Goal: Transaction & Acquisition: Purchase product/service

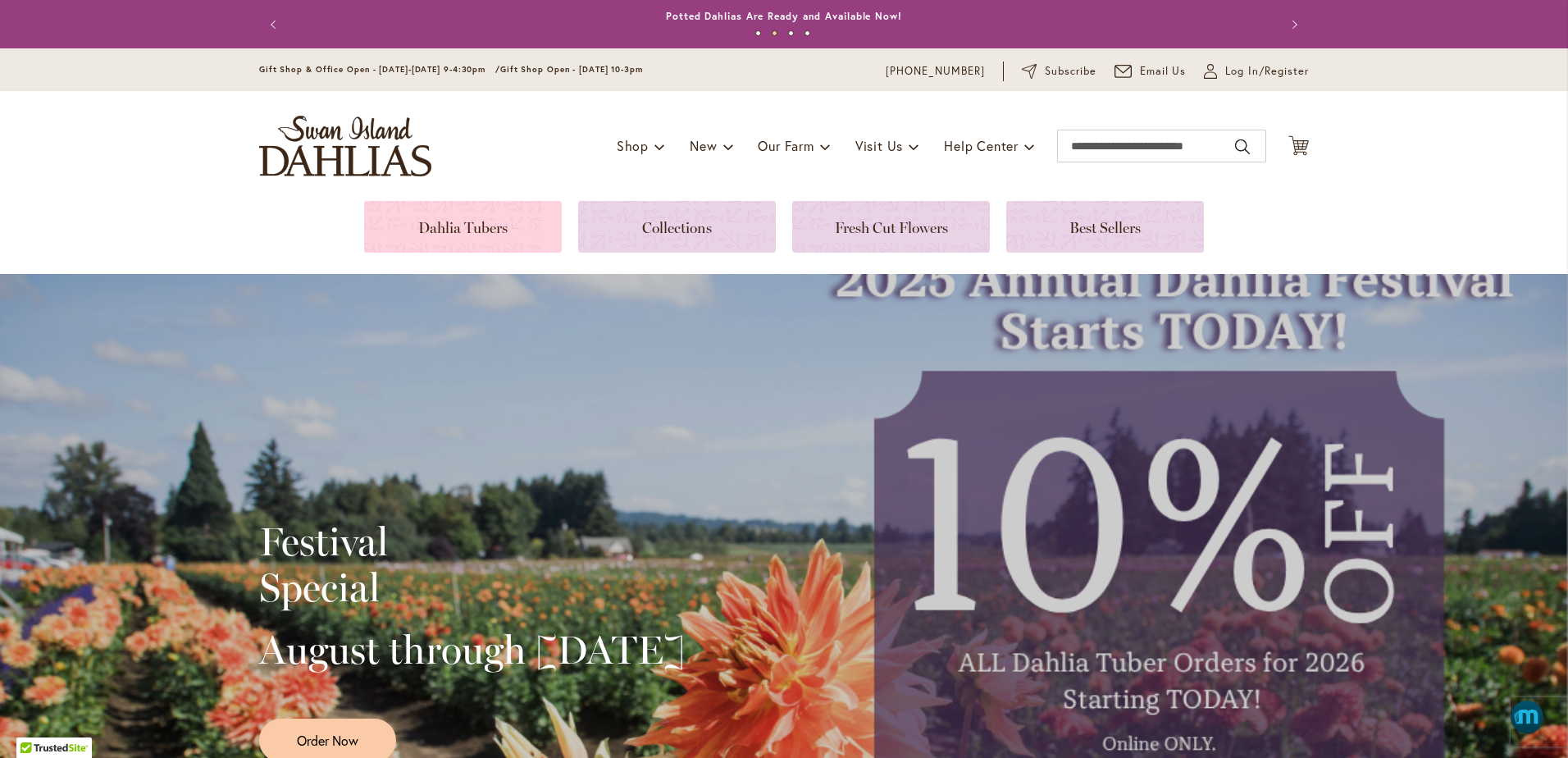
click at [440, 229] on link at bounding box center [463, 226] width 197 height 51
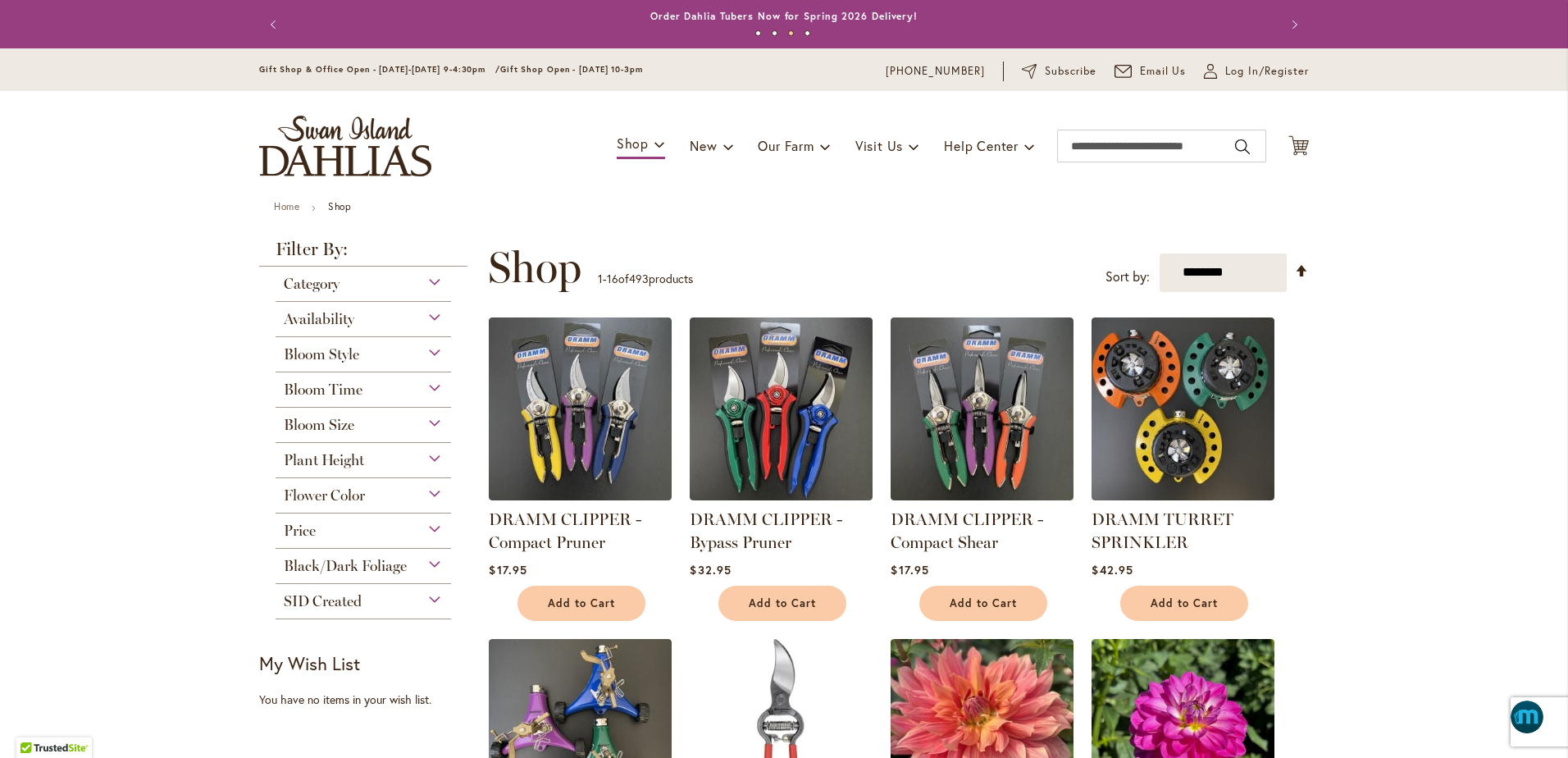
click at [305, 490] on span "Flower Color" at bounding box center [324, 495] width 81 height 18
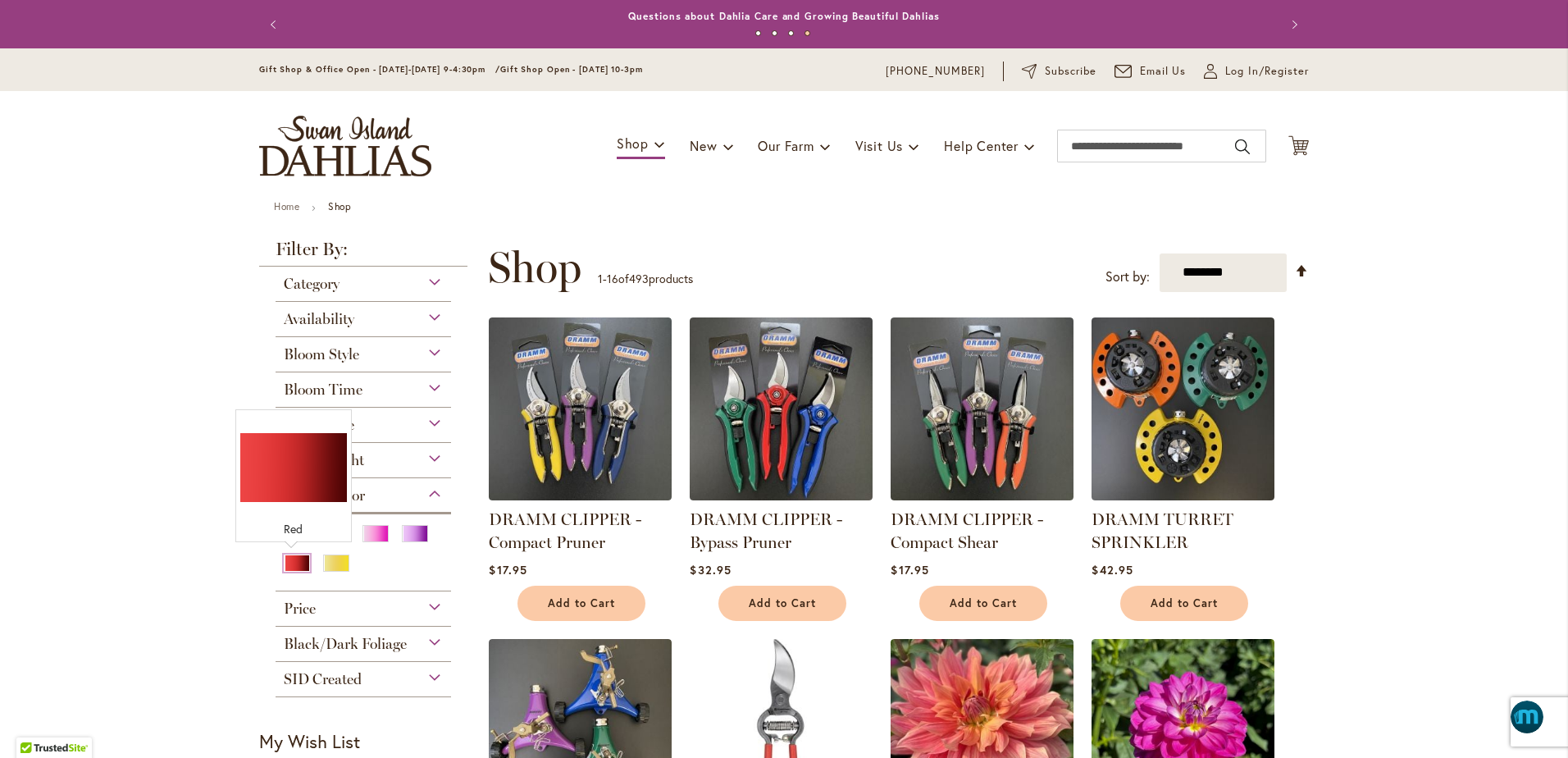
click at [288, 563] on div "Red" at bounding box center [296, 563] width 26 height 17
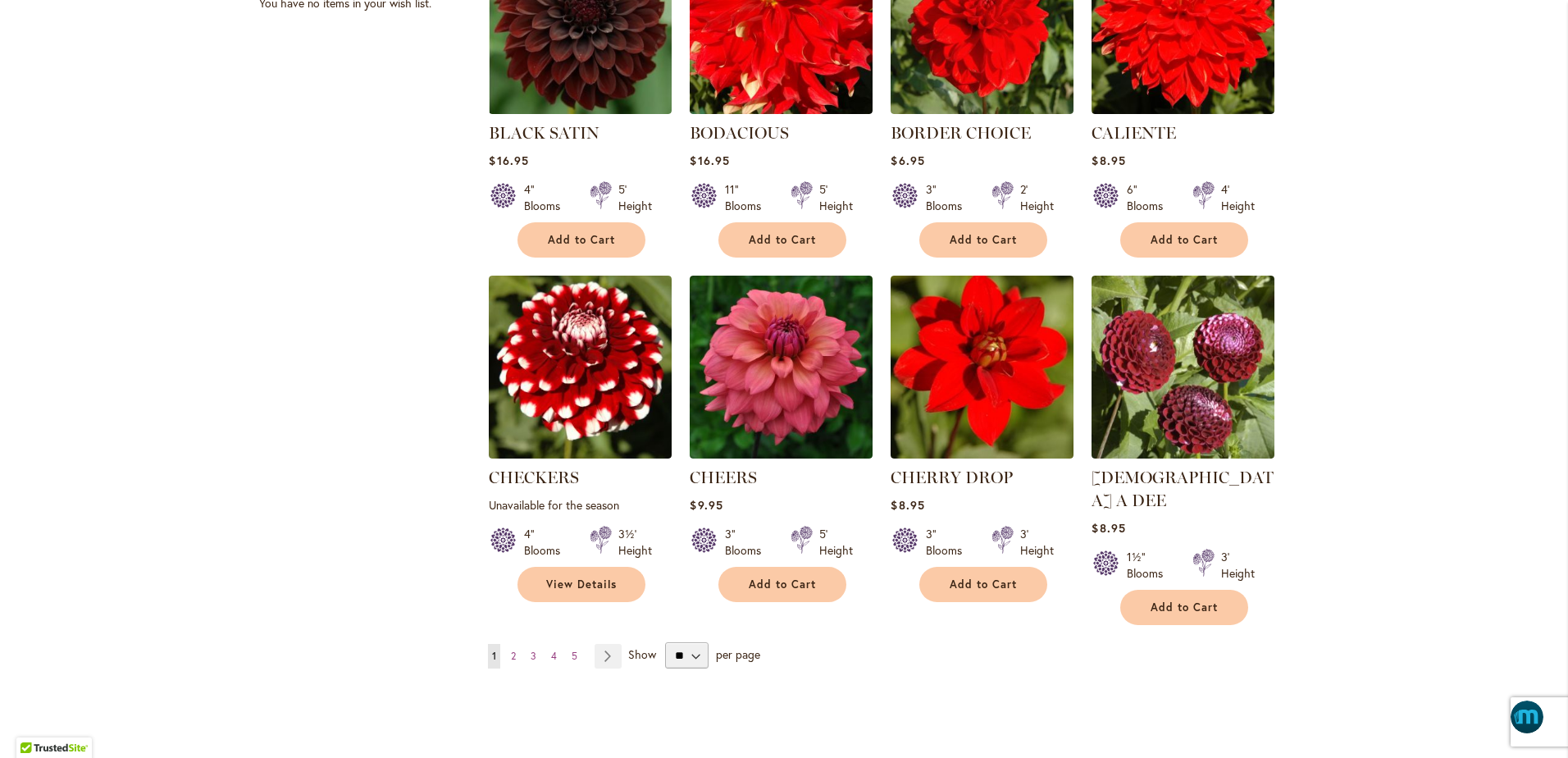
scroll to position [1251, 0]
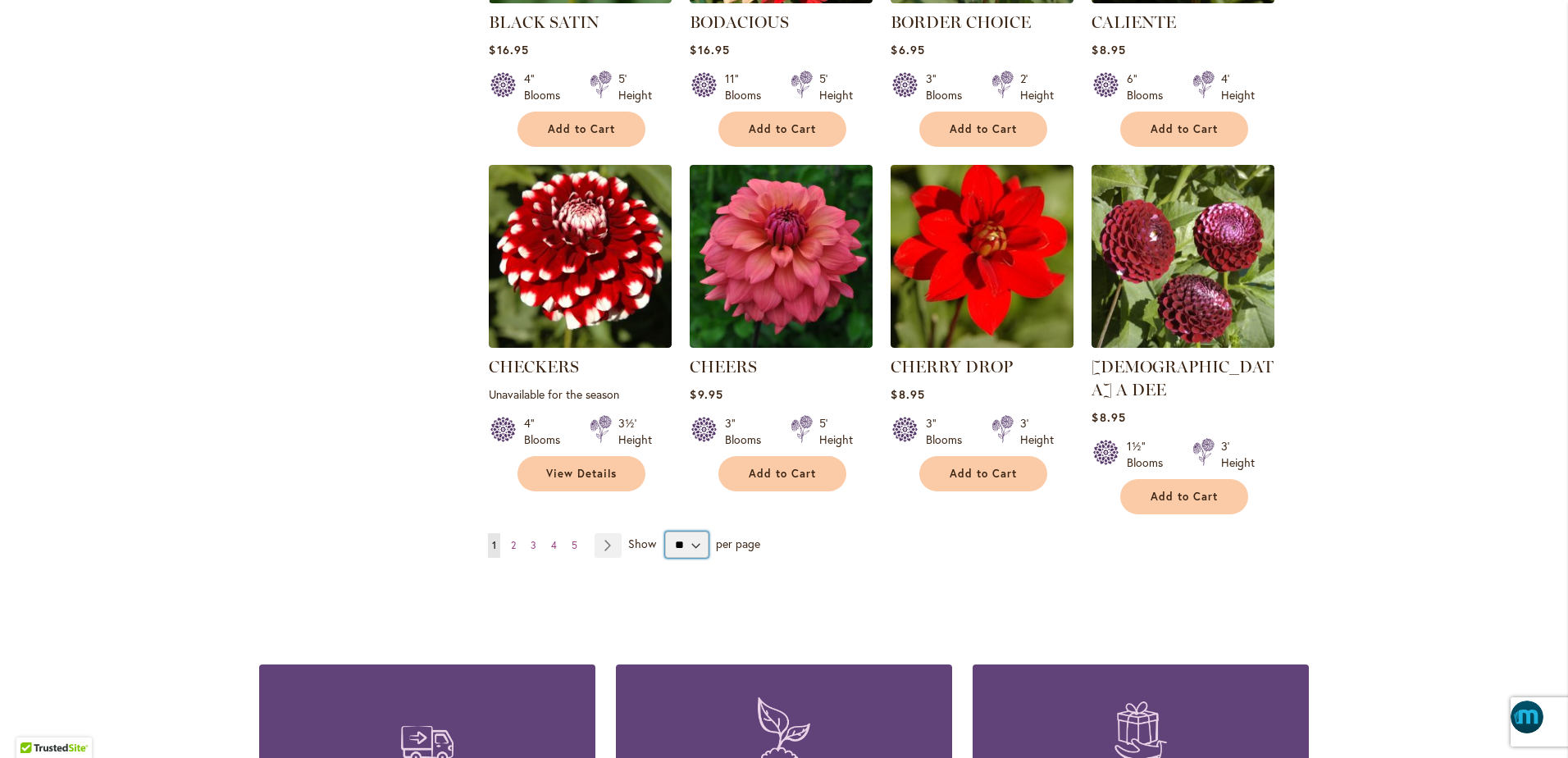
click at [685, 532] on select "** ** ** **" at bounding box center [687, 544] width 44 height 26
select select "**"
click at [665, 532] on select "** ** ** **" at bounding box center [687, 544] width 44 height 26
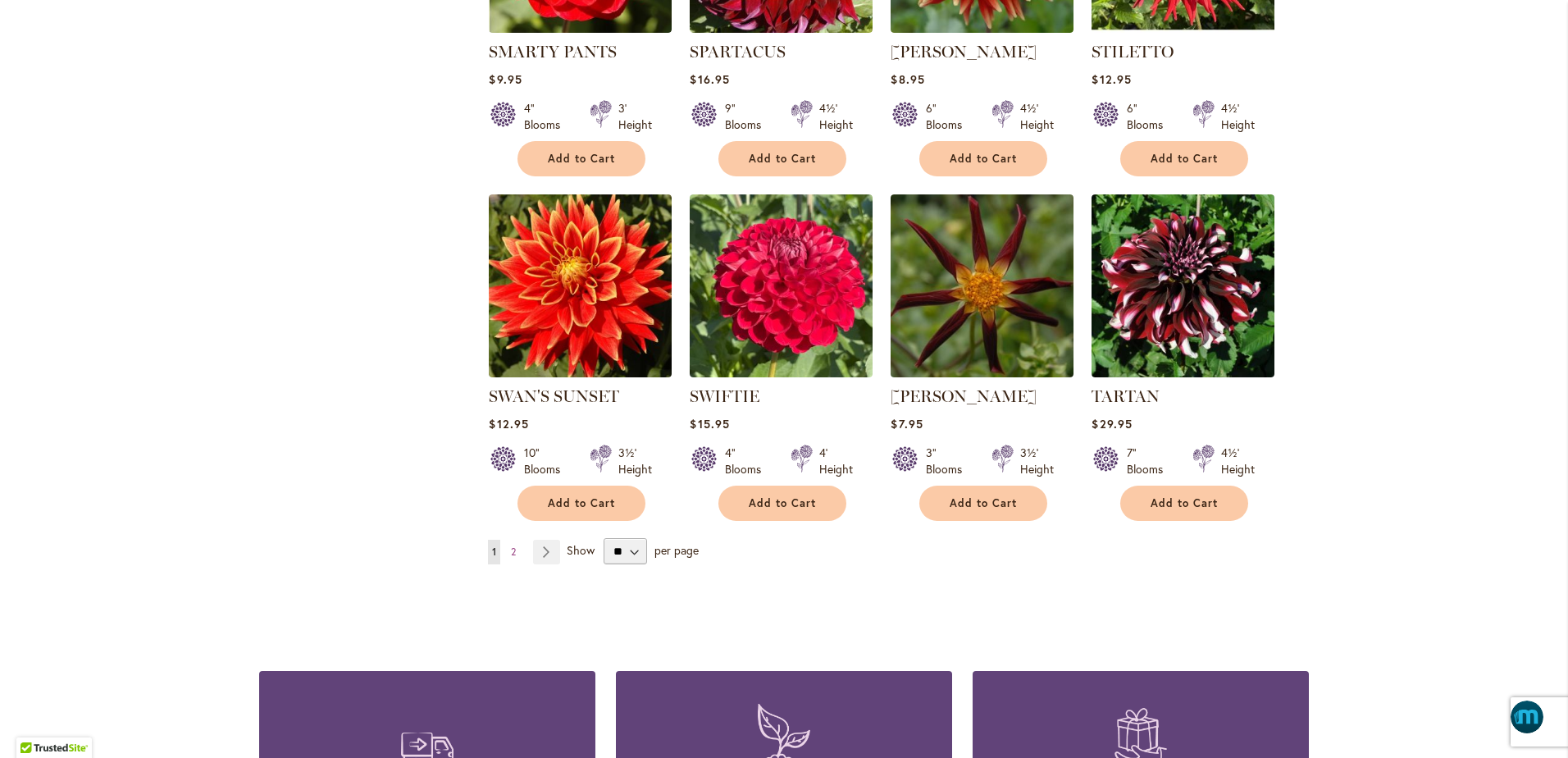
scroll to position [5477, 0]
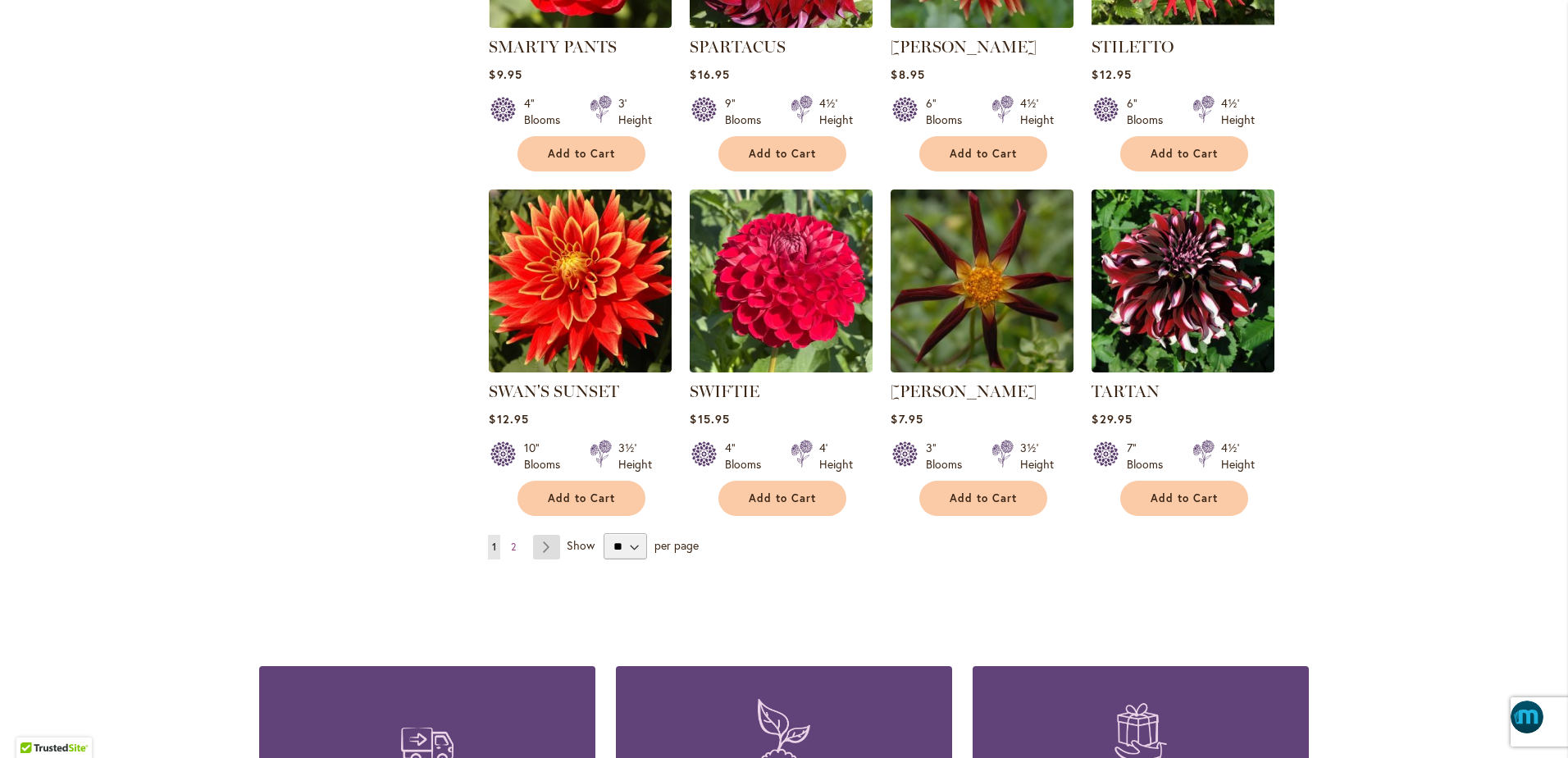
click at [537, 535] on link "Page Next" at bounding box center [547, 547] width 27 height 24
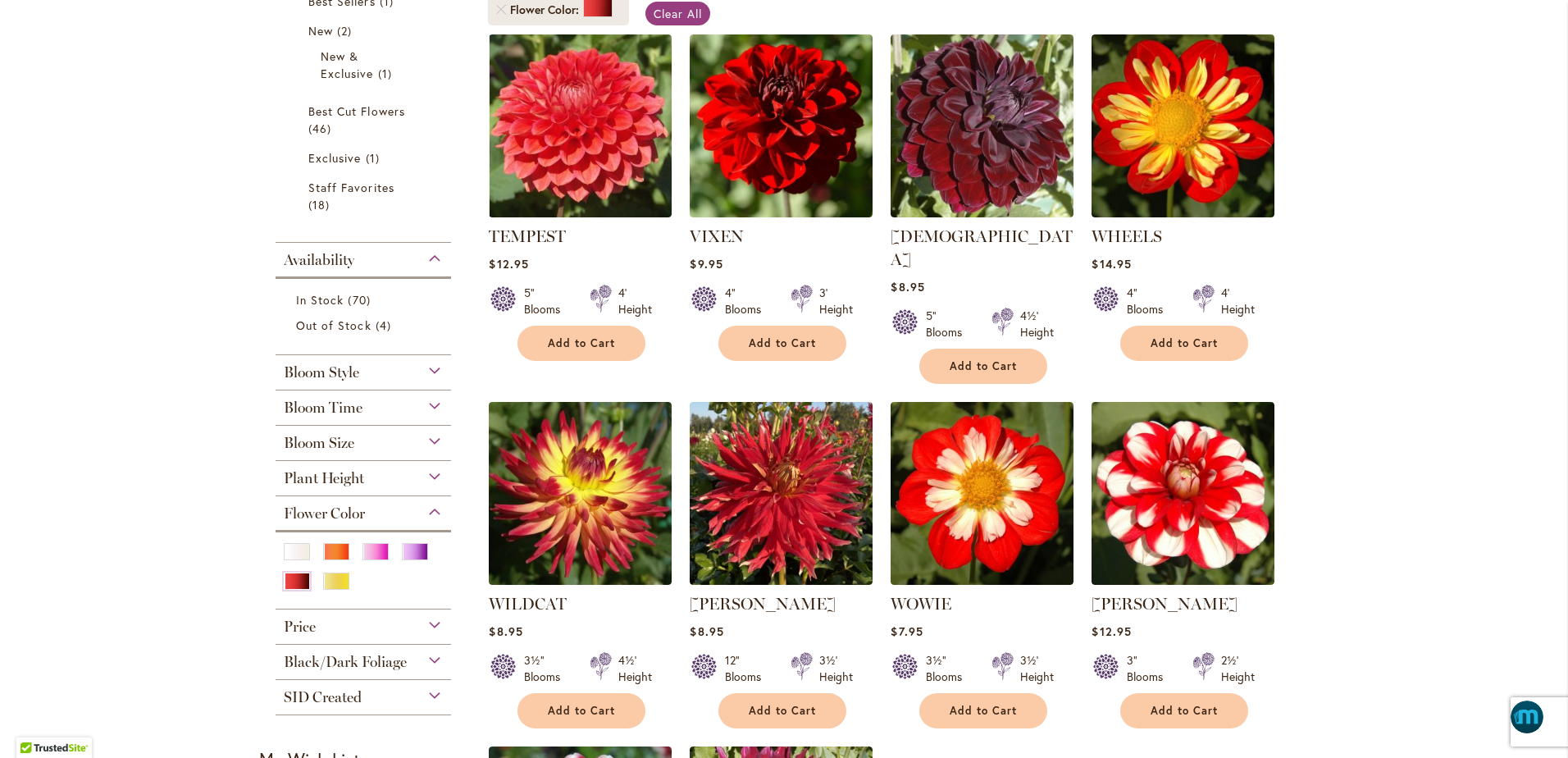
scroll to position [123, 0]
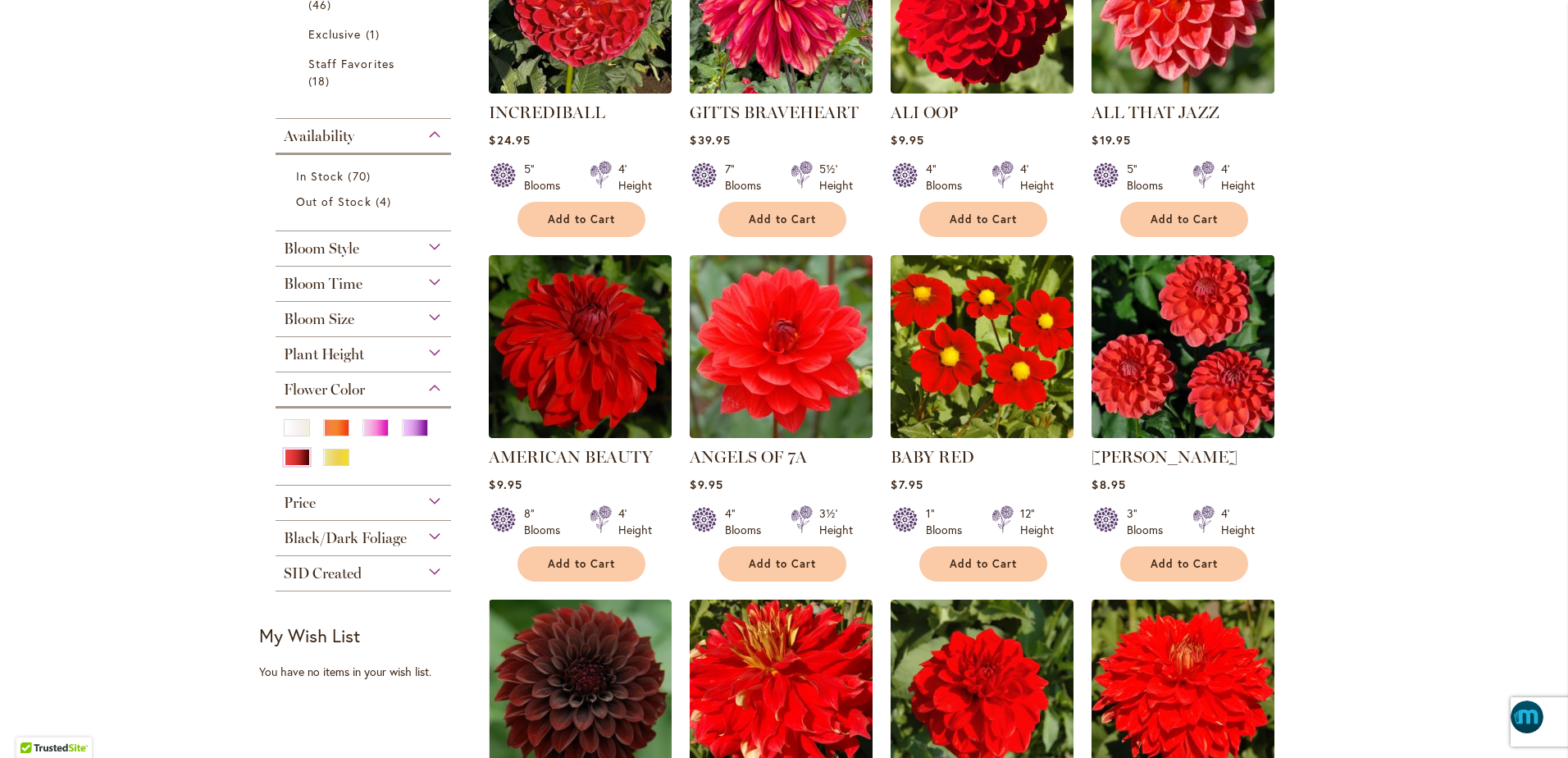
scroll to position [430, 0]
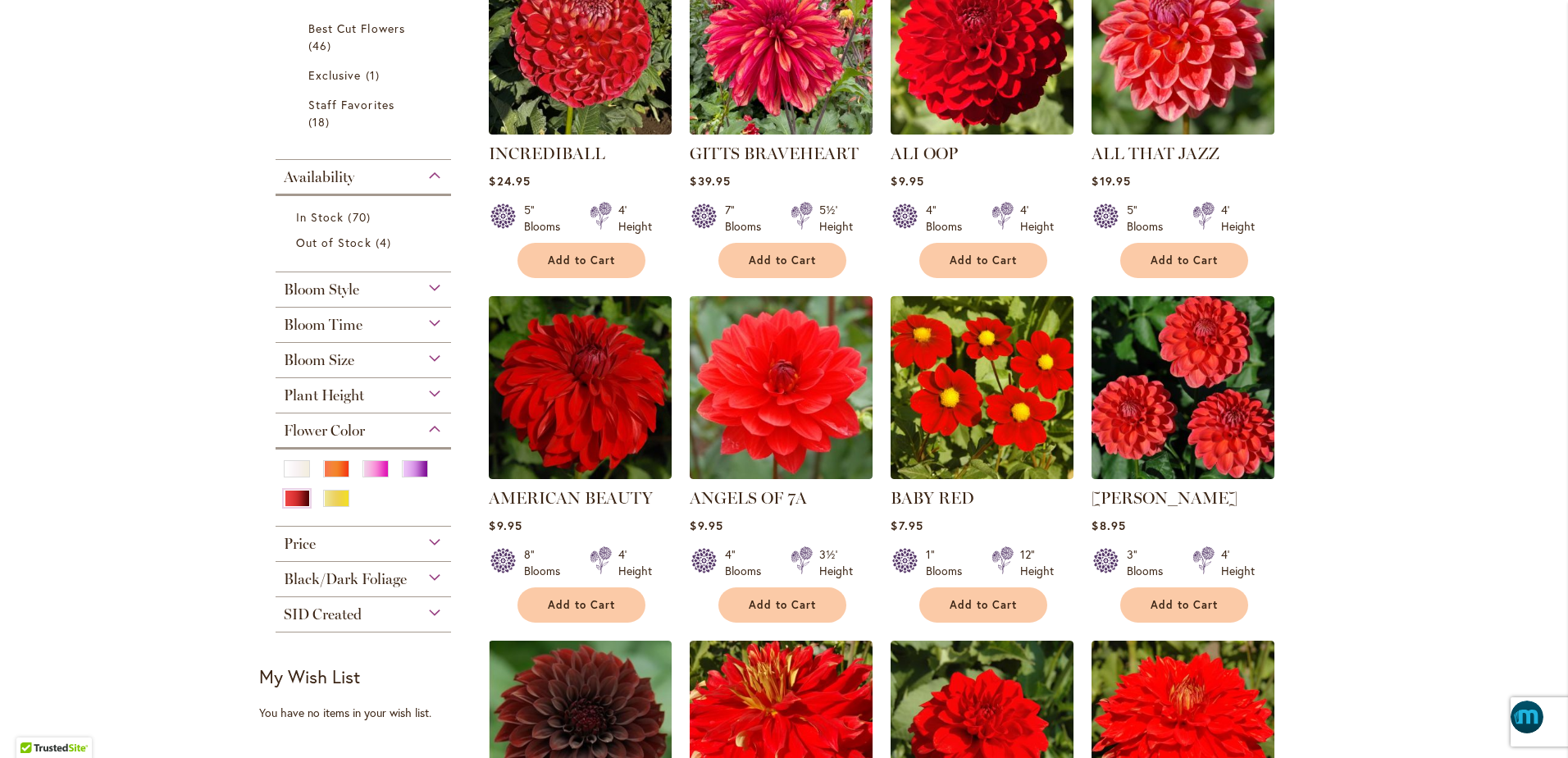
click at [331, 323] on span "Bloom Time" at bounding box center [322, 324] width 78 height 18
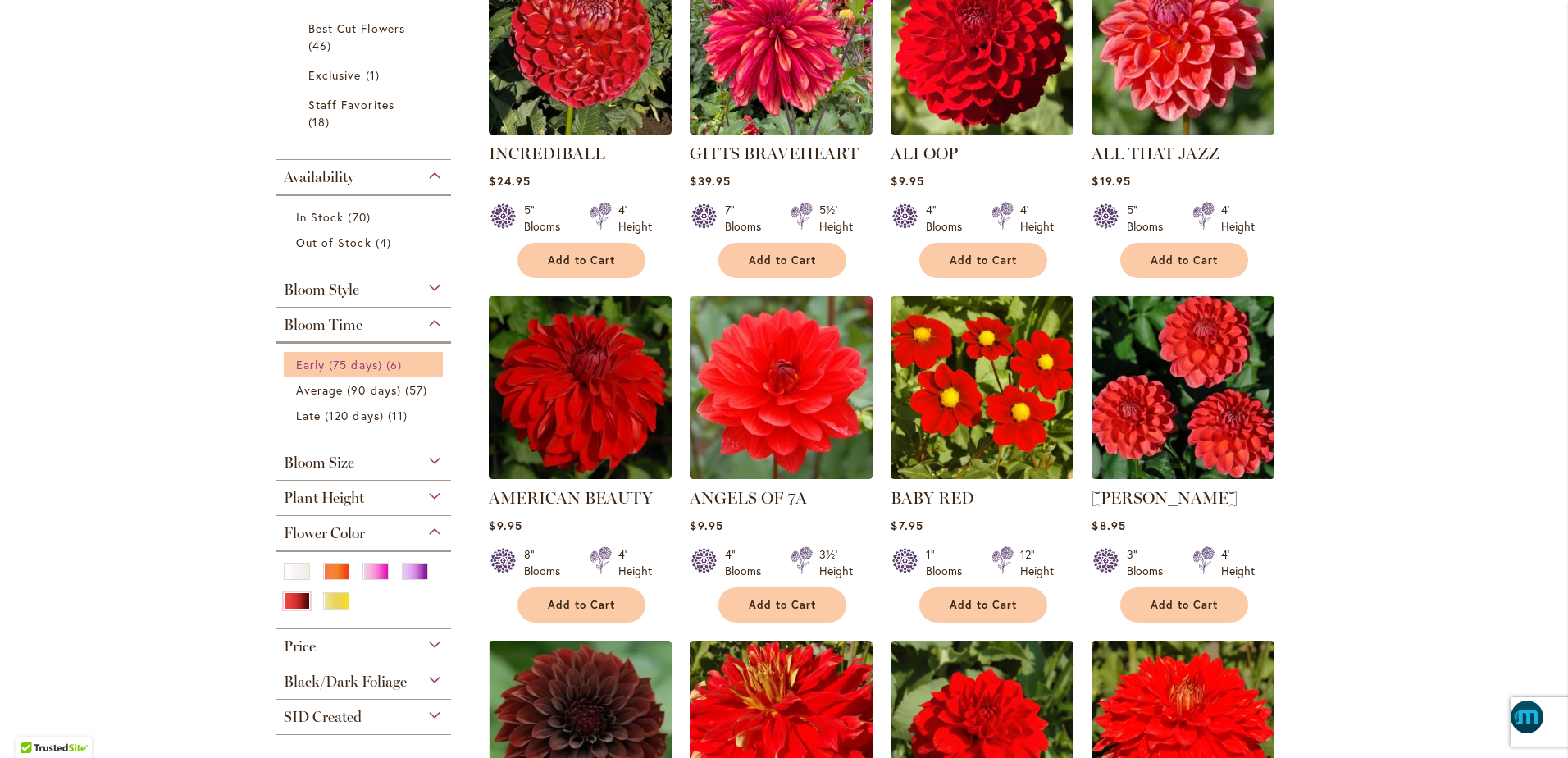
click at [320, 365] on span "Early (75 days)" at bounding box center [339, 365] width 86 height 15
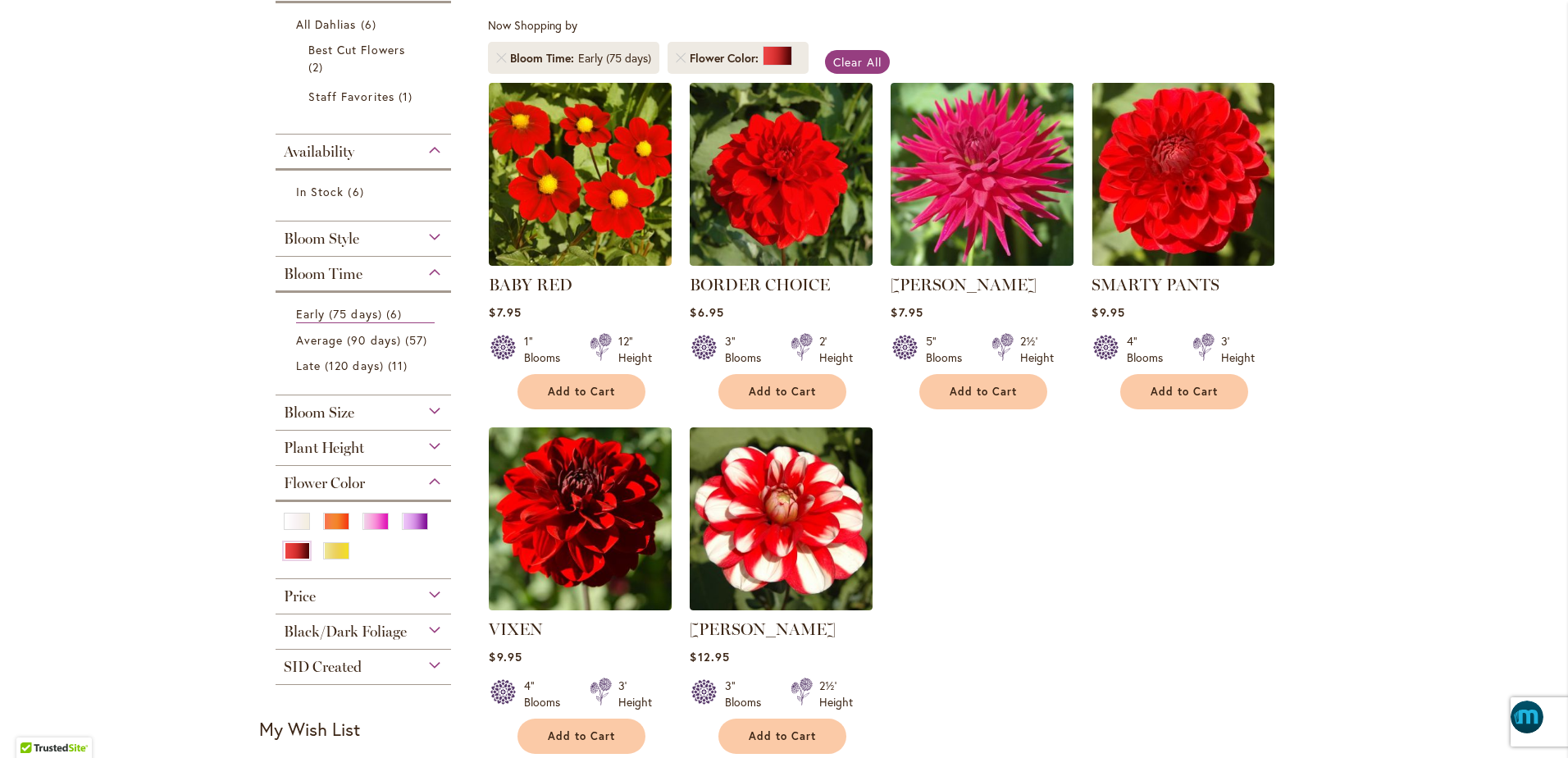
scroll to position [349, 0]
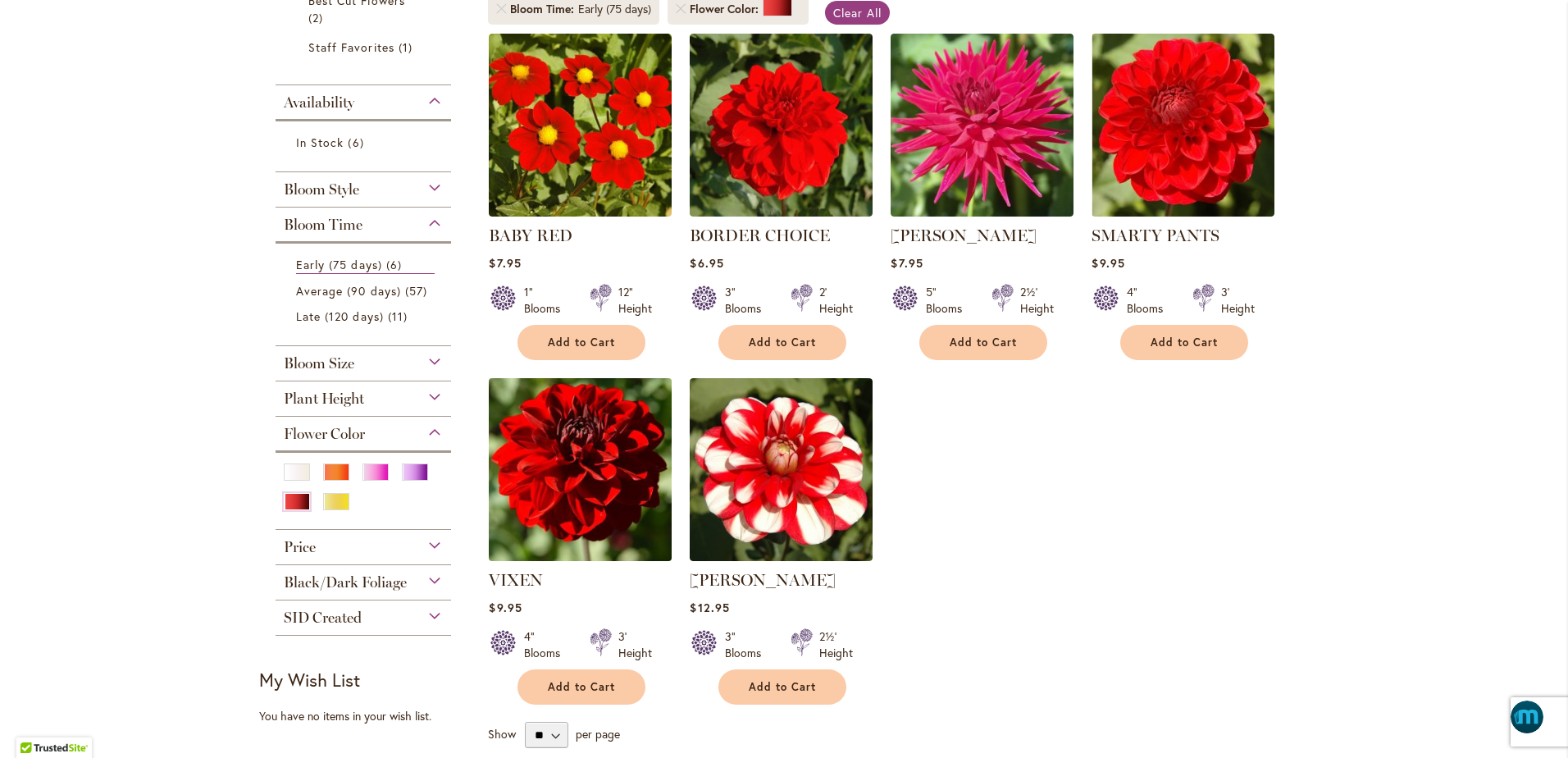
click at [599, 466] on img at bounding box center [580, 468] width 192 height 192
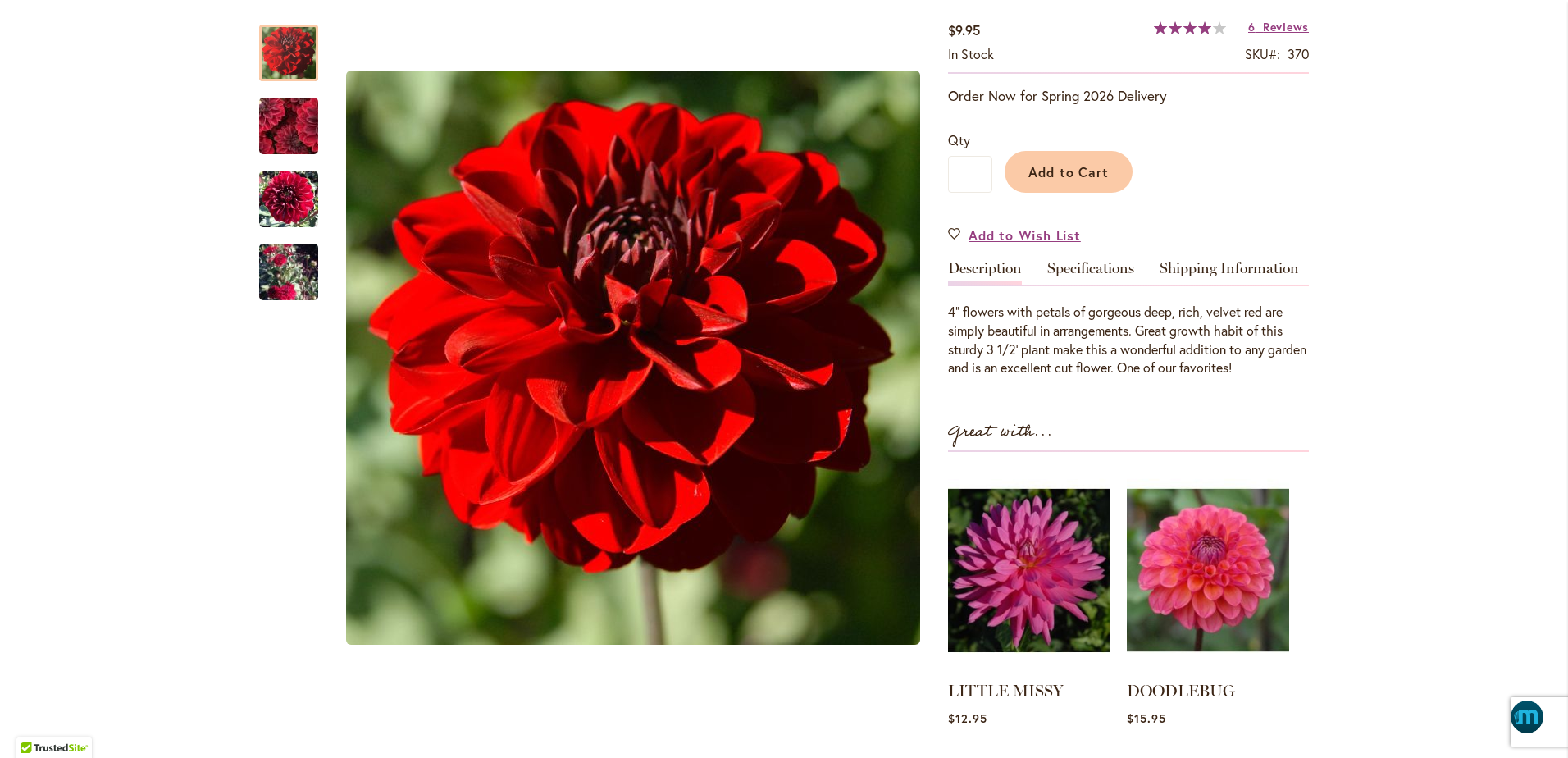
scroll to position [246, 0]
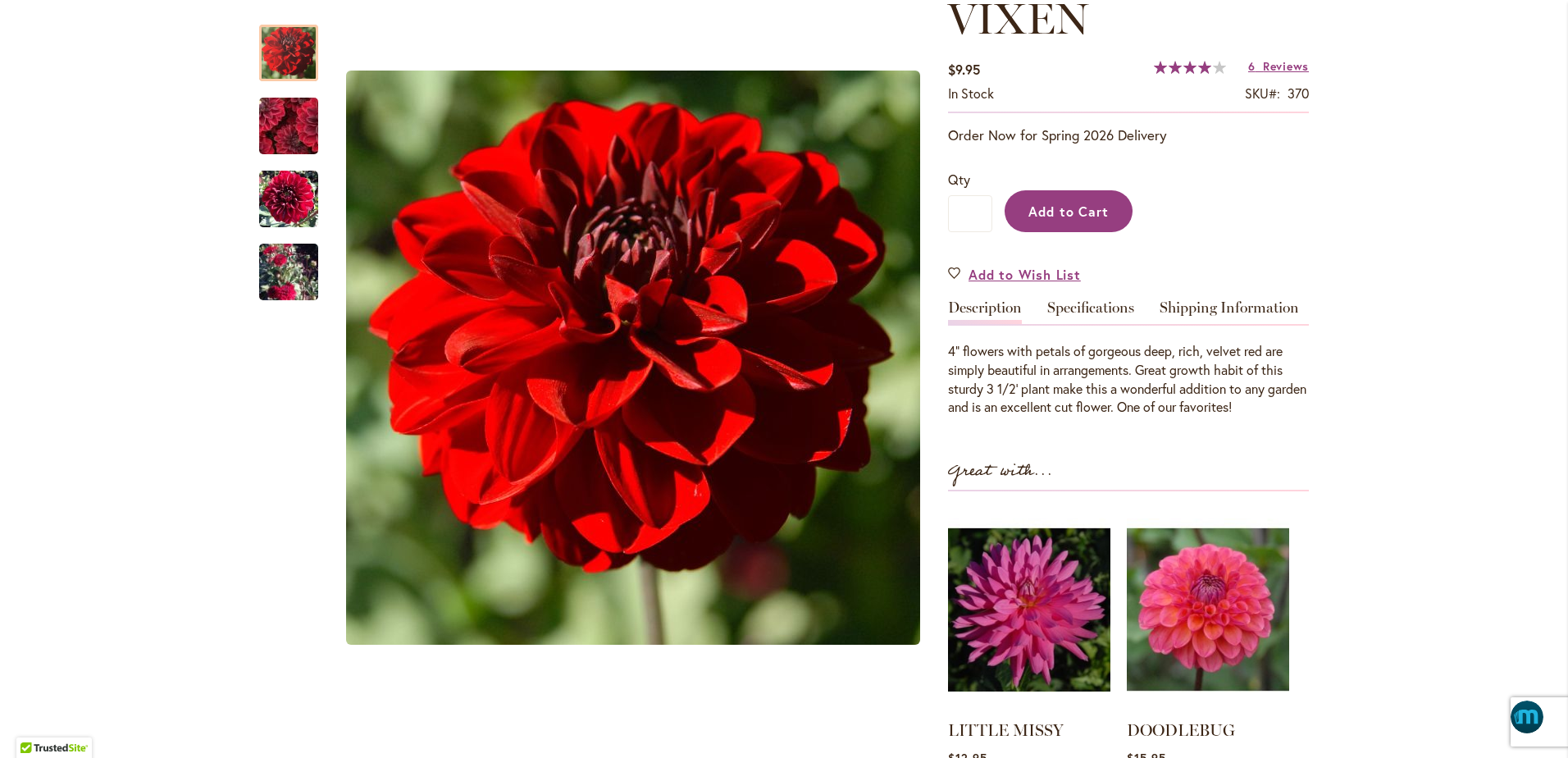
click at [1070, 207] on span "Add to Cart" at bounding box center [1069, 211] width 81 height 17
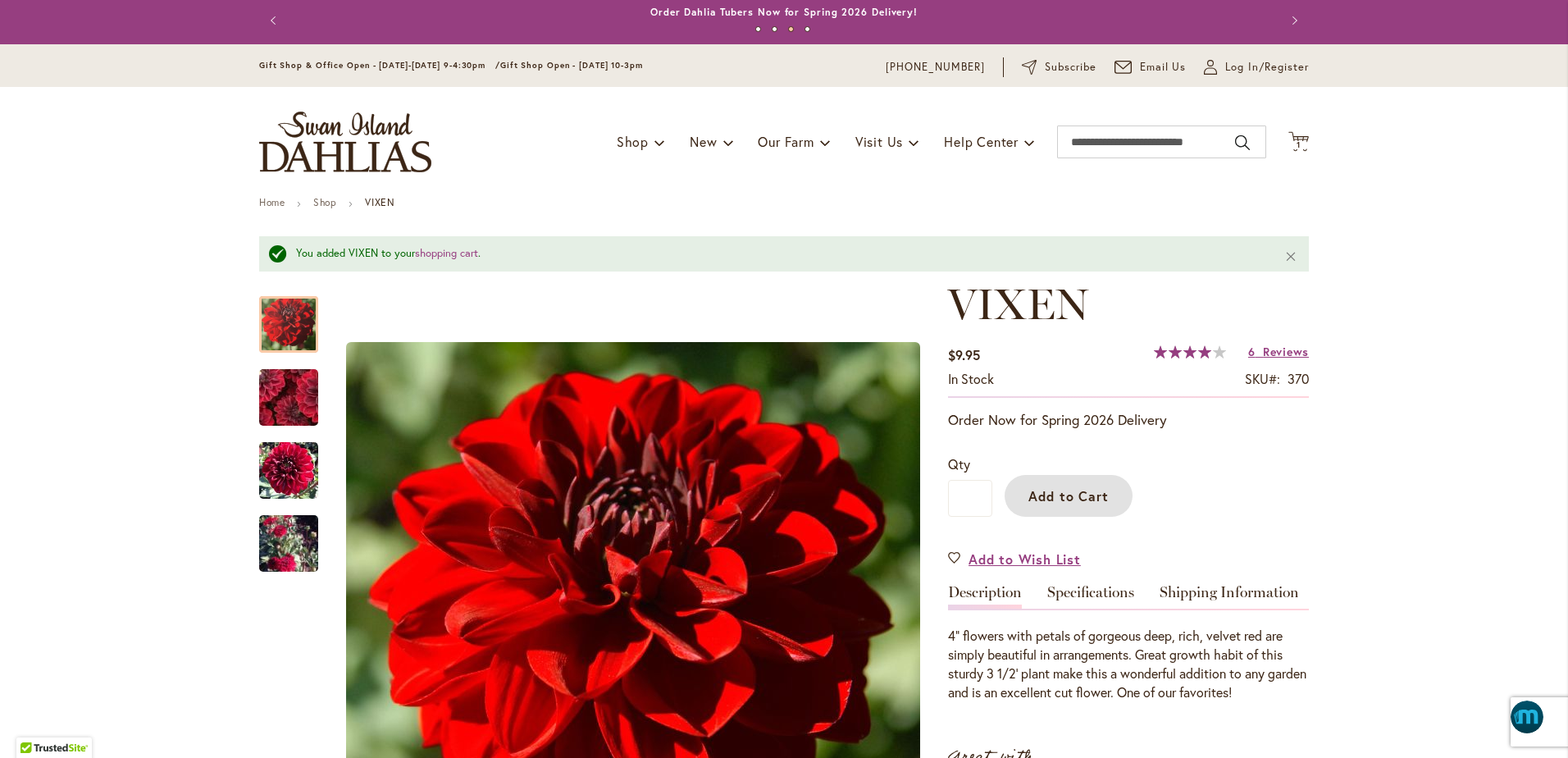
scroll to position [3, 0]
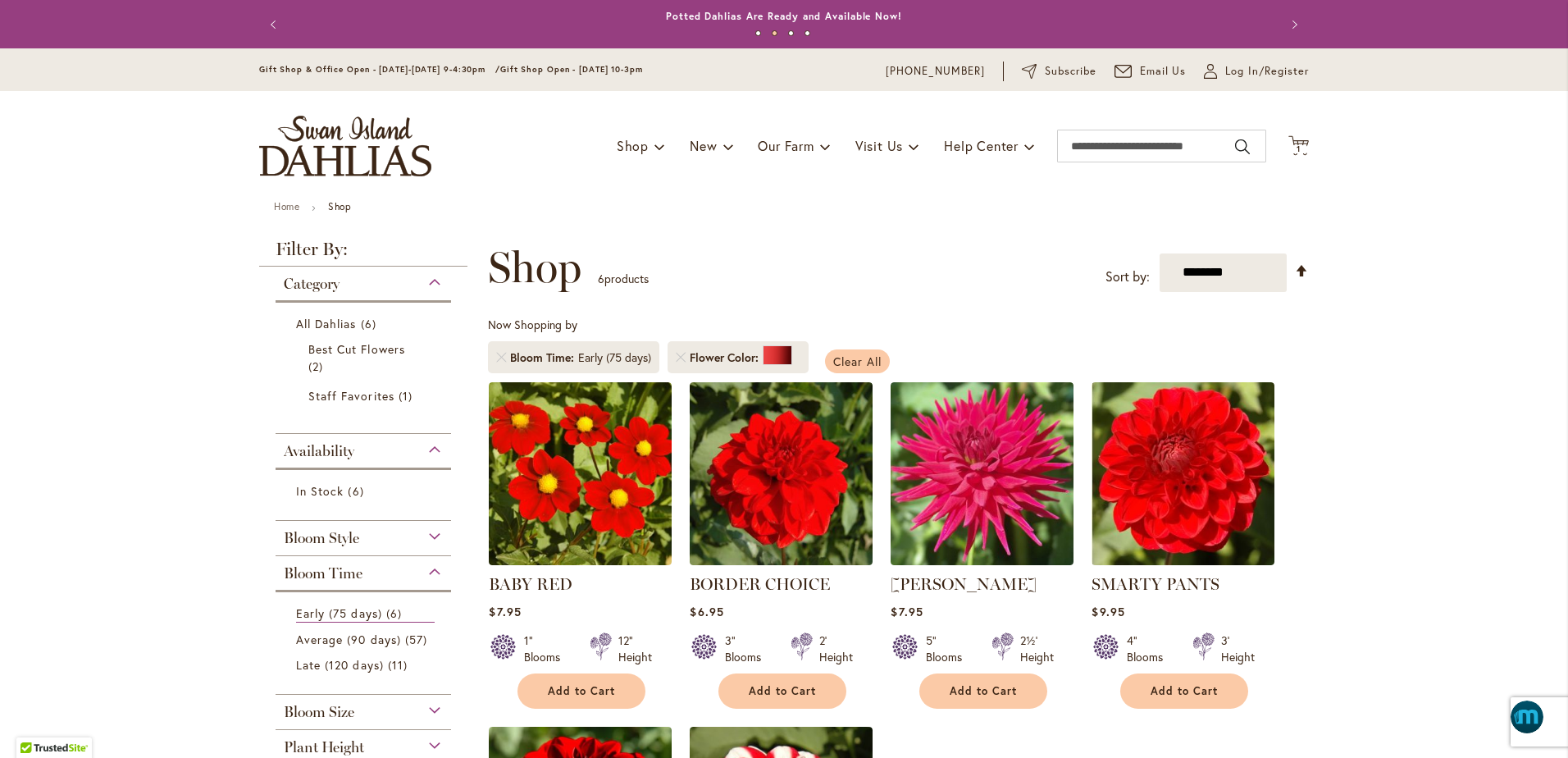
click at [855, 358] on span "Clear All" at bounding box center [857, 361] width 48 height 15
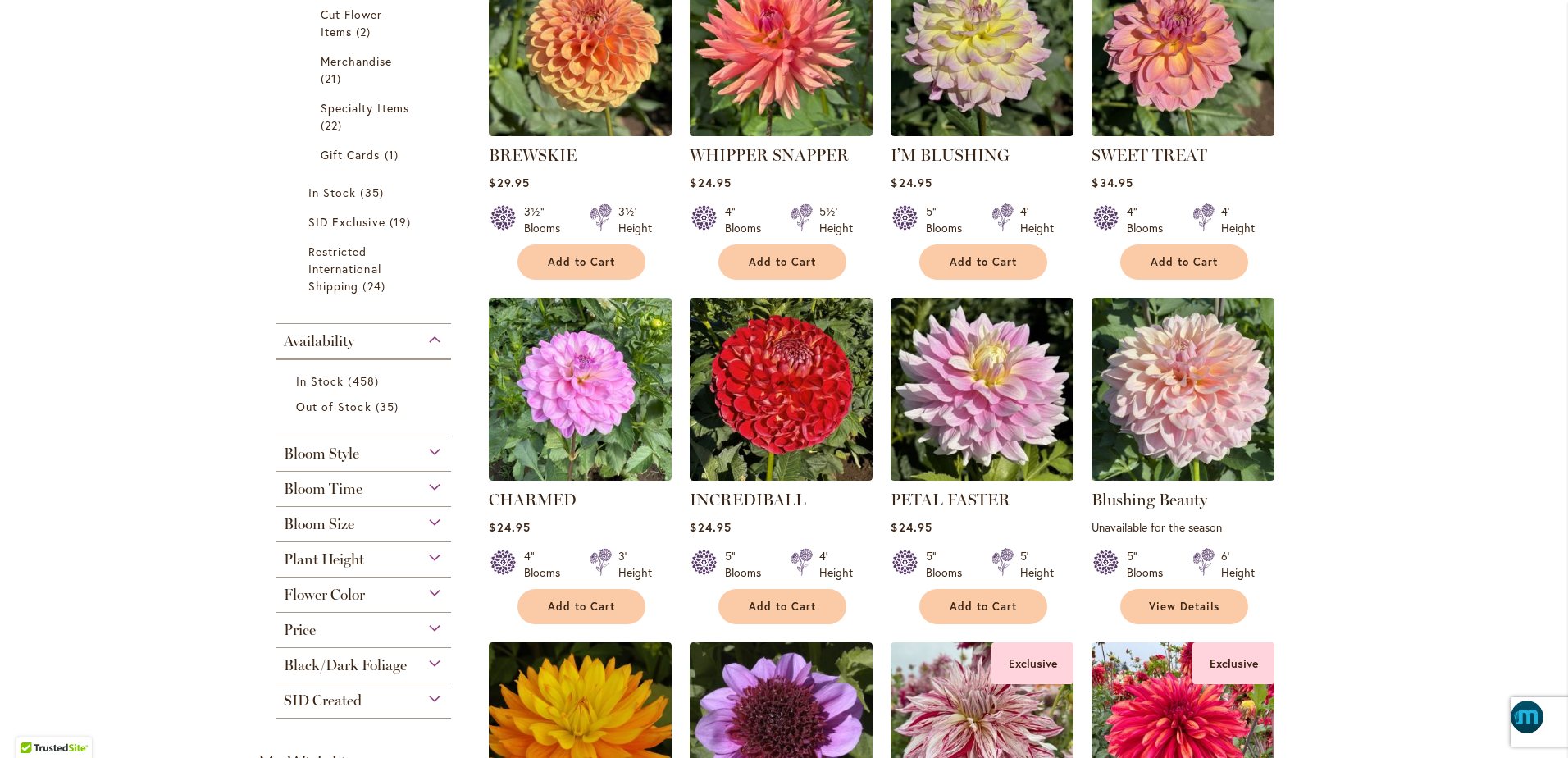
scroll to position [1149, 0]
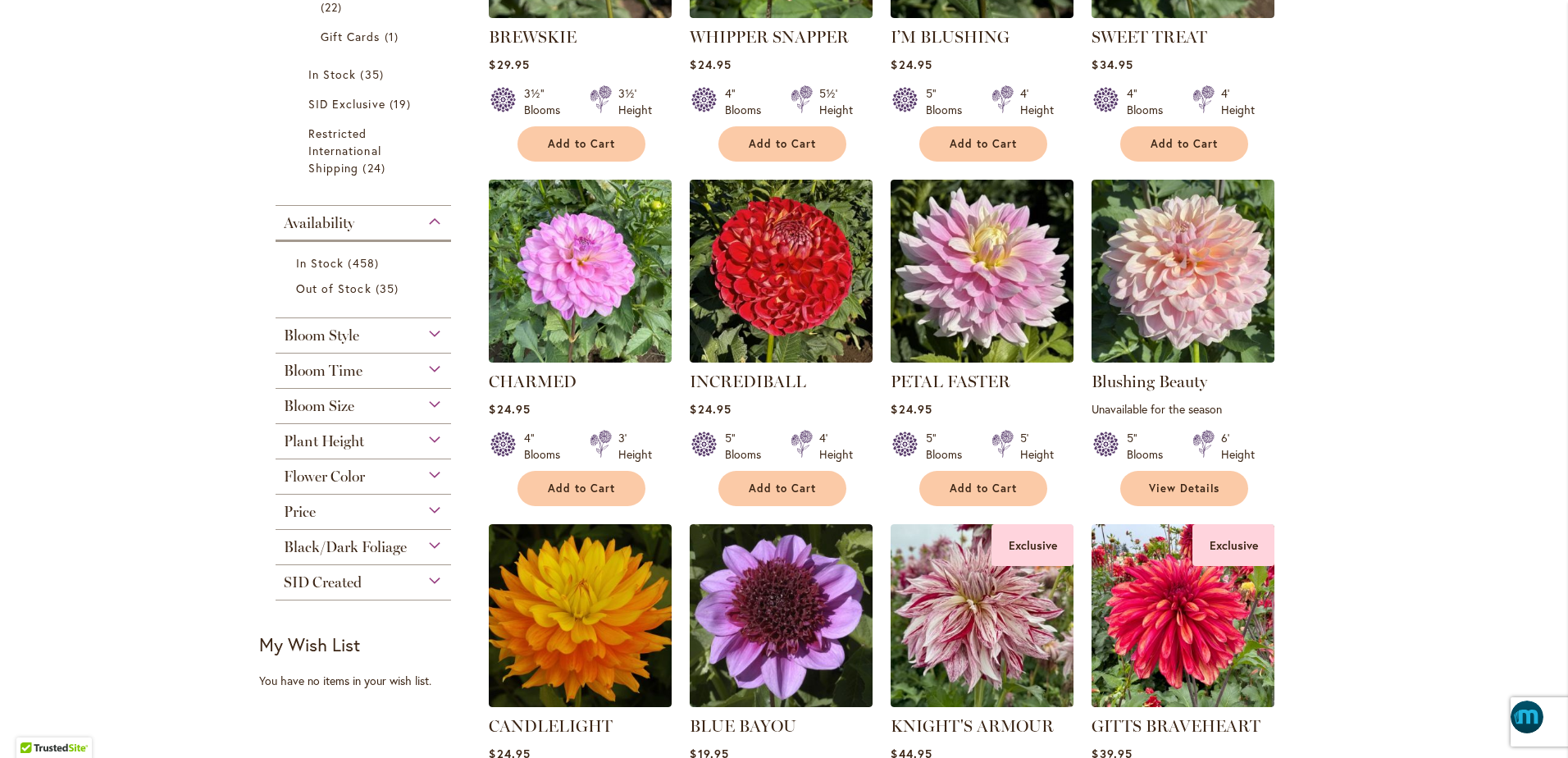
click at [316, 368] on span "Bloom Time" at bounding box center [322, 371] width 78 height 18
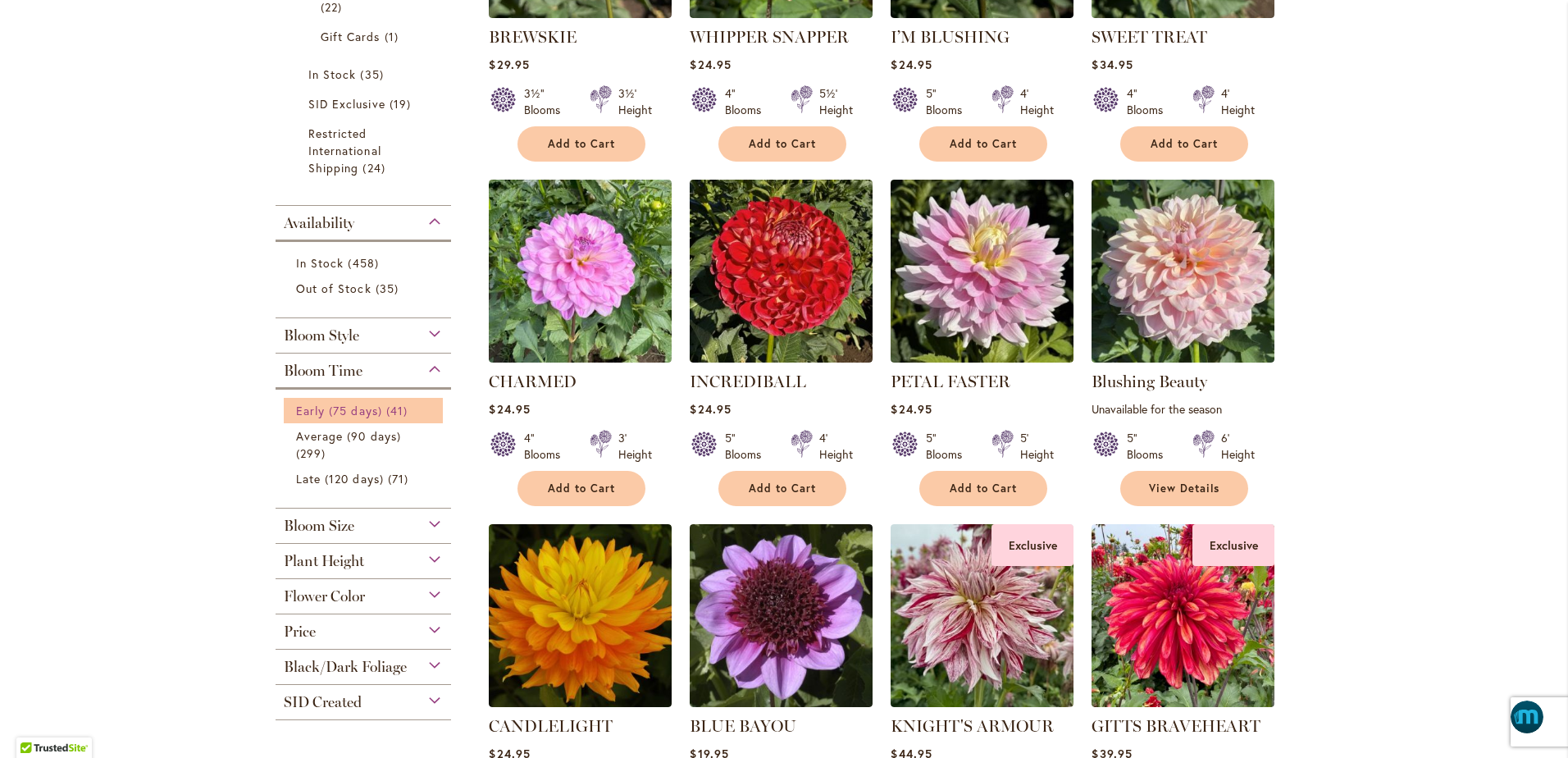
click at [308, 412] on span "Early (75 days)" at bounding box center [339, 410] width 86 height 15
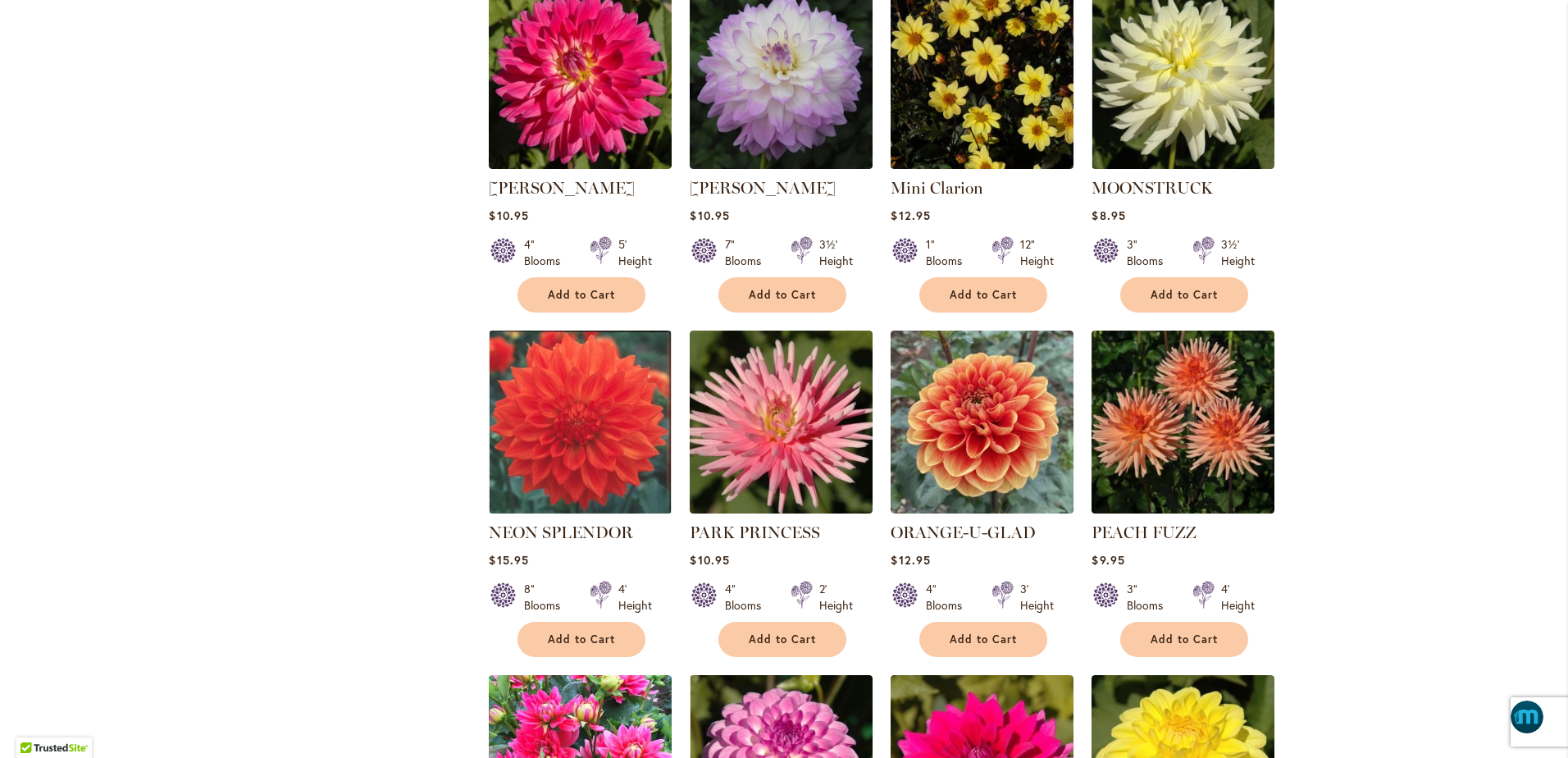
scroll to position [2543, 0]
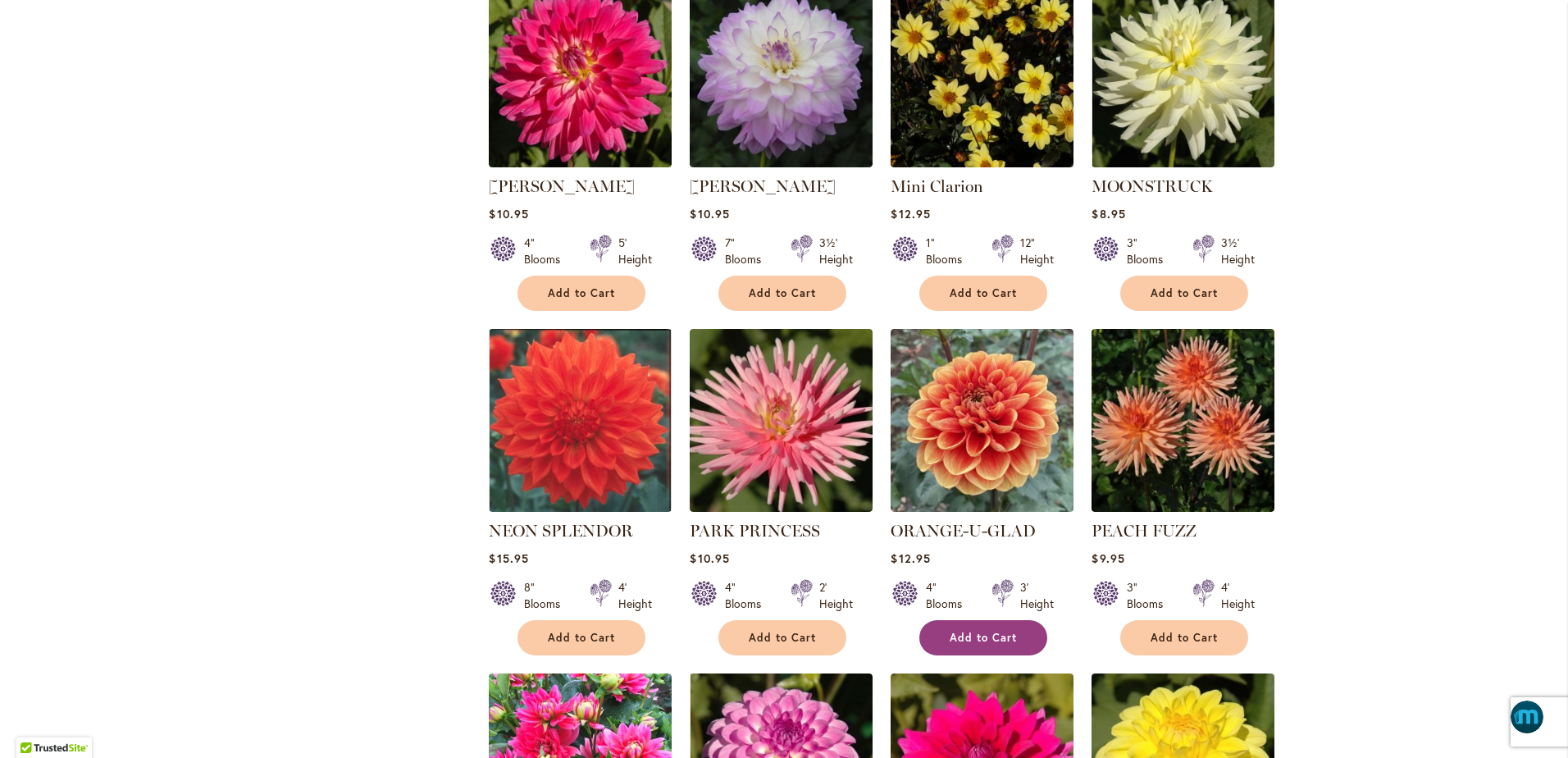
click at [982, 631] on span "Add to Cart" at bounding box center [984, 637] width 68 height 14
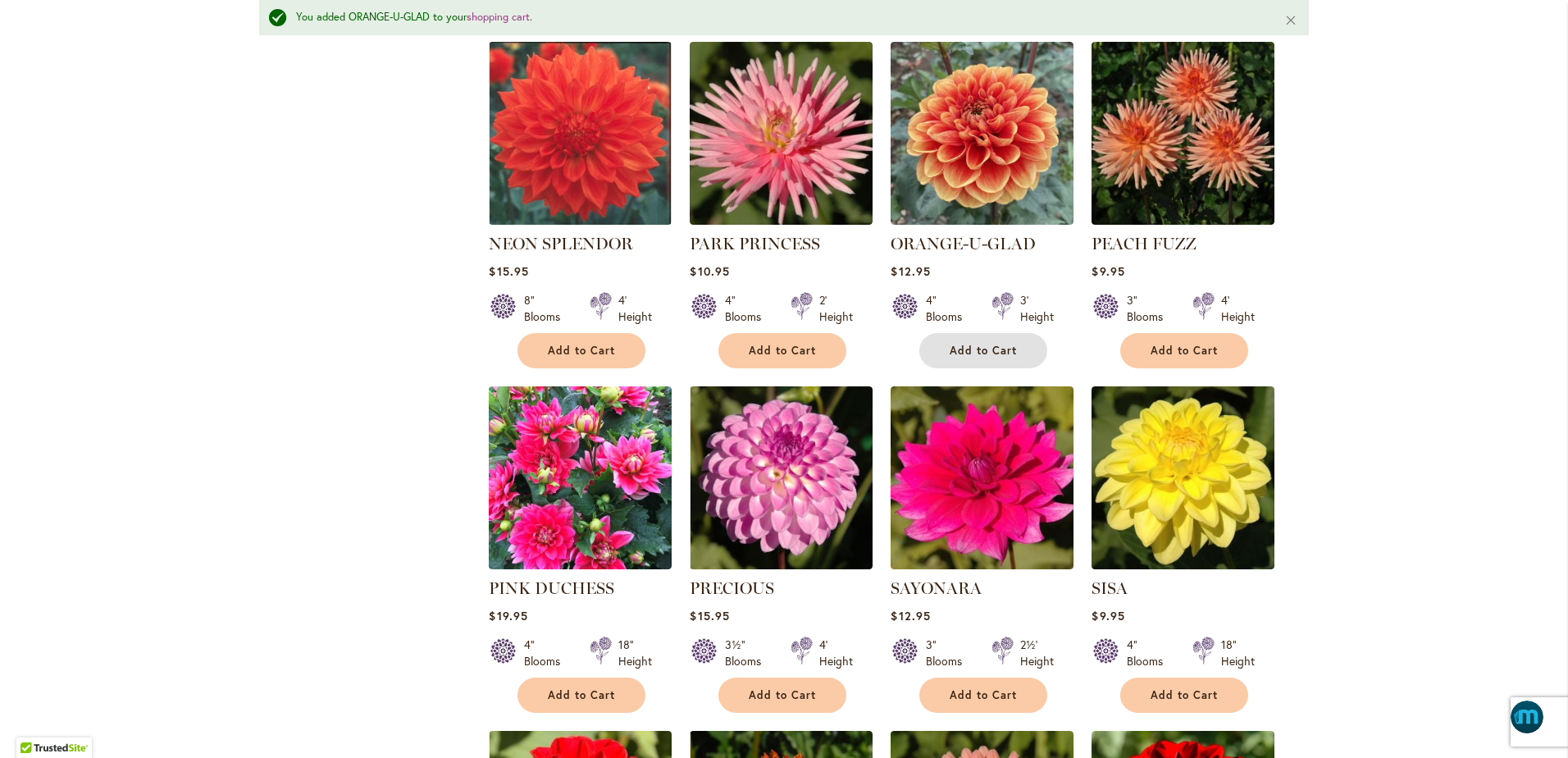
scroll to position [2894, 0]
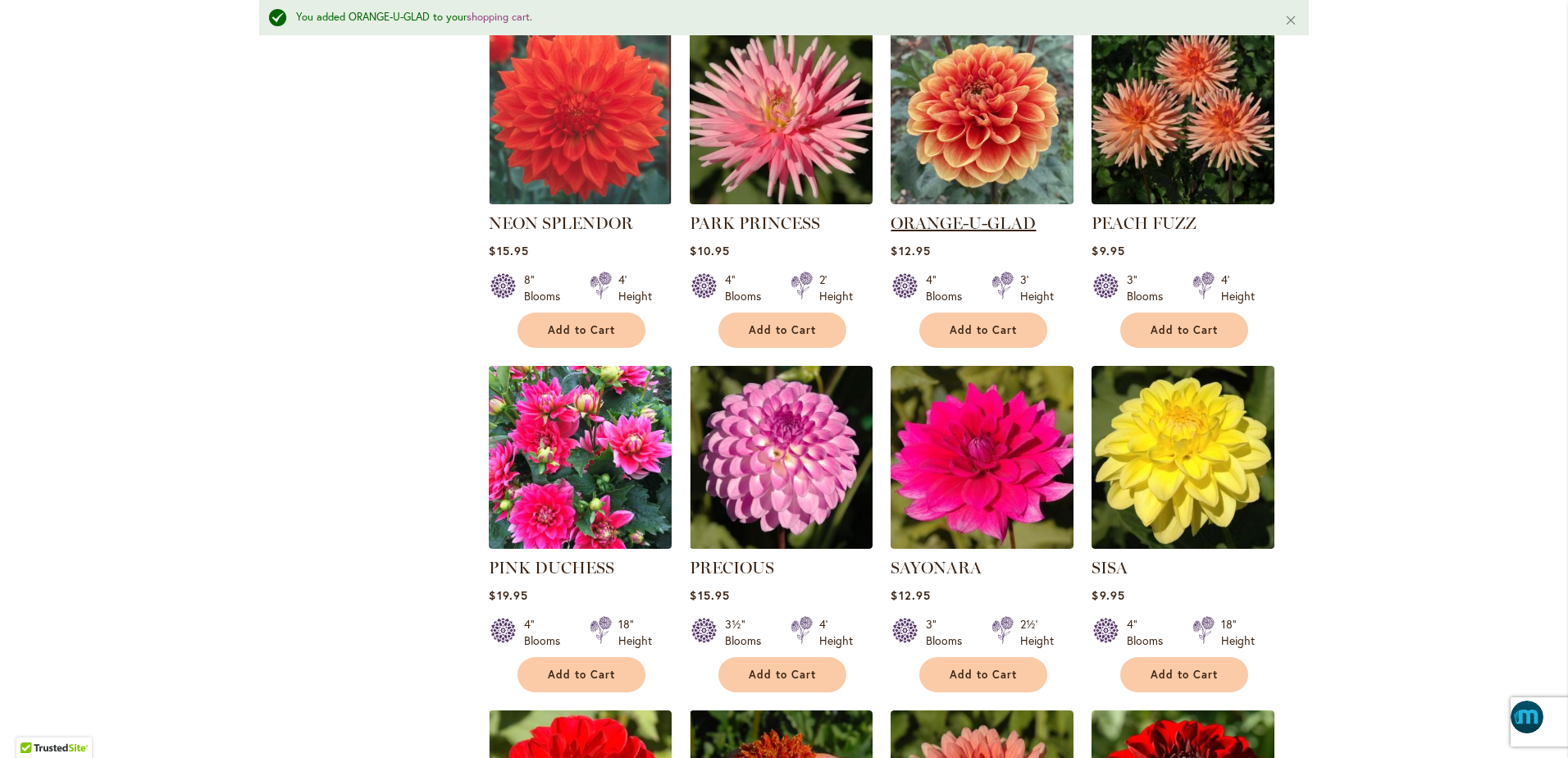
click at [960, 214] on link "ORANGE-U-GLAD" at bounding box center [964, 223] width 145 height 19
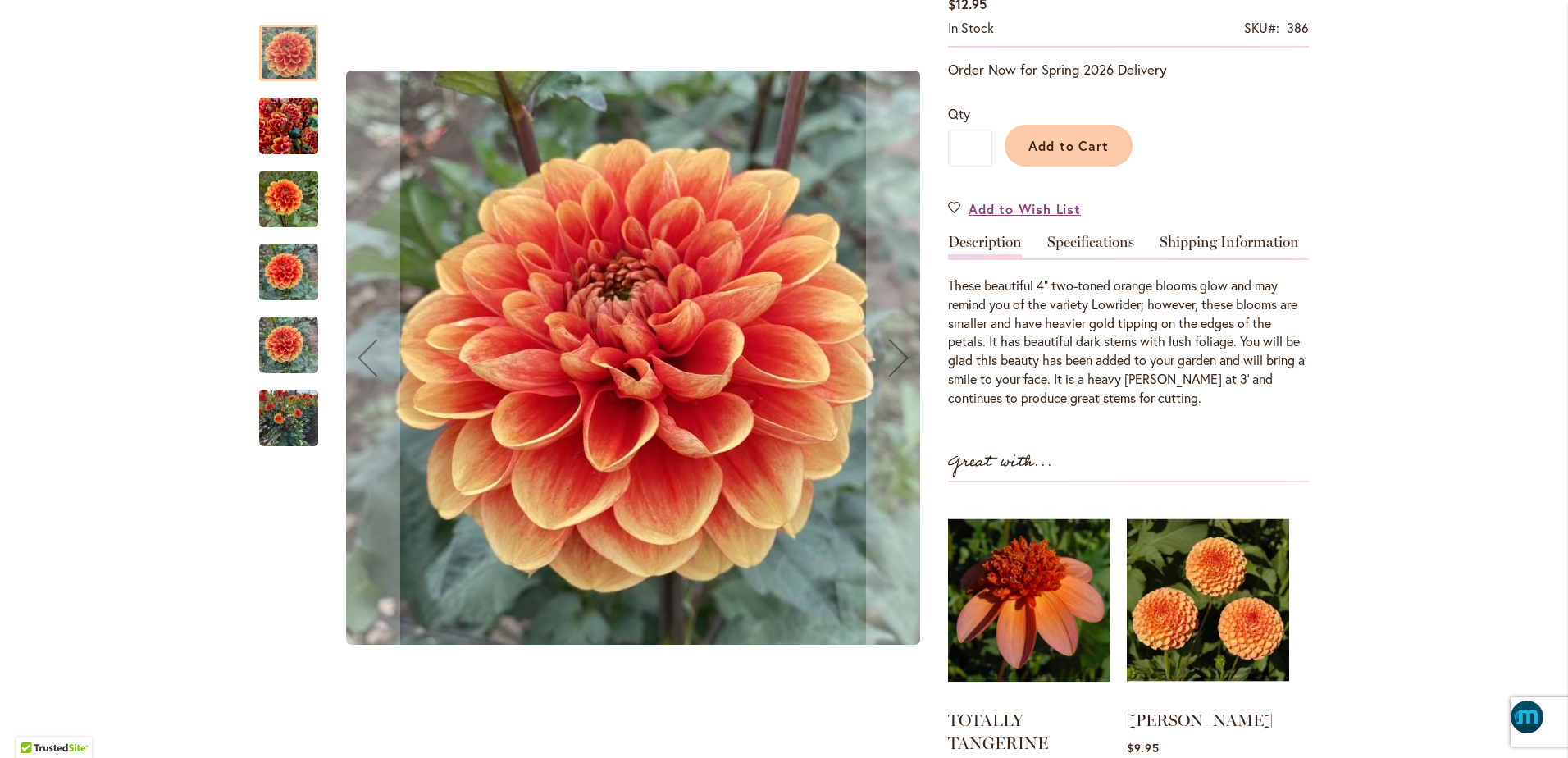
scroll to position [307, 0]
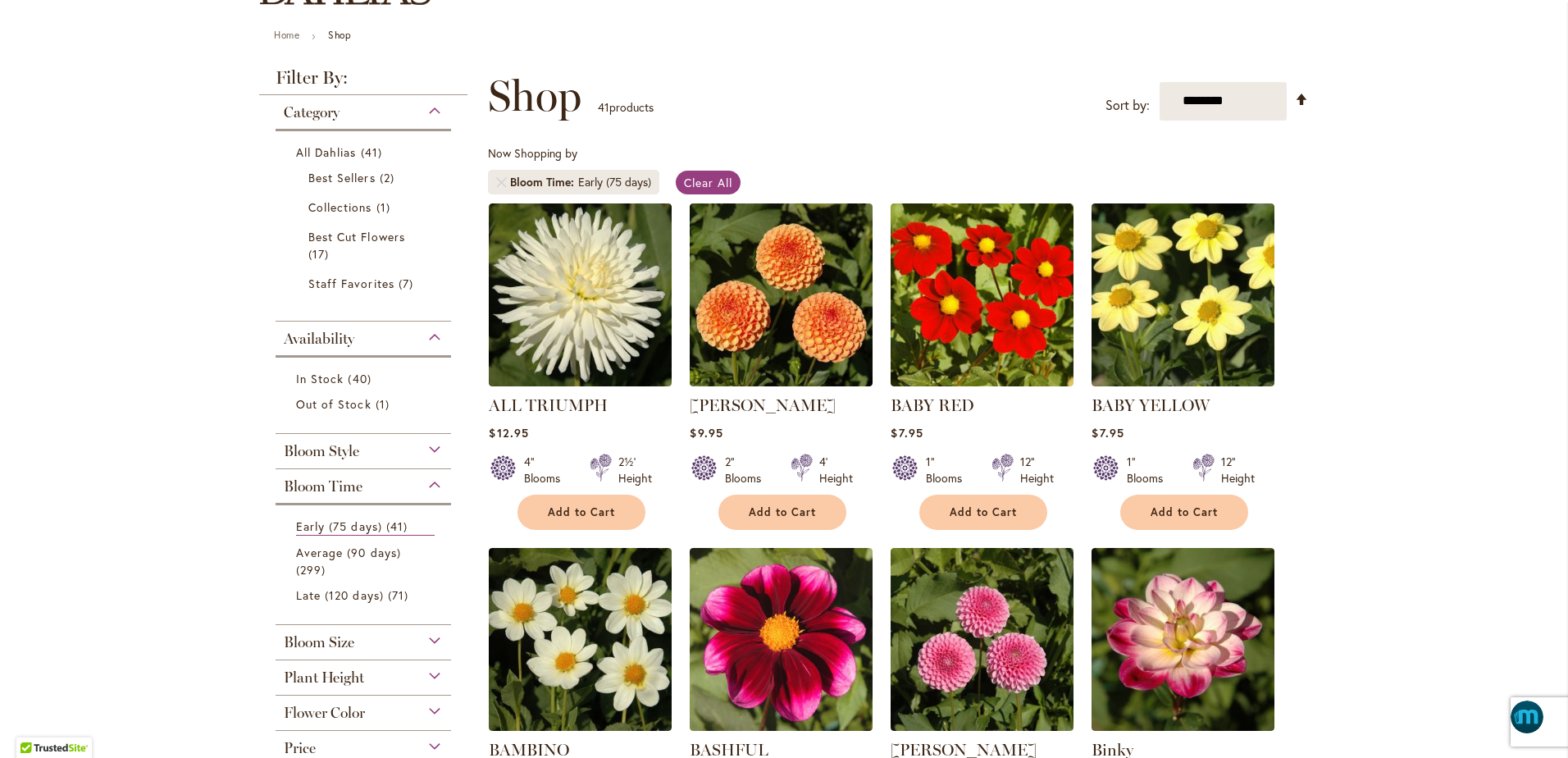
scroll to position [164, 0]
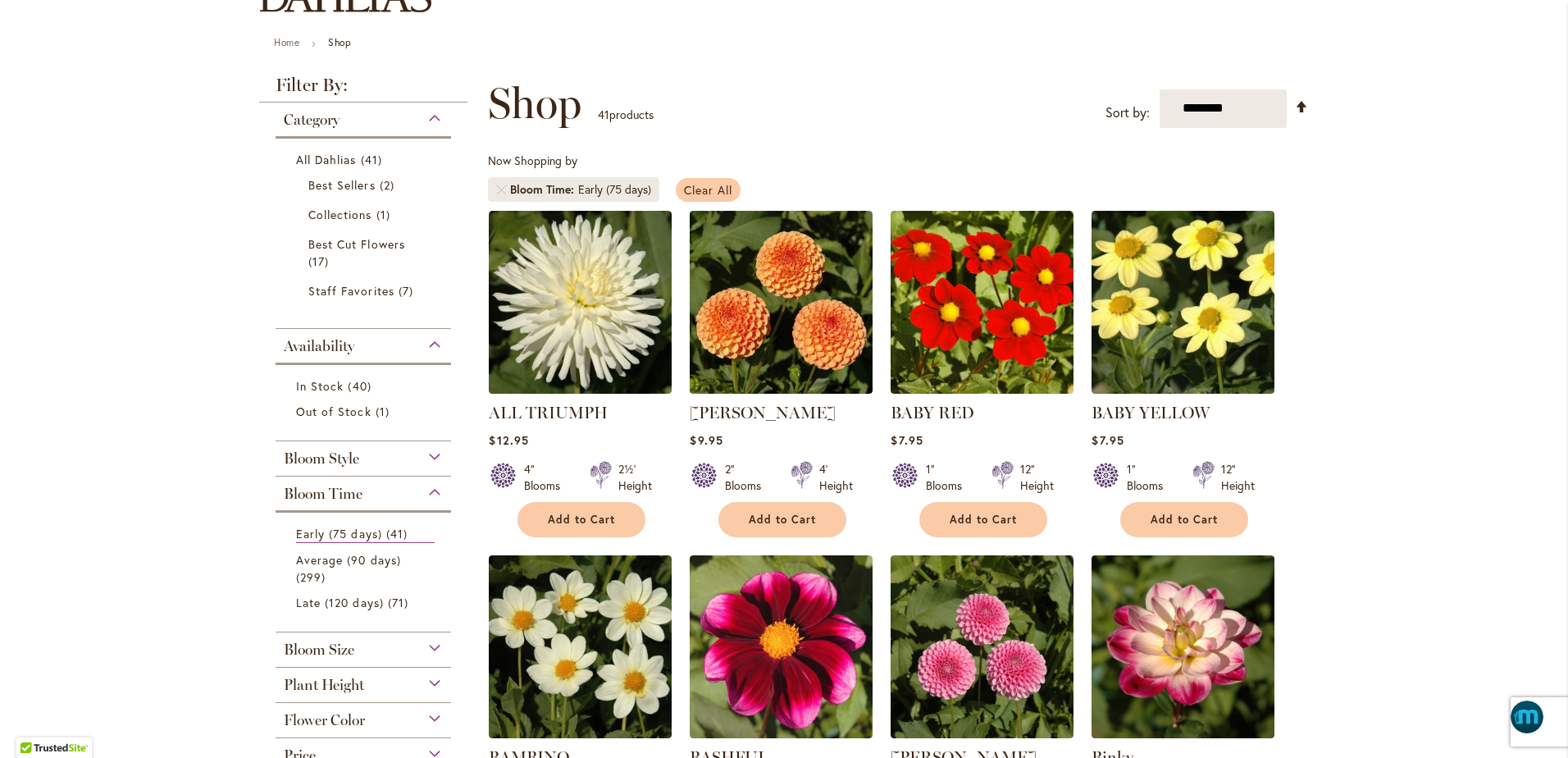
click at [712, 188] on span "Clear All" at bounding box center [708, 190] width 48 height 15
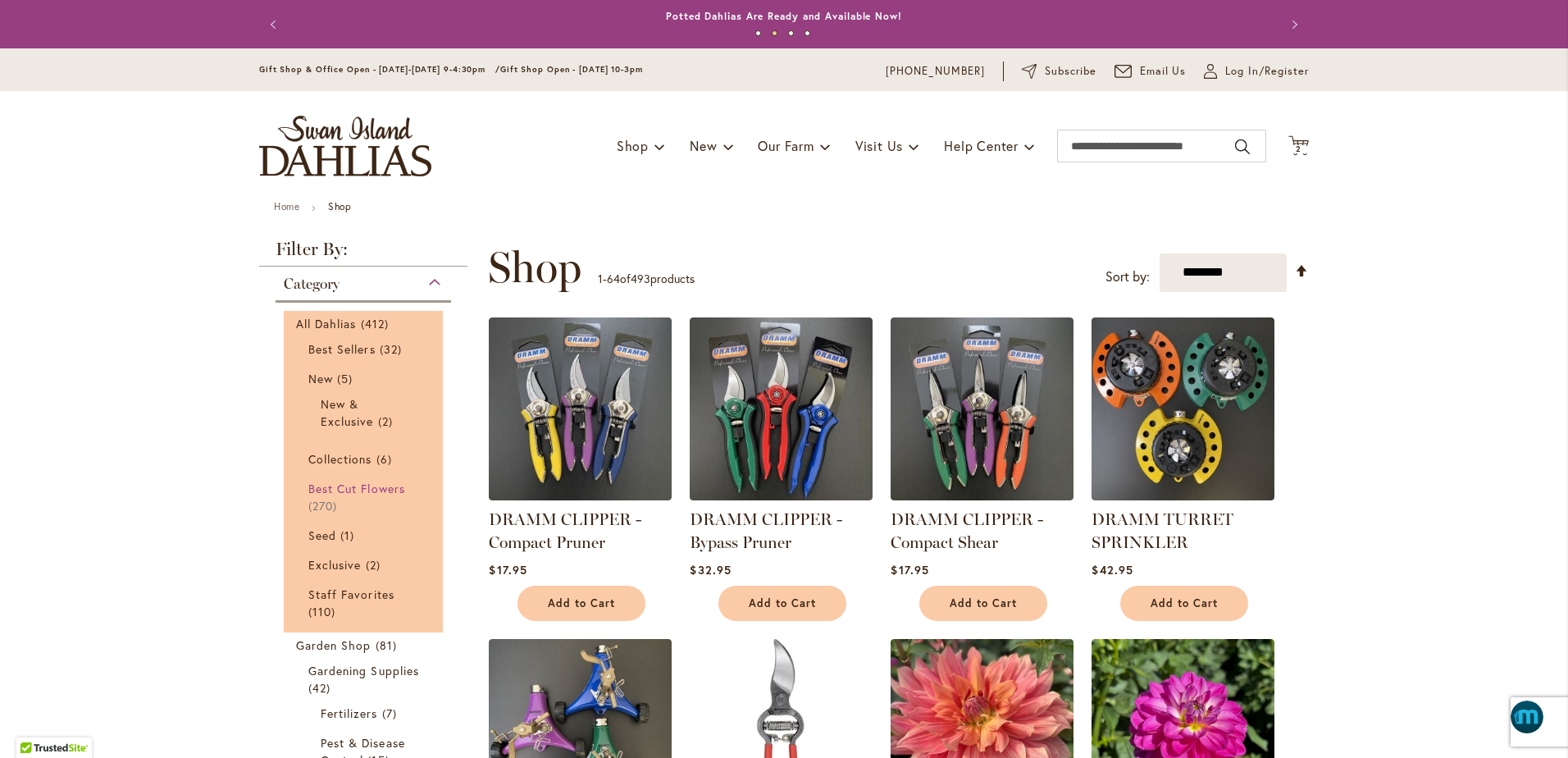
click at [338, 488] on span "Best Cut Flowers" at bounding box center [356, 489] width 97 height 15
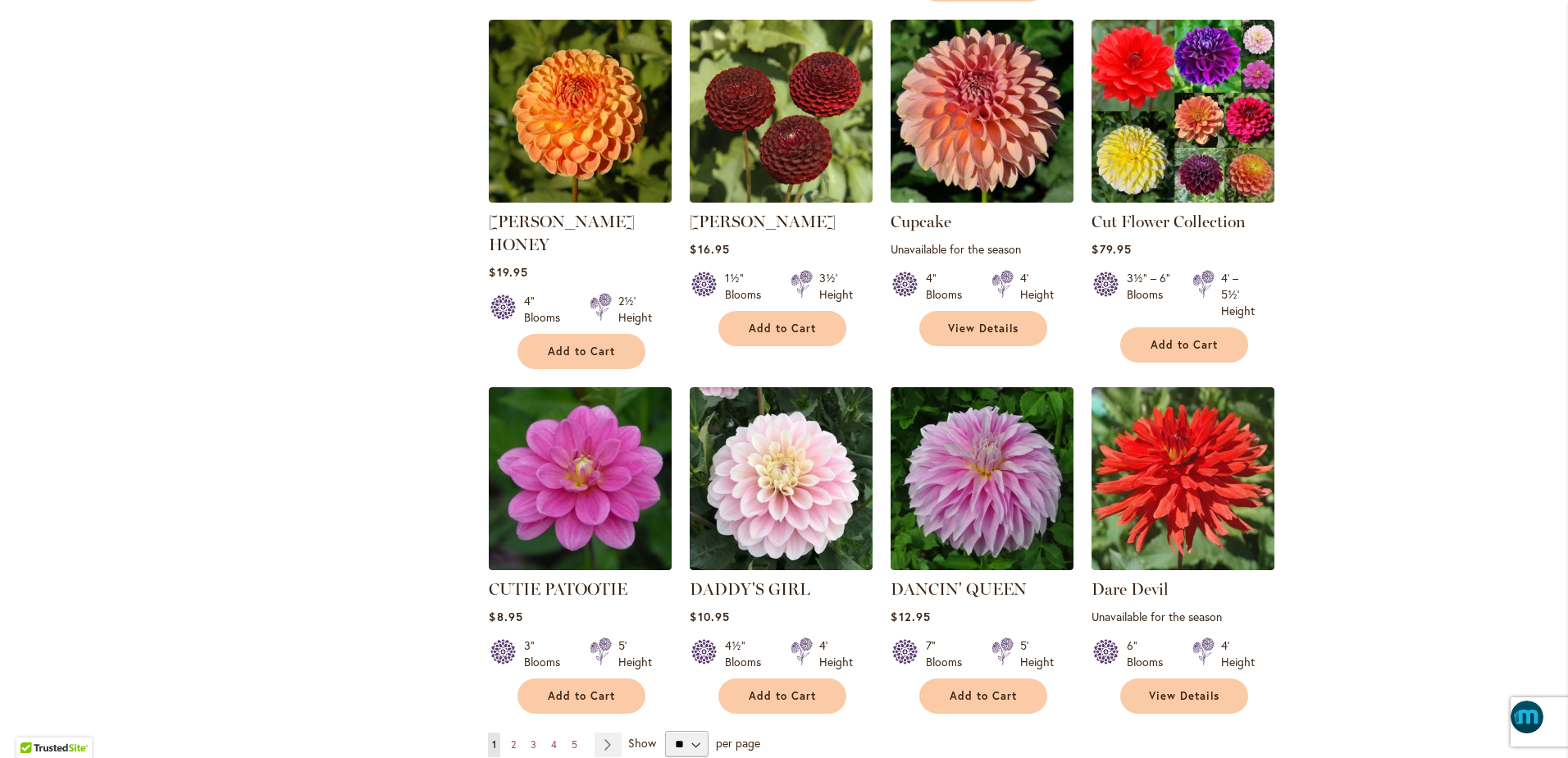
scroll to position [5312, 0]
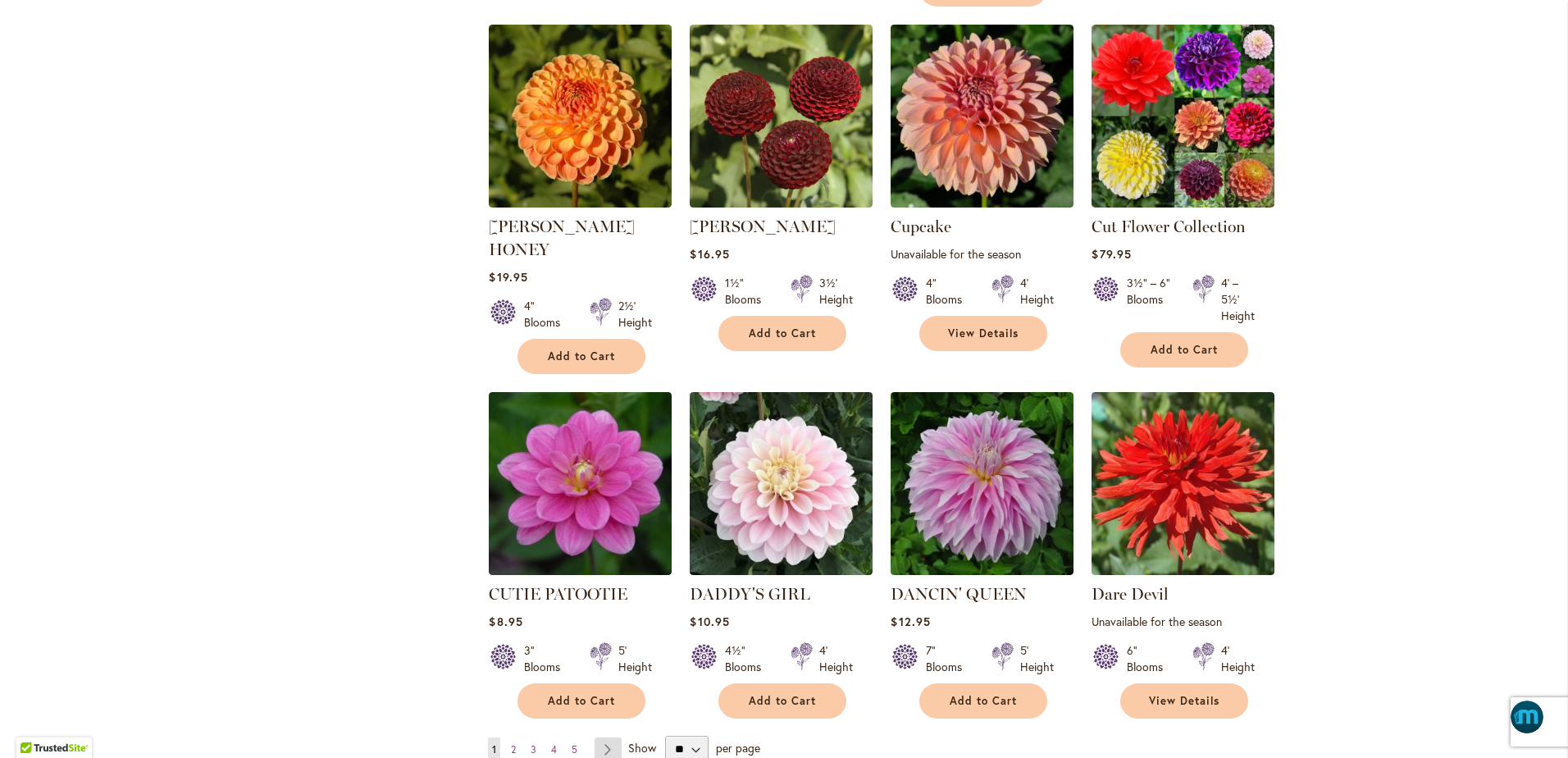
click at [602, 738] on link "Page Next" at bounding box center [608, 750] width 27 height 24
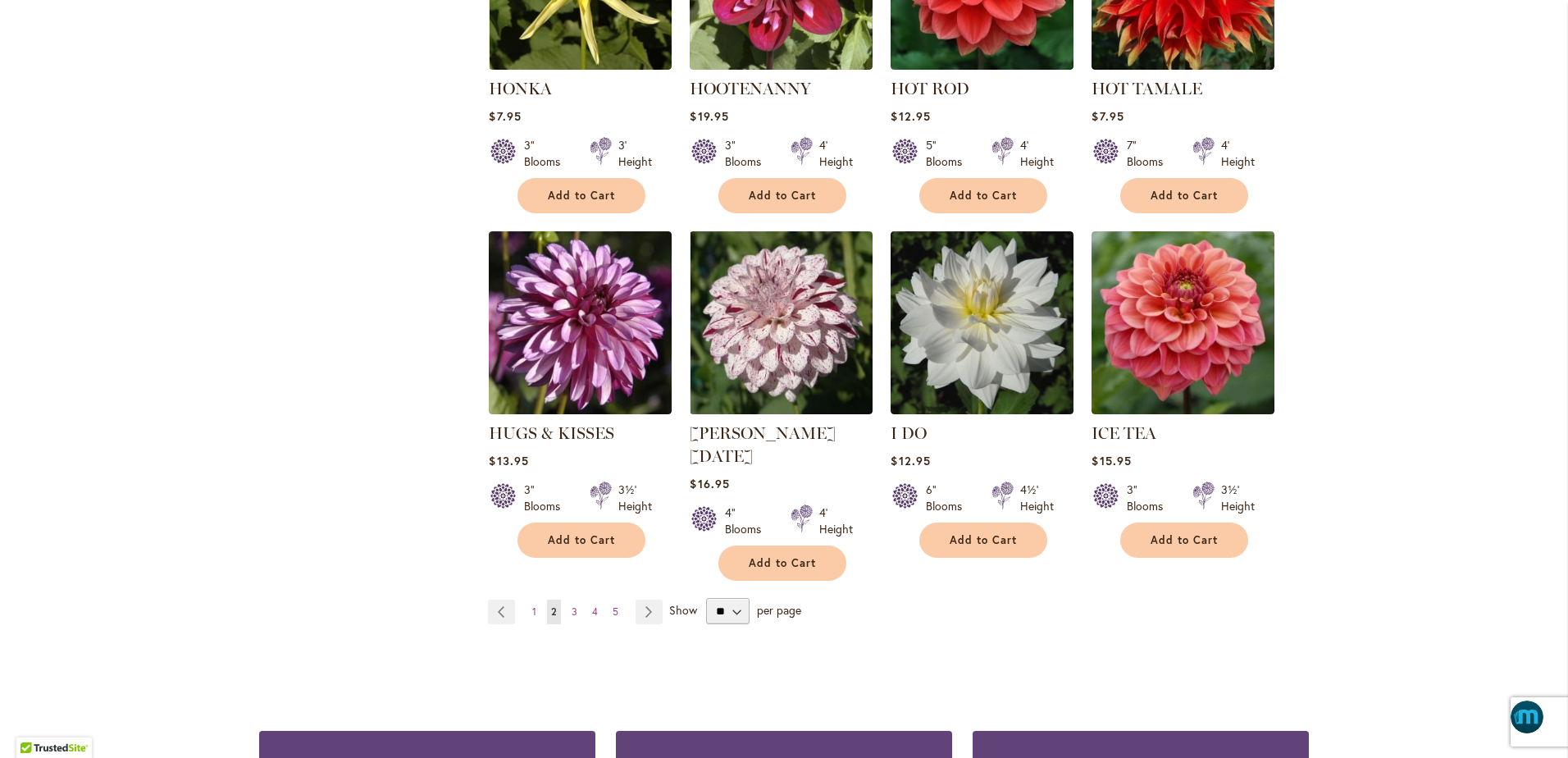
scroll to position [5579, 0]
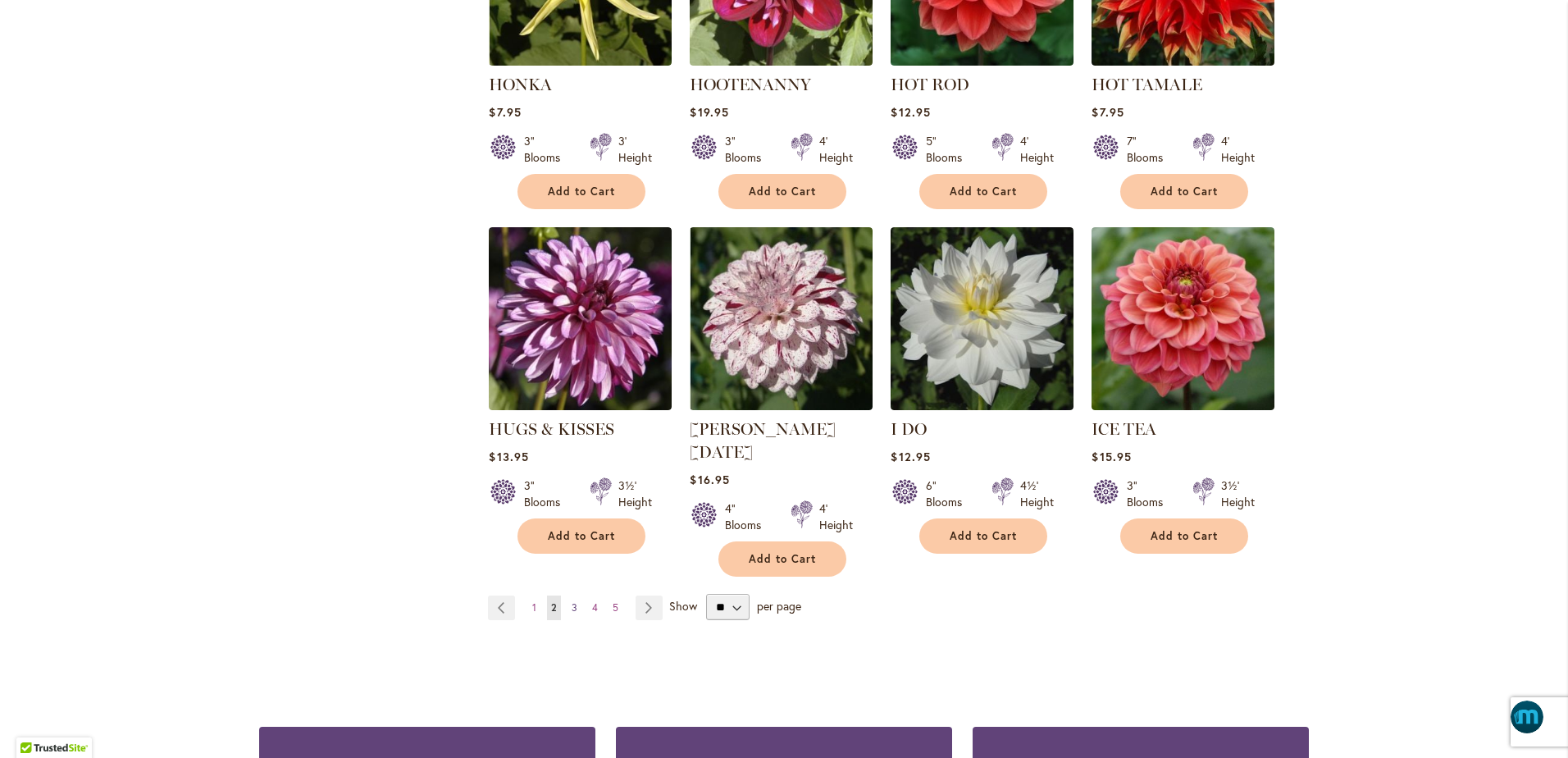
click at [571, 601] on span "3" at bounding box center [574, 607] width 6 height 13
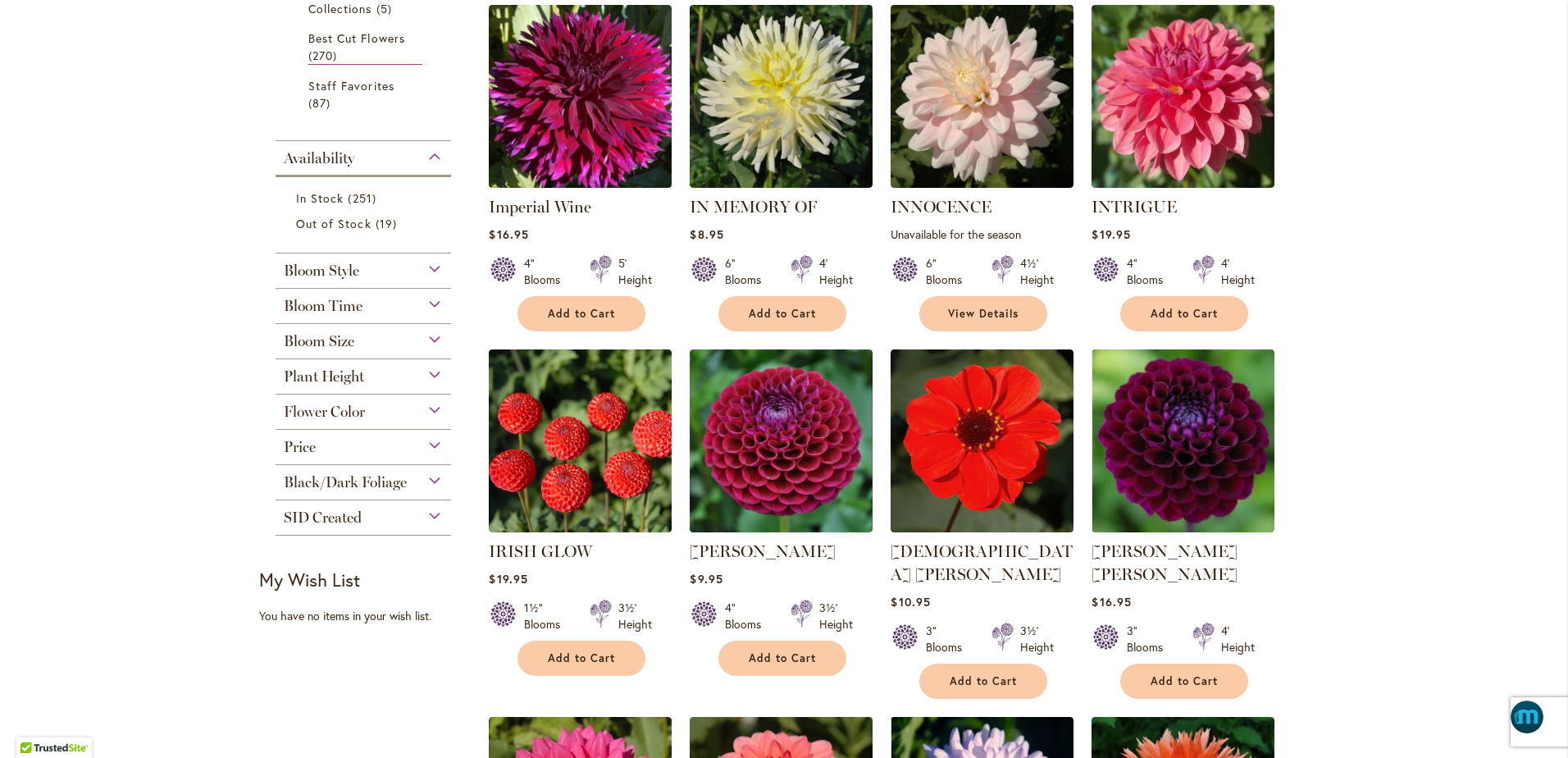
scroll to position [349, 0]
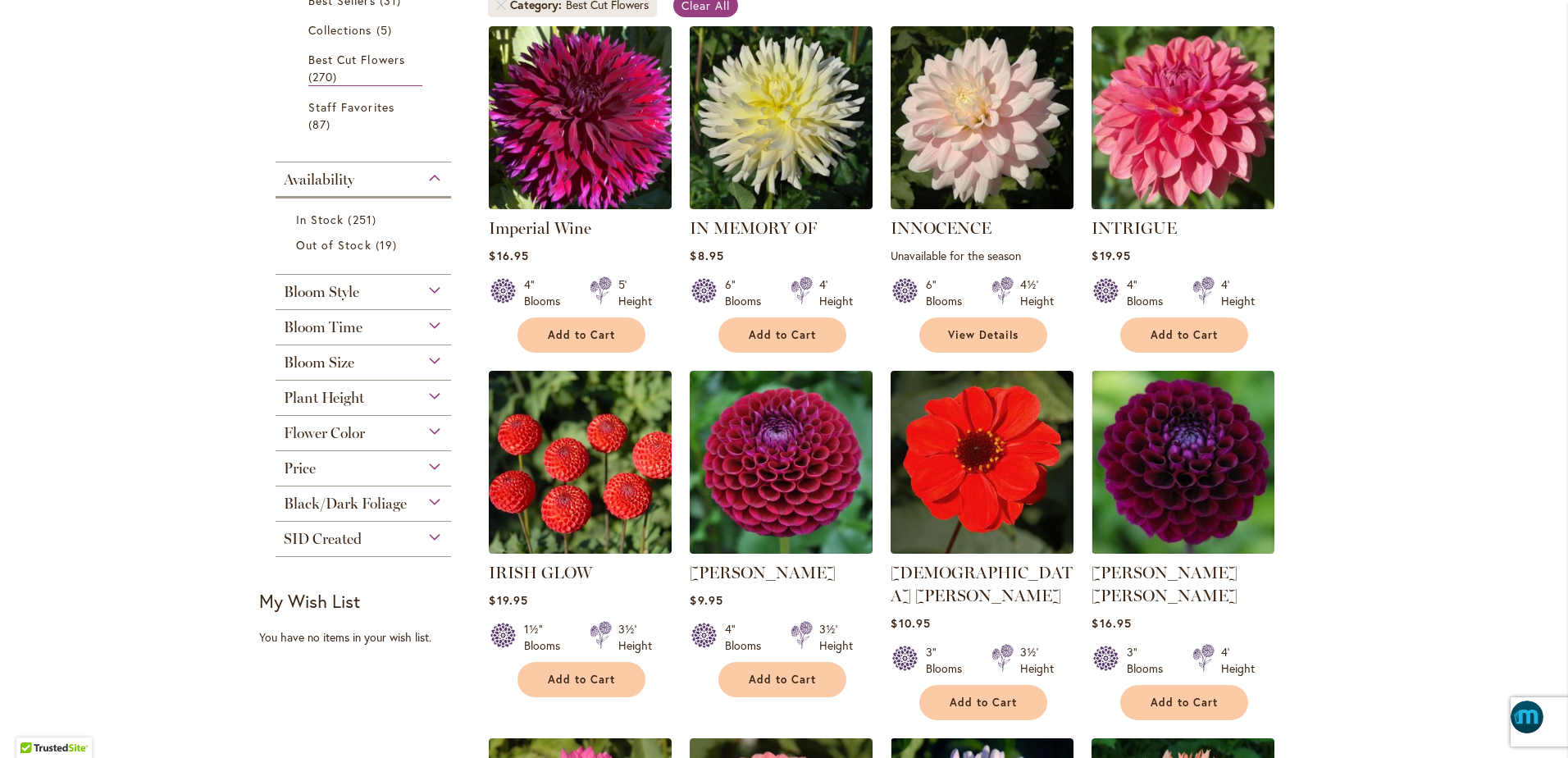
click at [1180, 174] on img at bounding box center [1183, 116] width 192 height 192
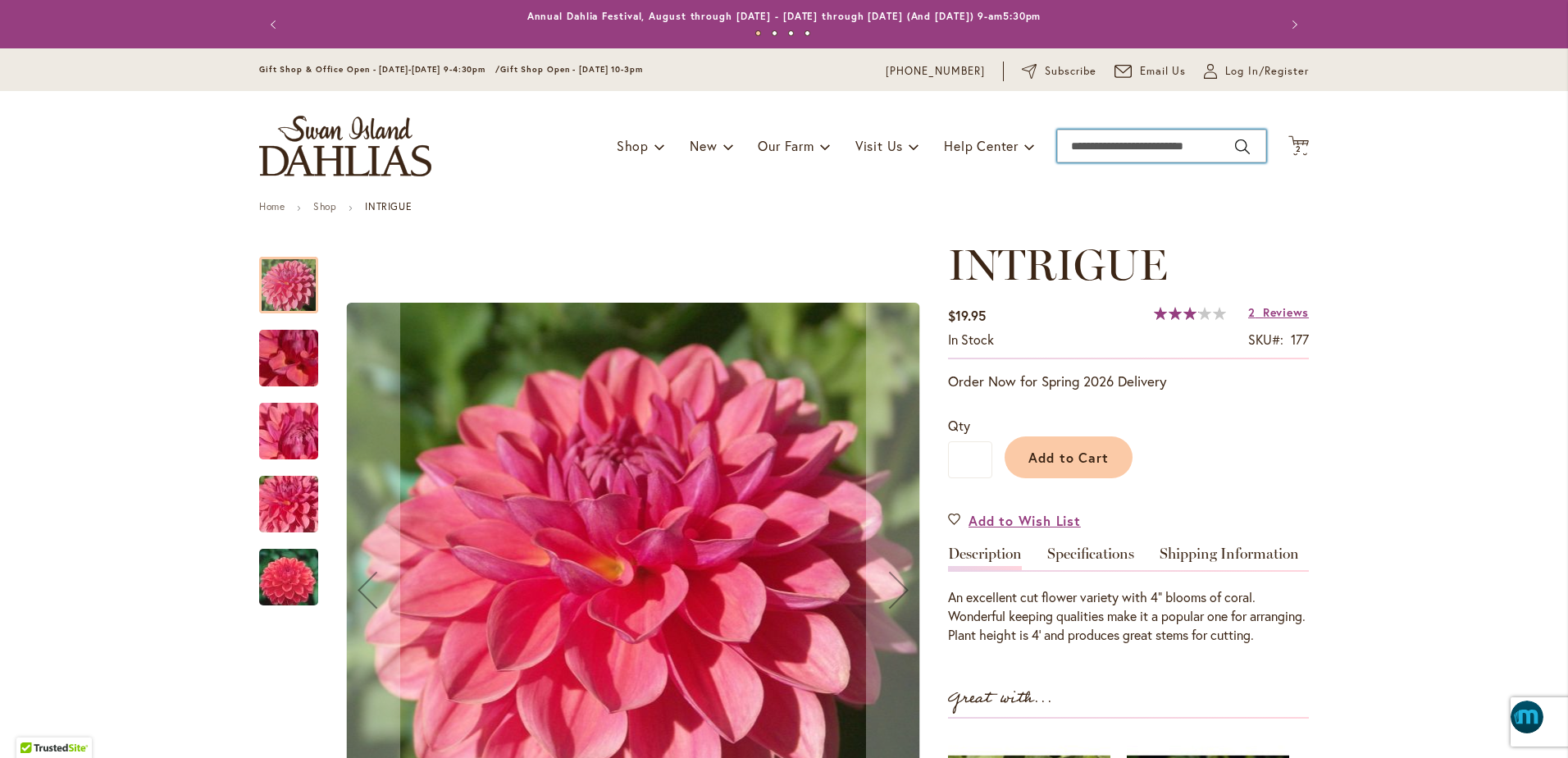
click at [1066, 147] on input "Search" at bounding box center [1162, 146] width 209 height 33
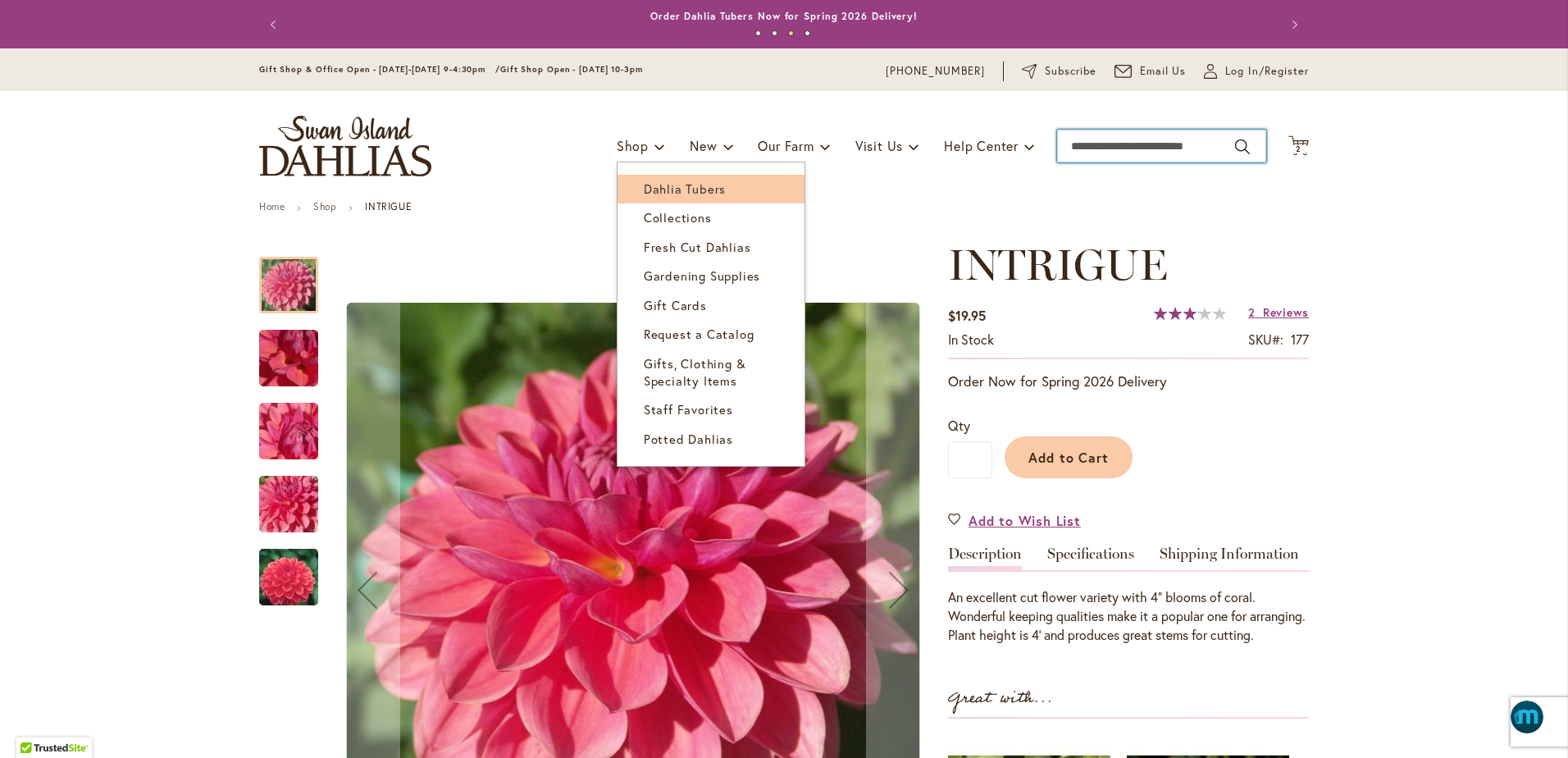
click at [656, 186] on span "Dahlia Tubers" at bounding box center [684, 188] width 82 height 16
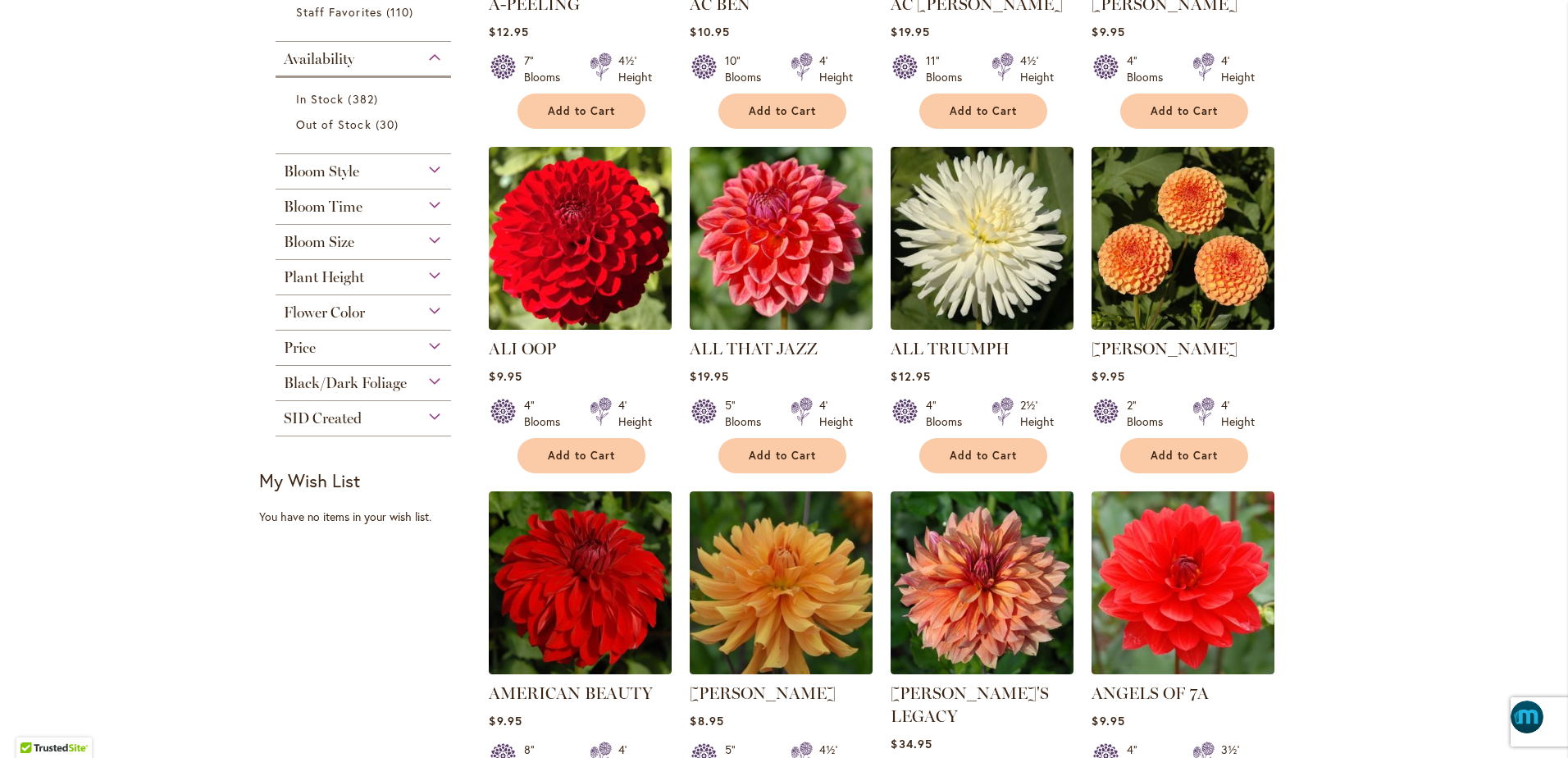
scroll to position [574, 0]
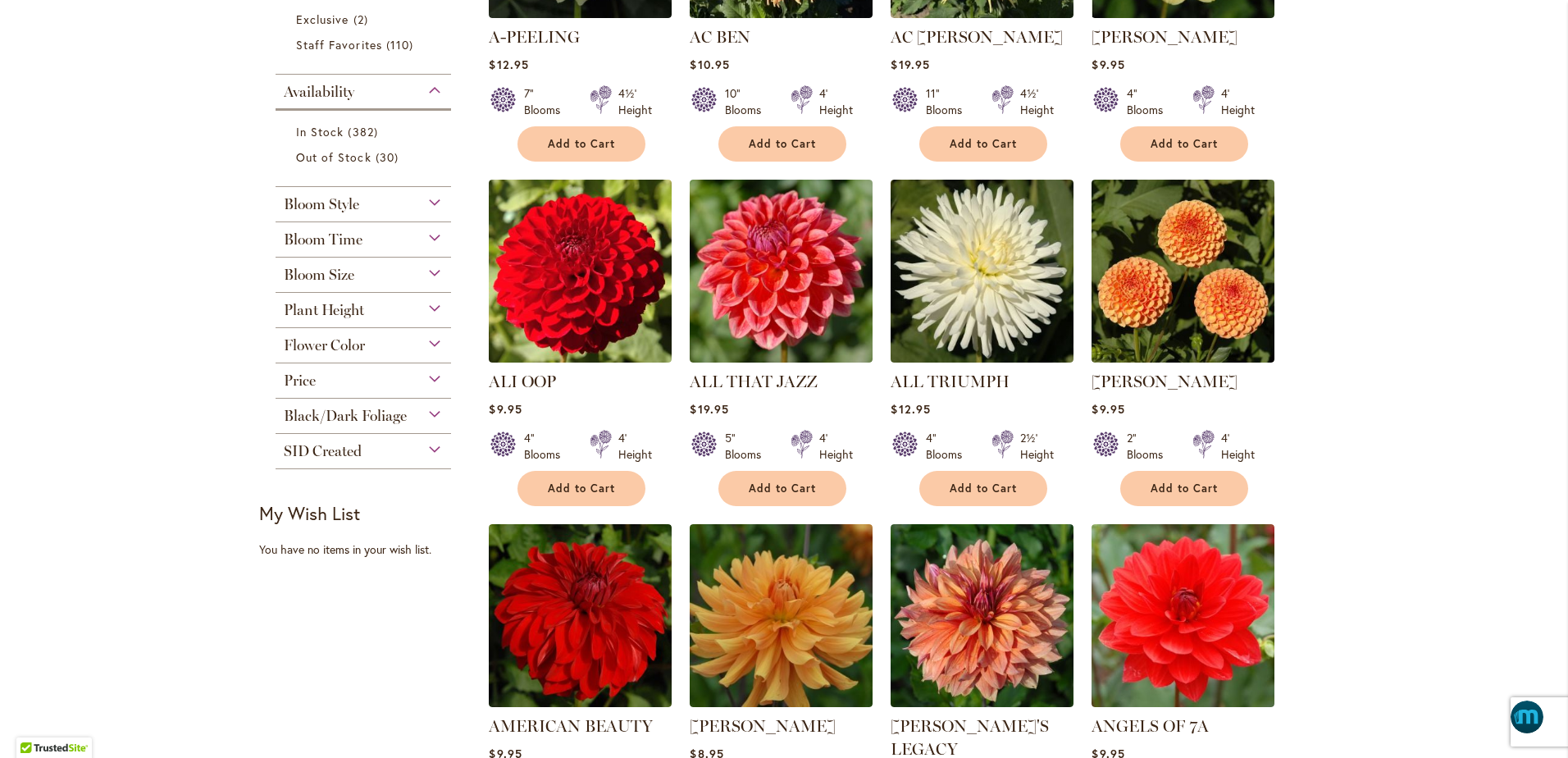
click at [289, 344] on span "Flower Color" at bounding box center [324, 344] width 81 height 18
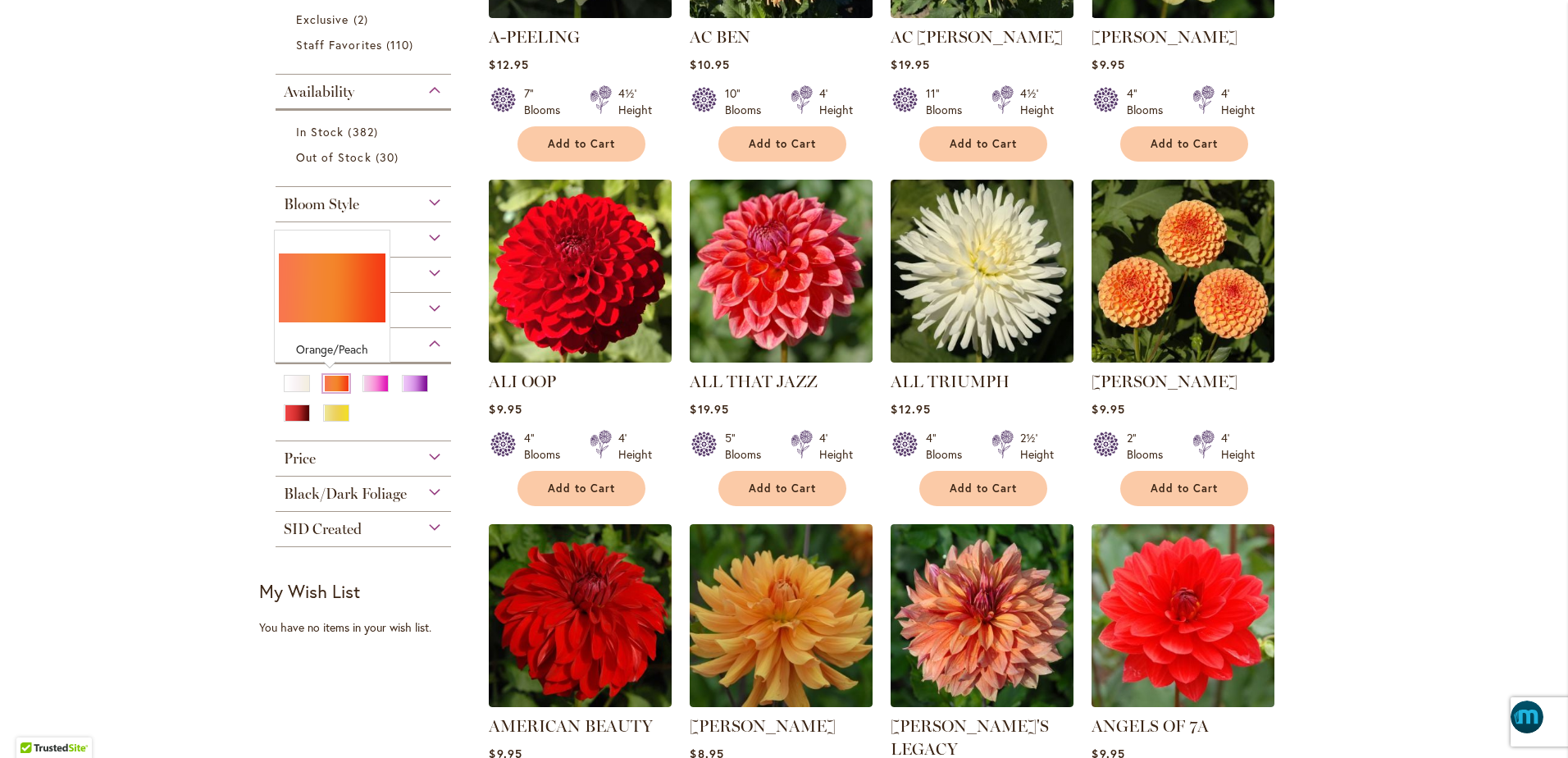
click at [323, 379] on div "Orange/Peach" at bounding box center [336, 383] width 26 height 17
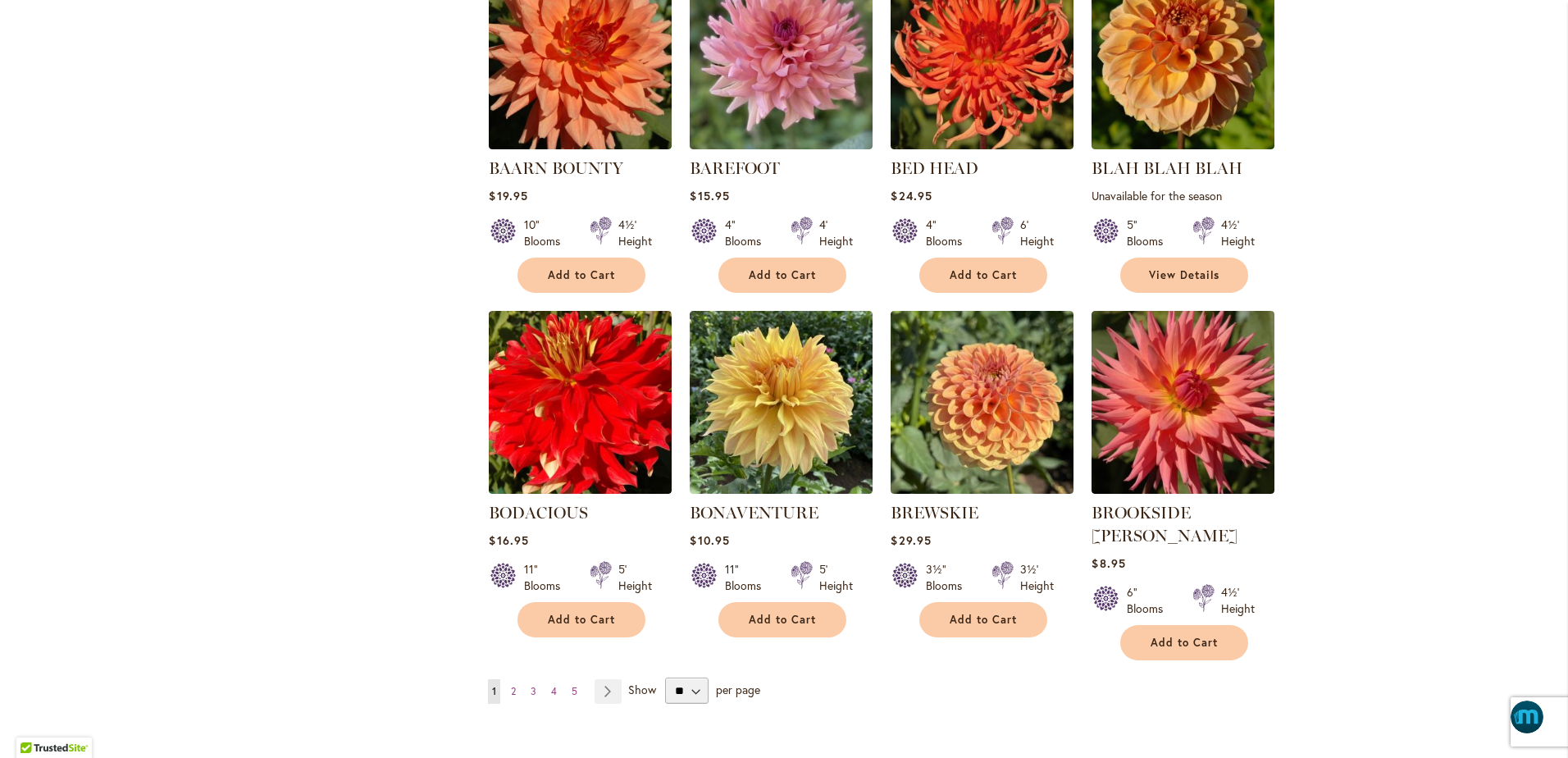
scroll to position [1149, 0]
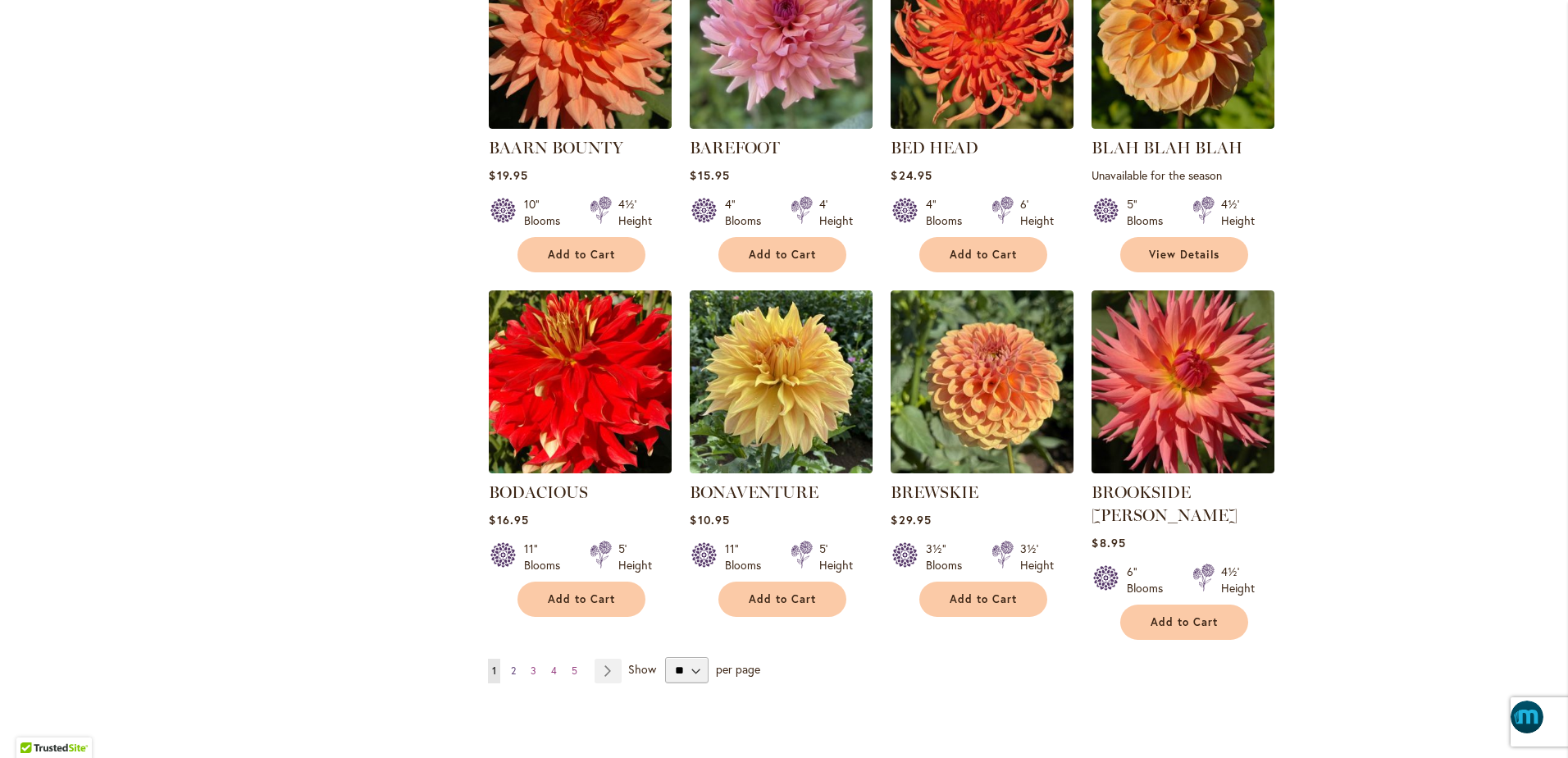
click at [507, 658] on link "Page 2" at bounding box center [514, 670] width 14 height 24
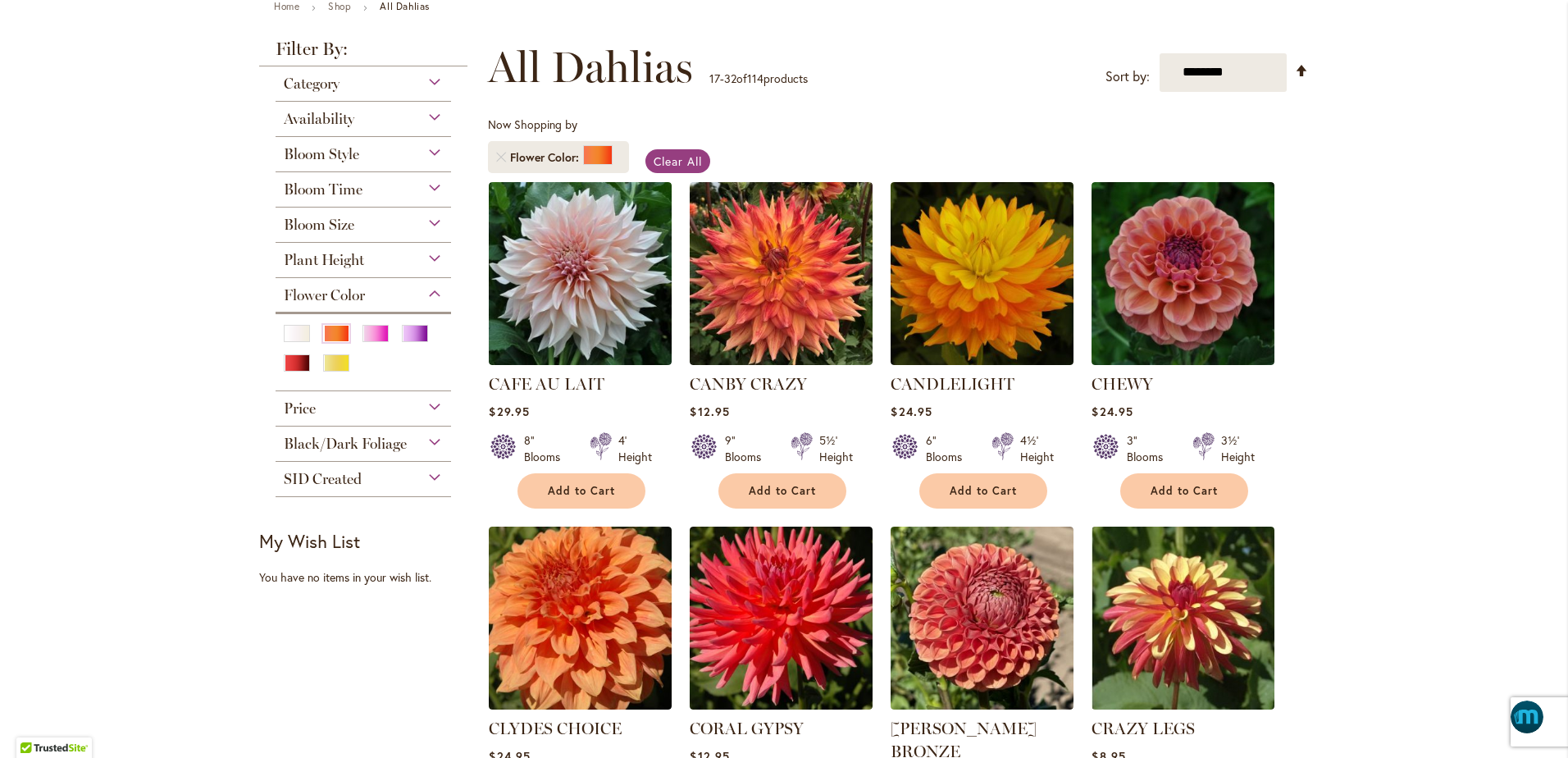
scroll to position [205, 0]
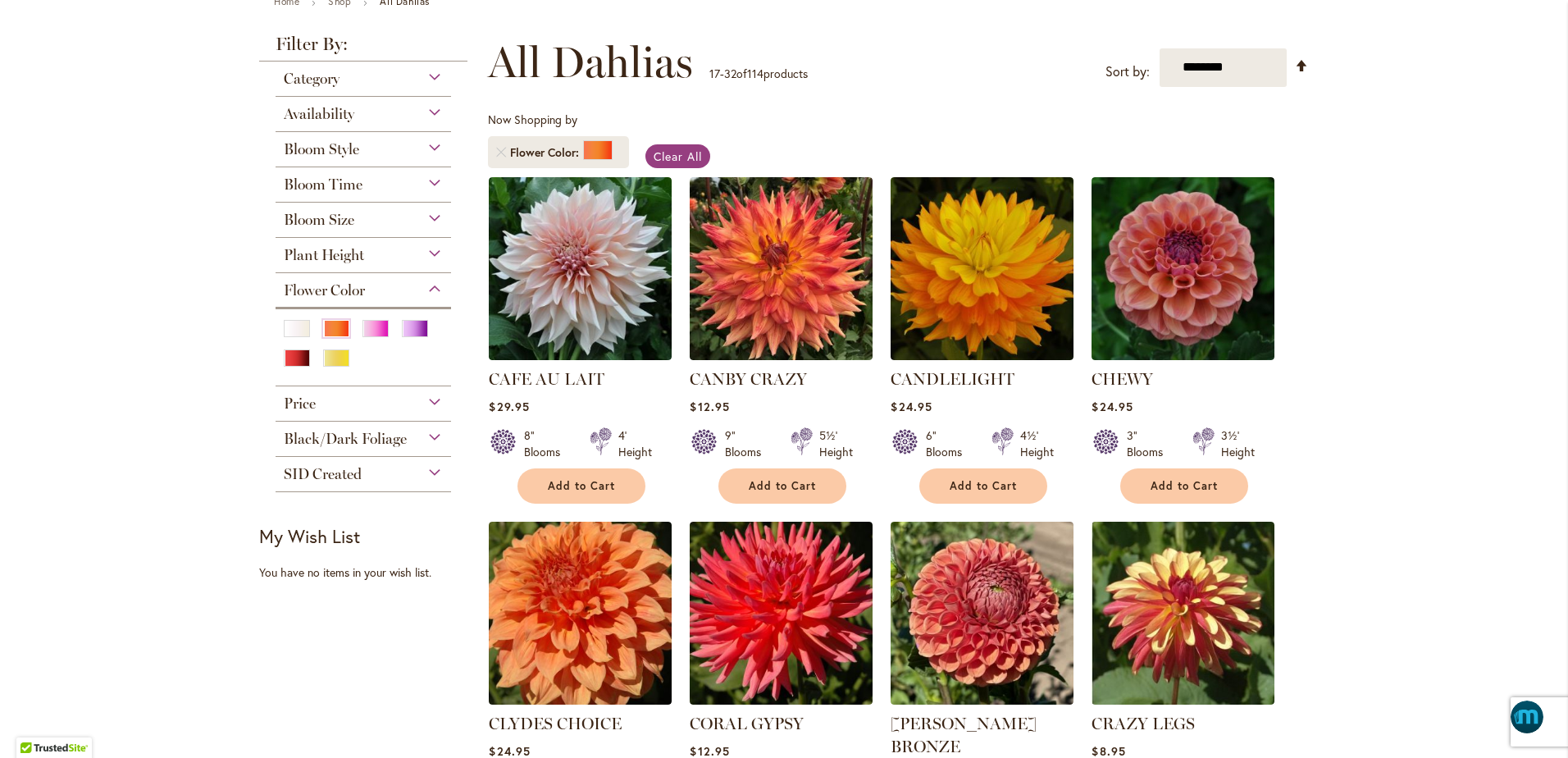
click at [288, 223] on span "Bloom Size" at bounding box center [319, 219] width 71 height 18
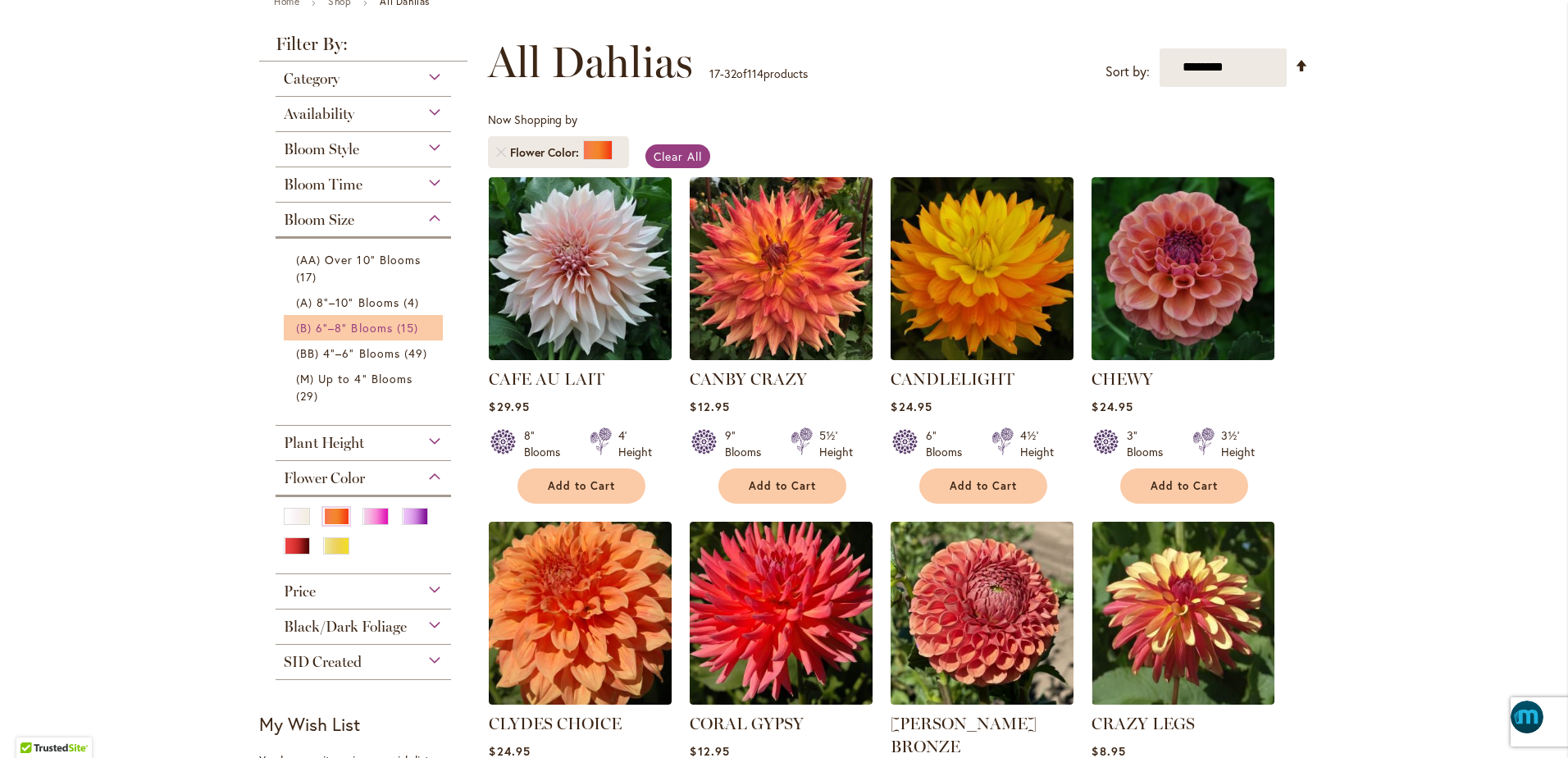
click at [359, 327] on span "(B) 6"–8" Blooms" at bounding box center [344, 328] width 97 height 15
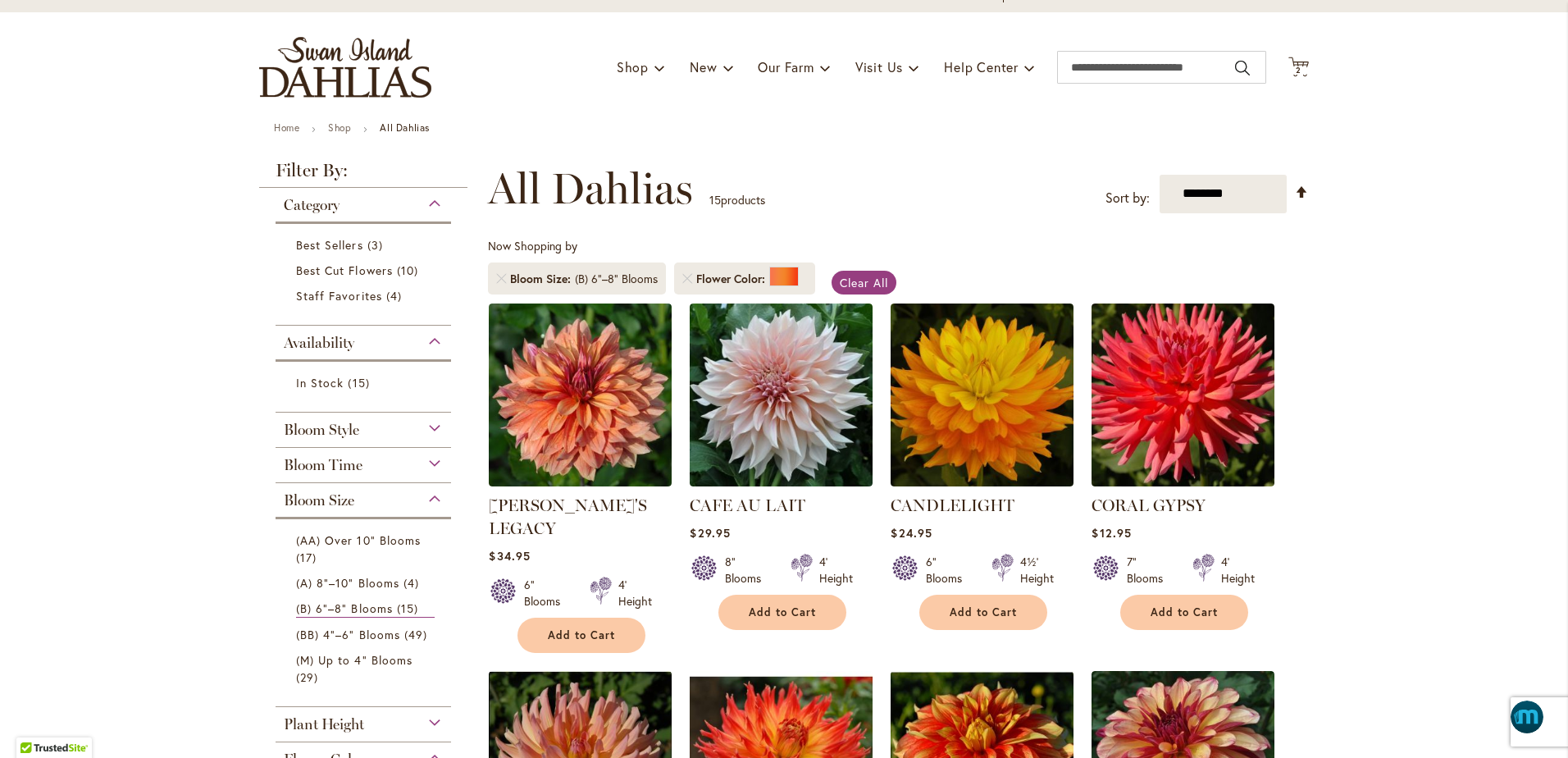
scroll to position [82, 0]
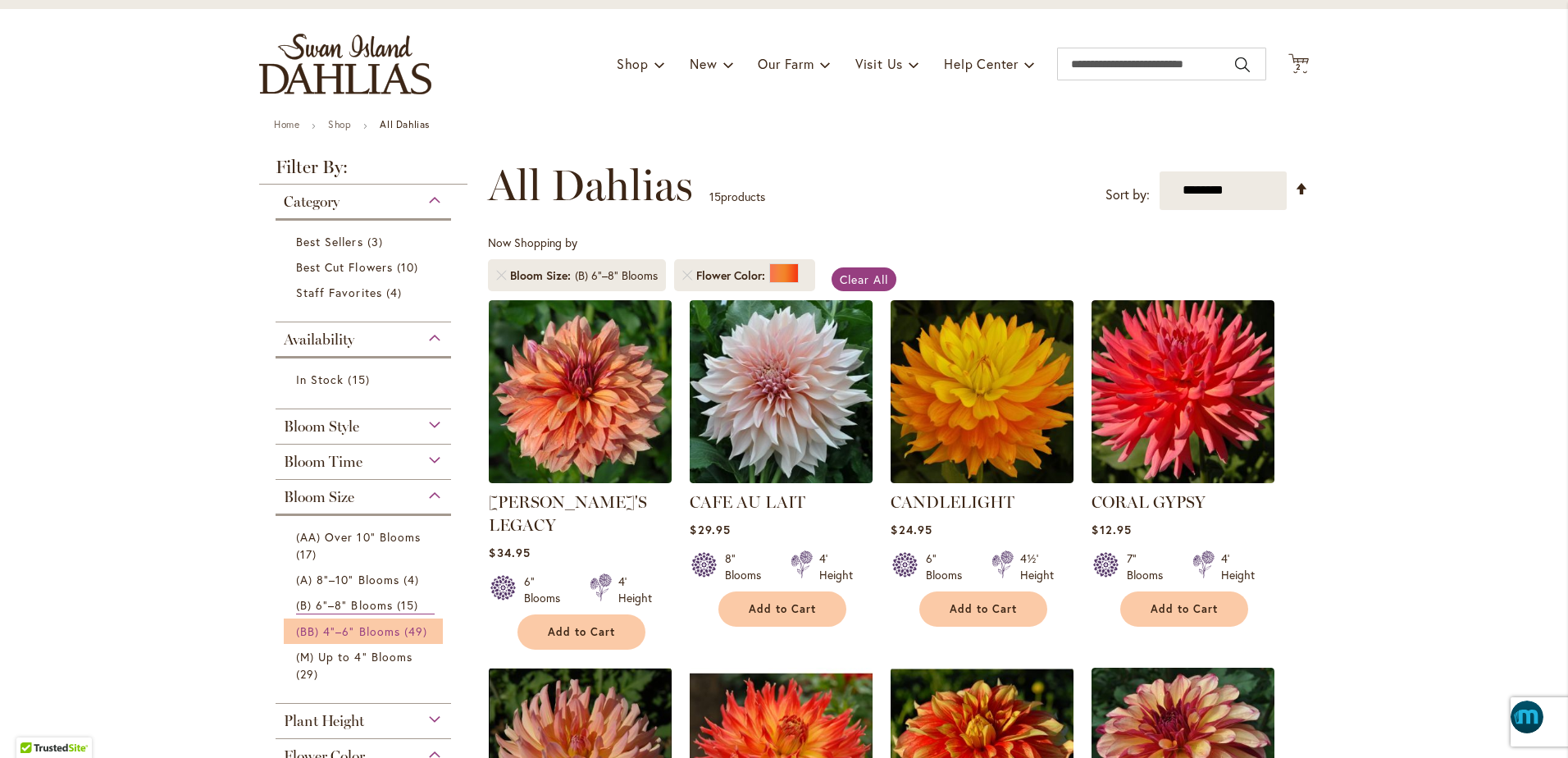
click at [382, 629] on span "(BB) 4"–6" Blooms" at bounding box center [348, 631] width 104 height 15
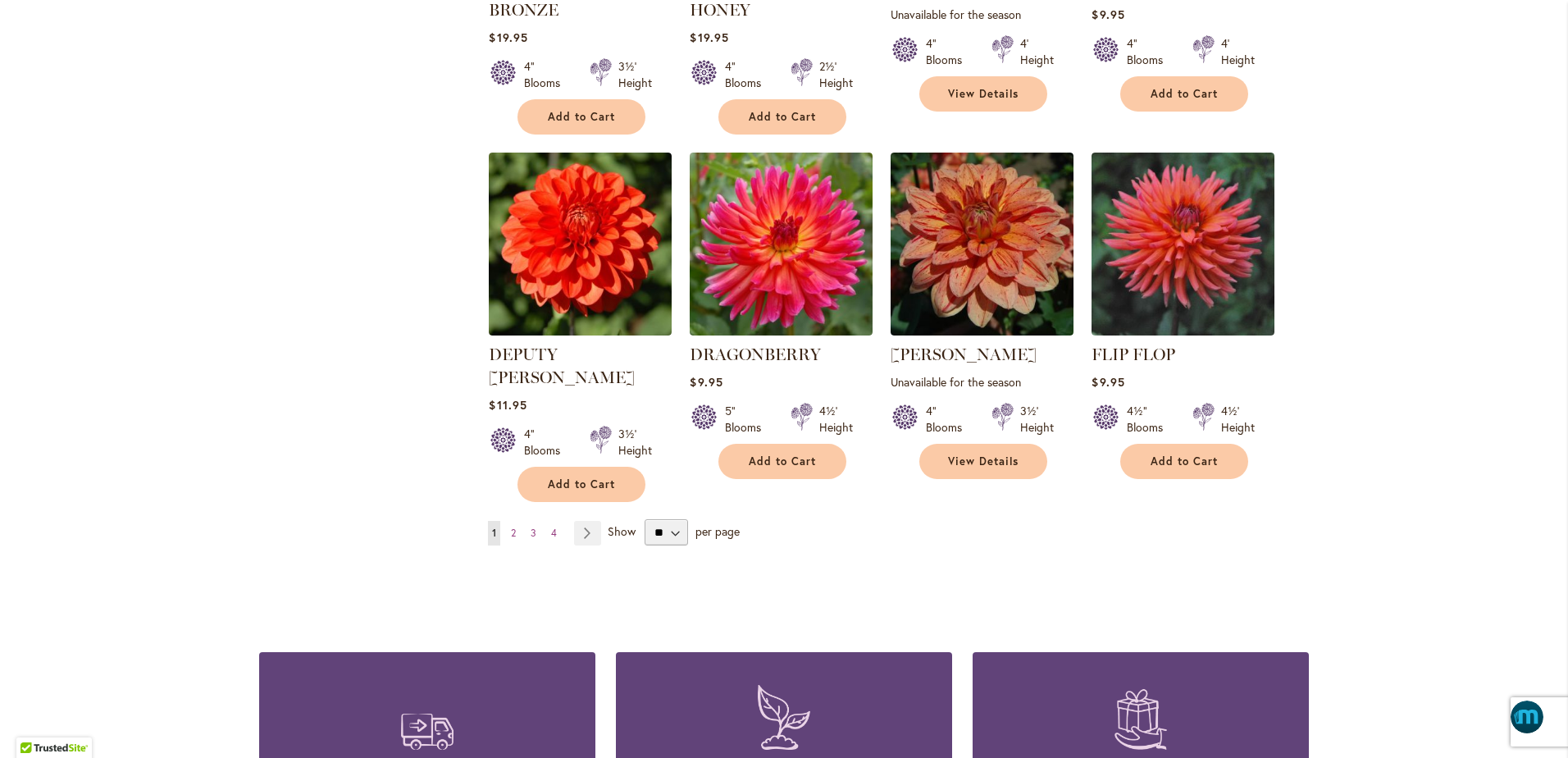
scroll to position [1313, 0]
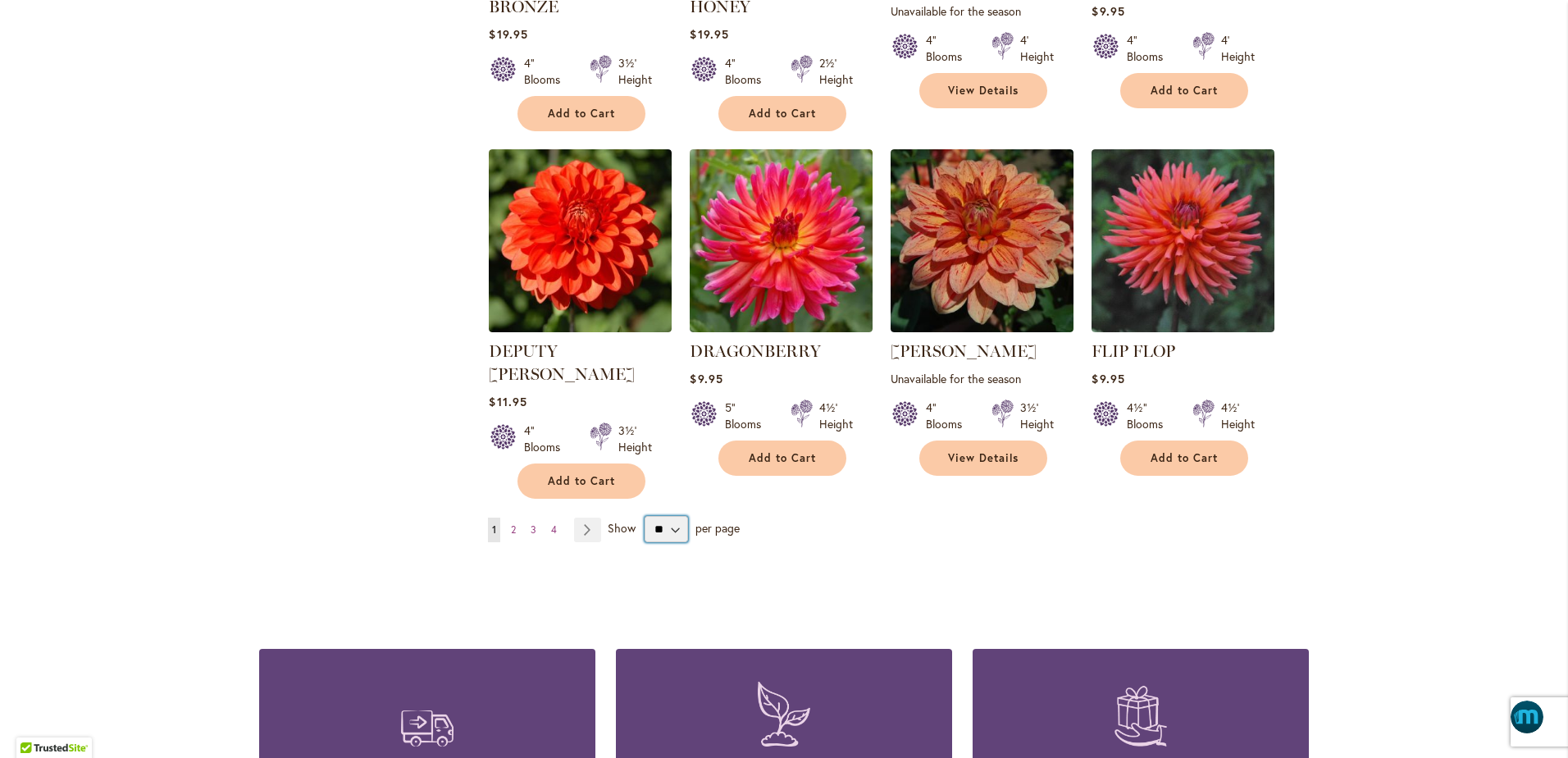
click at [662, 516] on select "** ** ** **" at bounding box center [667, 528] width 44 height 26
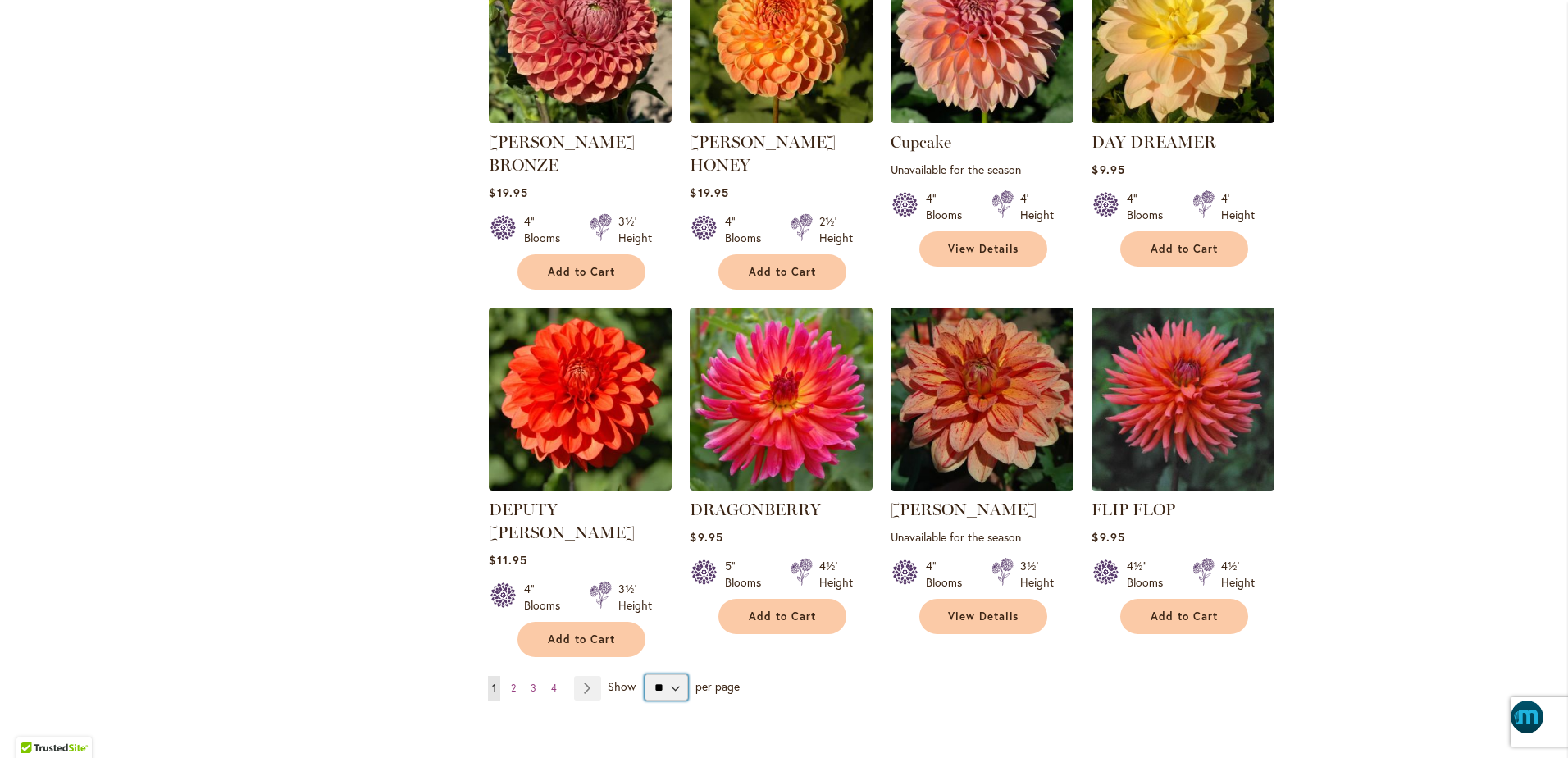
scroll to position [1128, 0]
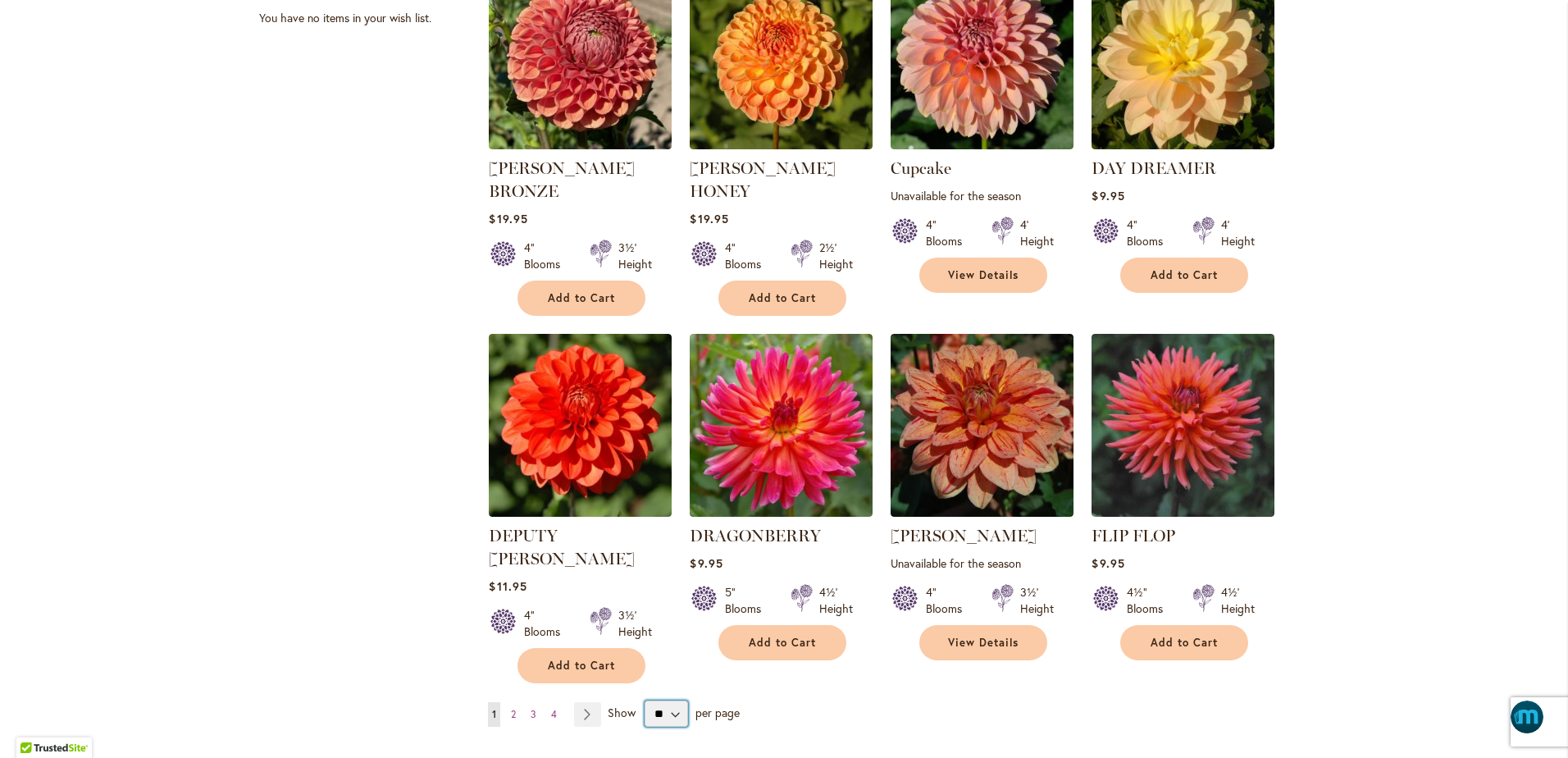
click at [669, 701] on select "** ** ** **" at bounding box center [667, 713] width 44 height 26
select select "**"
click at [645, 701] on select "** ** ** **" at bounding box center [667, 713] width 44 height 26
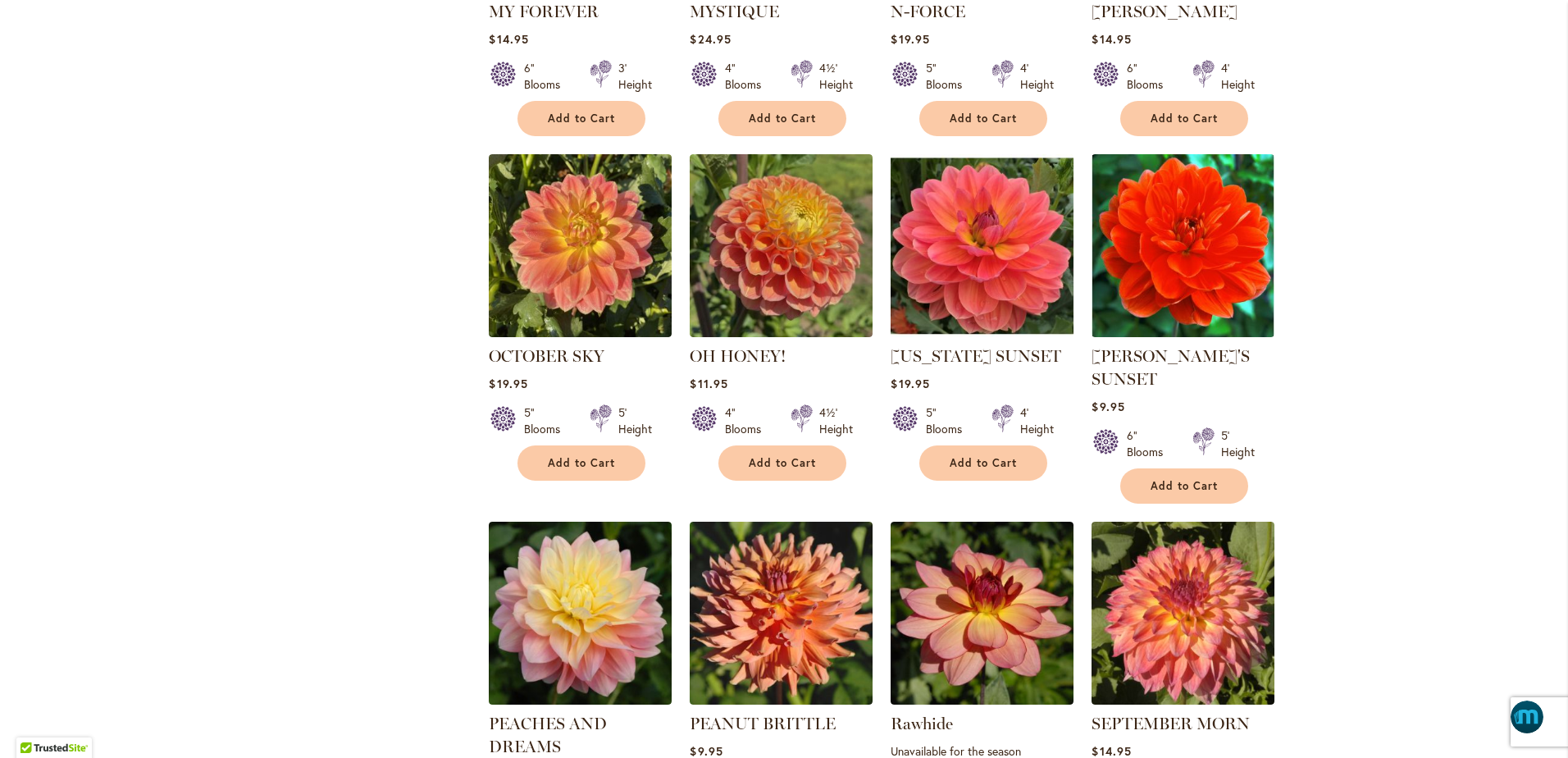
scroll to position [3056, 0]
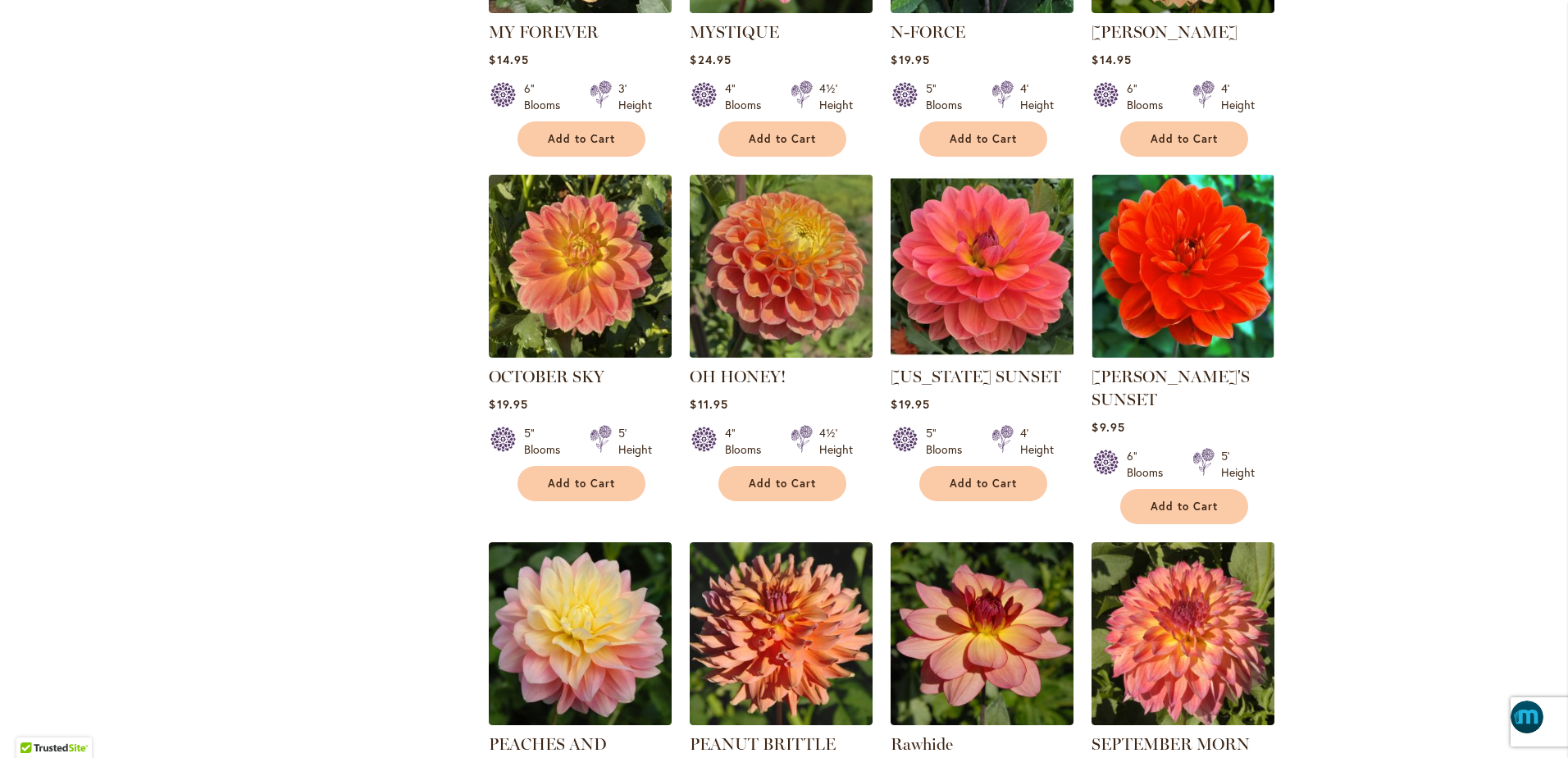
click at [771, 170] on img at bounding box center [781, 265] width 192 height 192
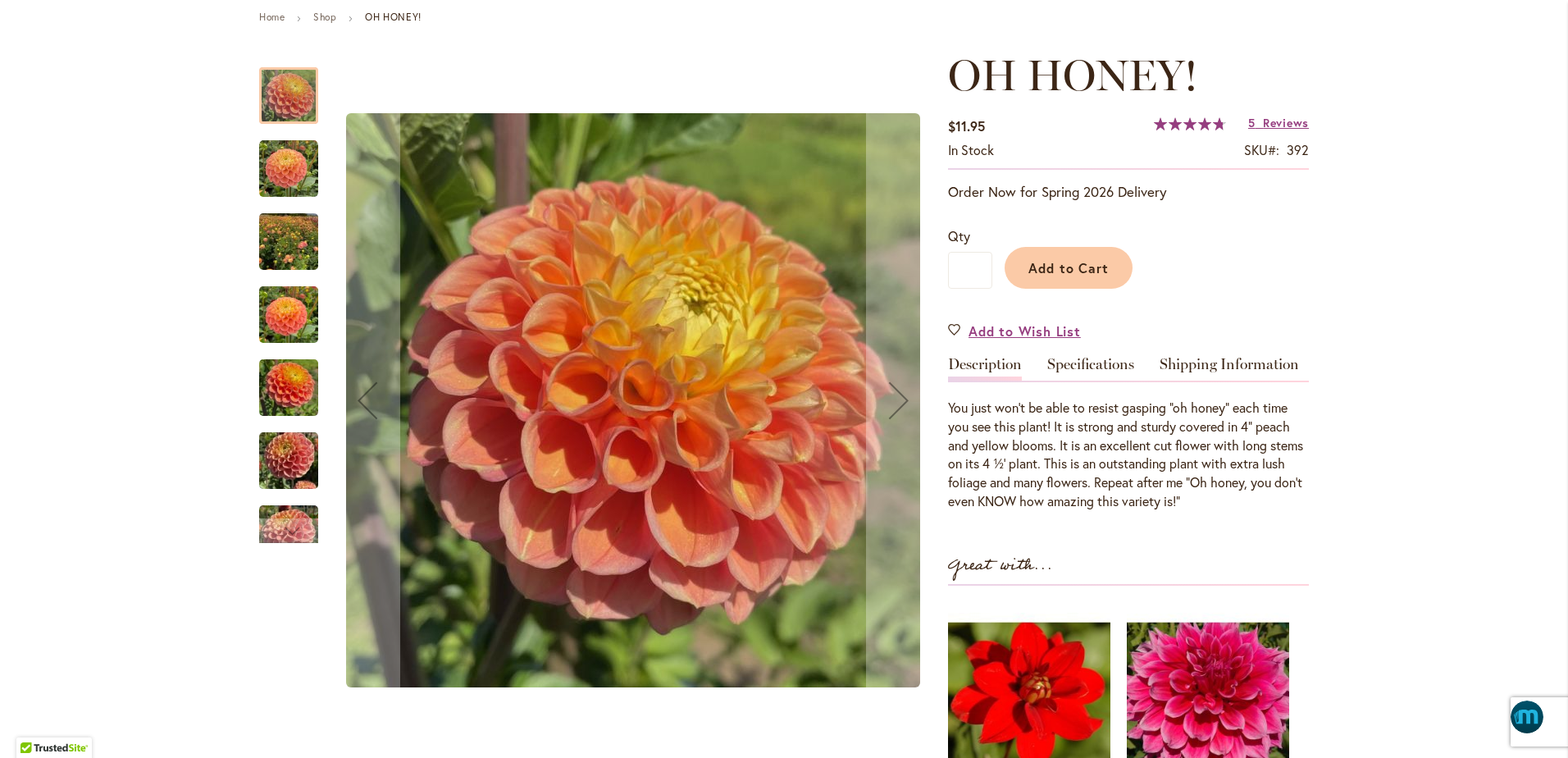
scroll to position [185, 0]
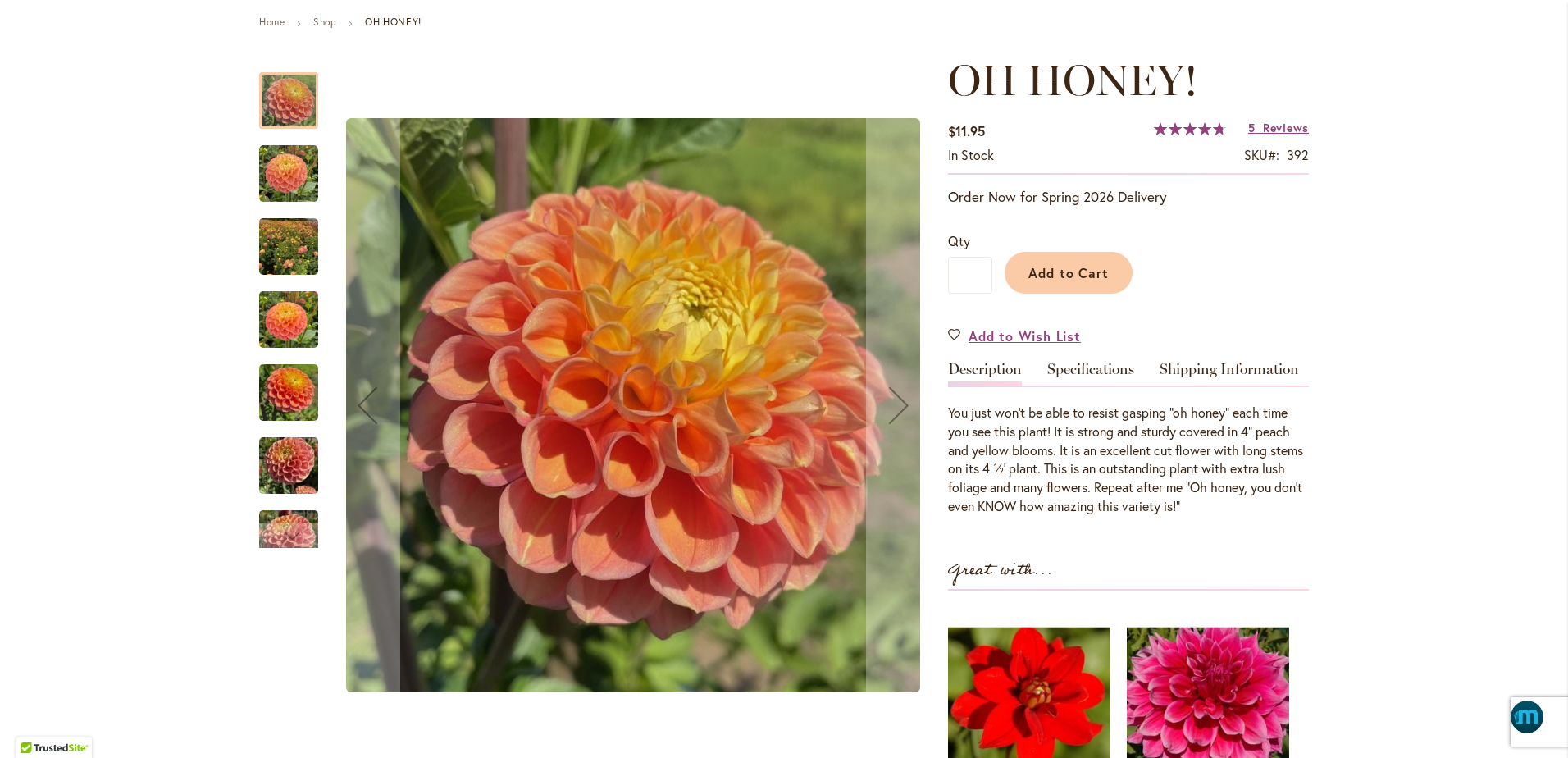
click at [273, 248] on img "Oh Honey!" at bounding box center [289, 246] width 59 height 79
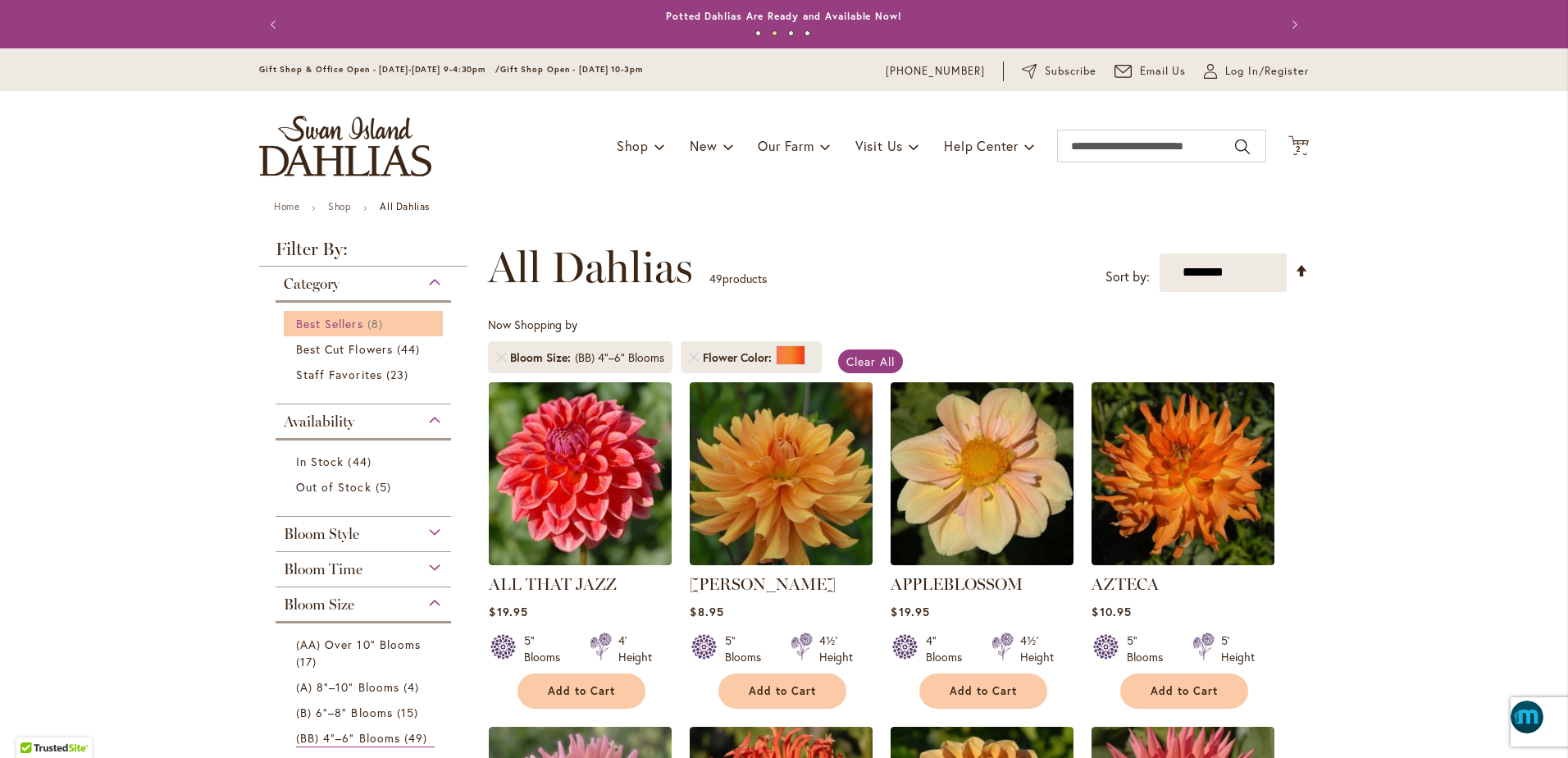
click at [314, 317] on span "Best Sellers" at bounding box center [330, 323] width 68 height 15
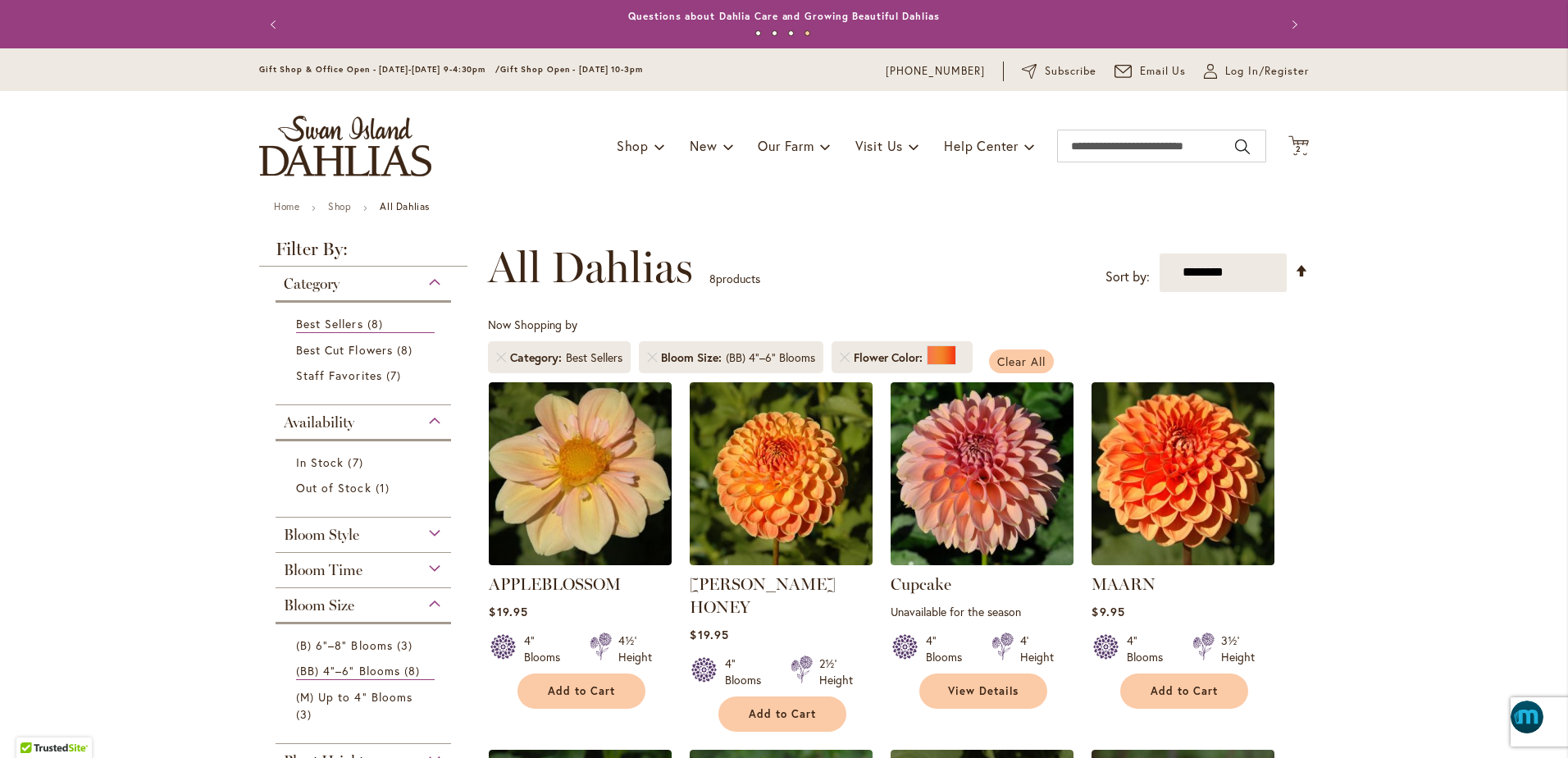
click at [1013, 356] on span "Clear All" at bounding box center [1021, 361] width 48 height 15
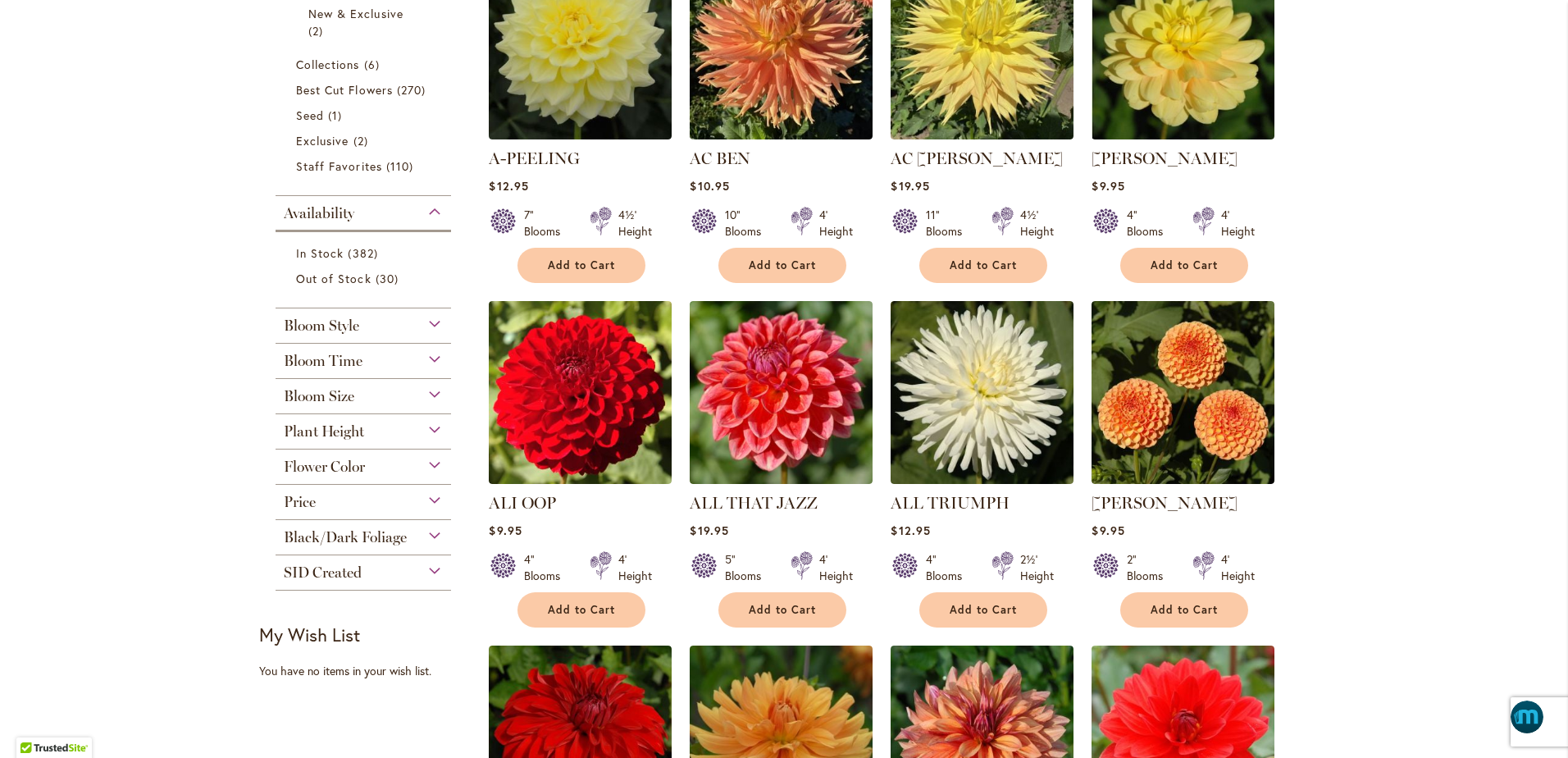
scroll to position [472, 0]
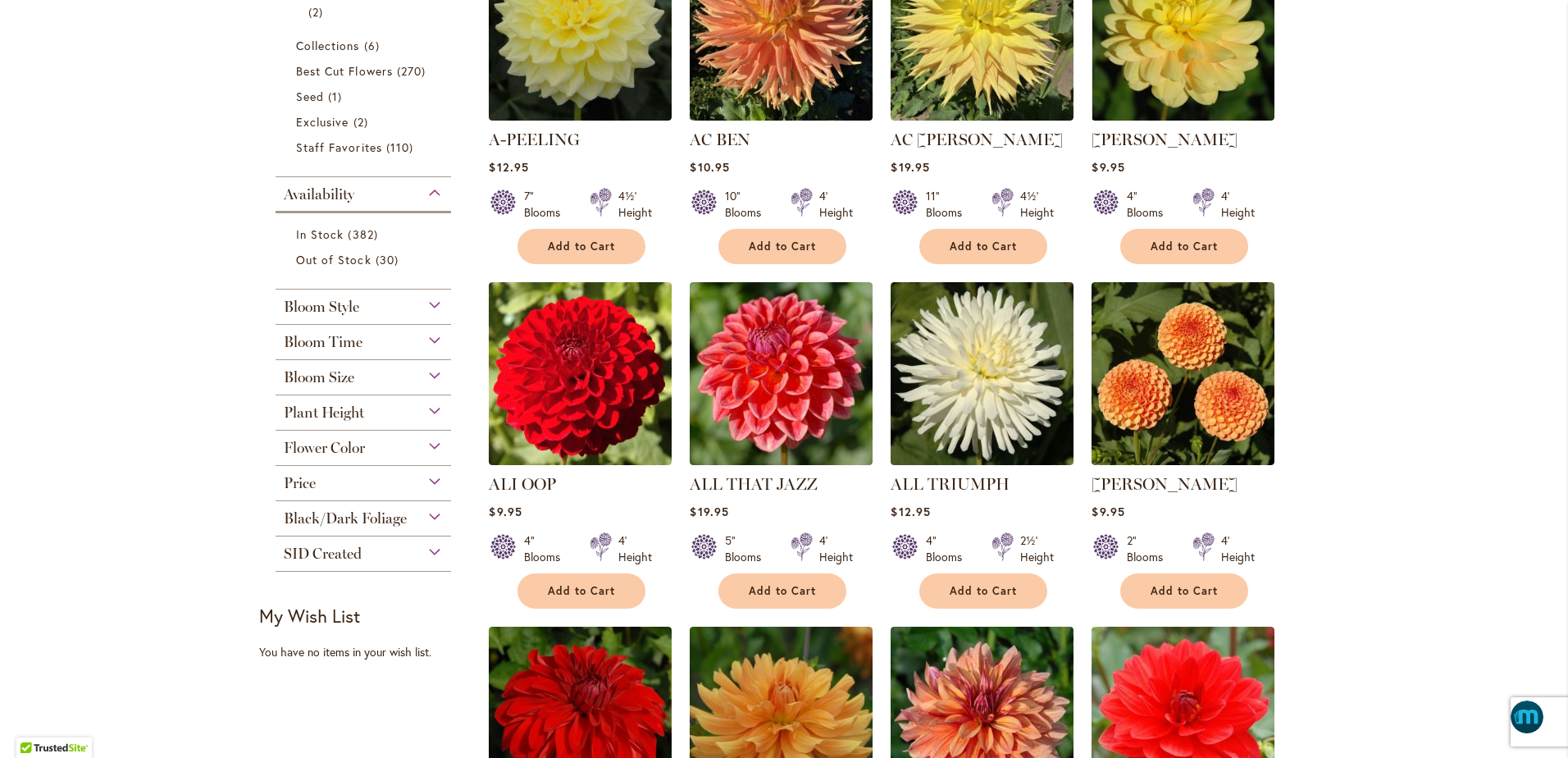
click at [302, 344] on span "Bloom Time" at bounding box center [322, 342] width 78 height 18
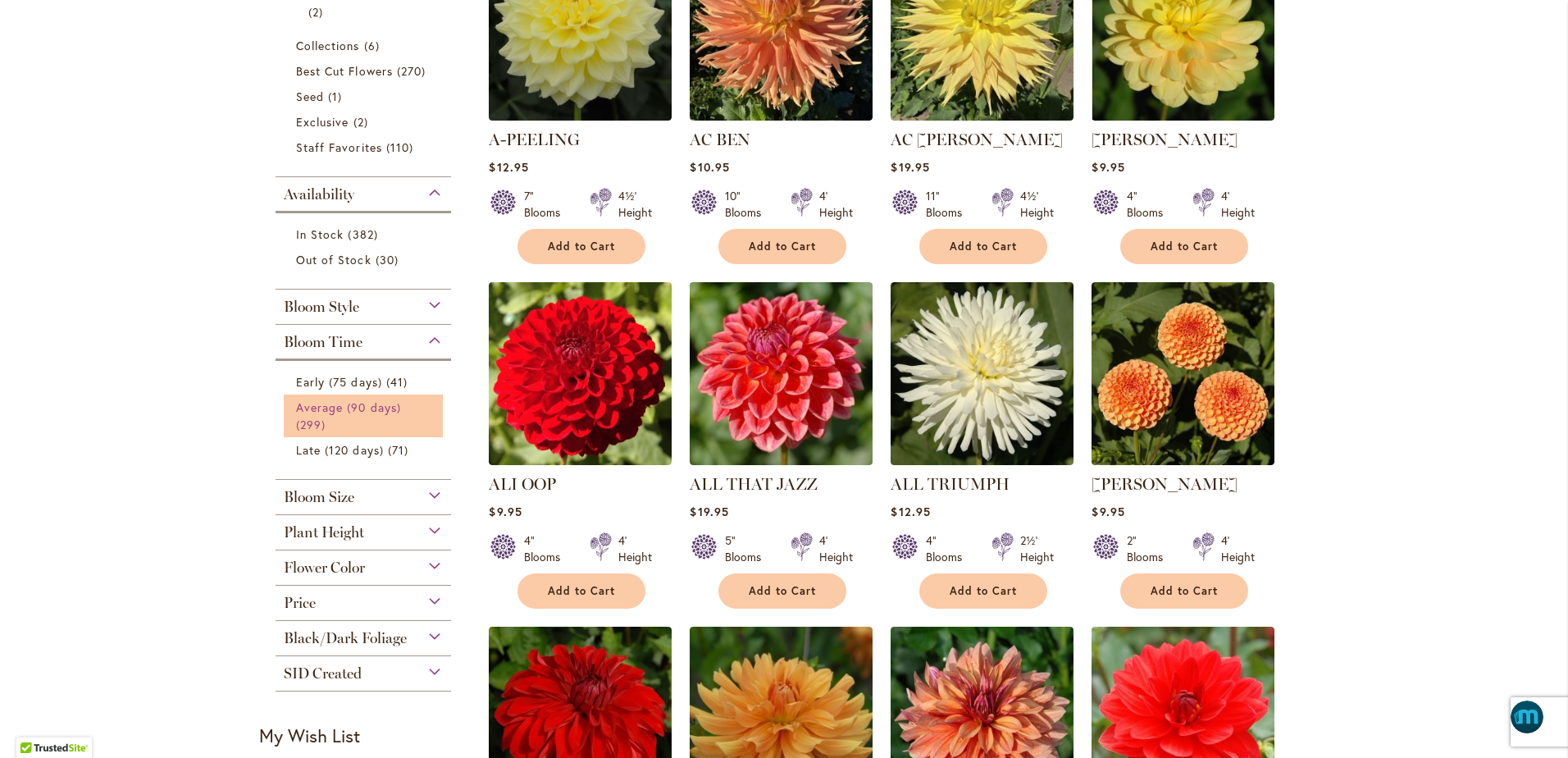
click at [302, 406] on span "Average (90 days)" at bounding box center [349, 407] width 105 height 15
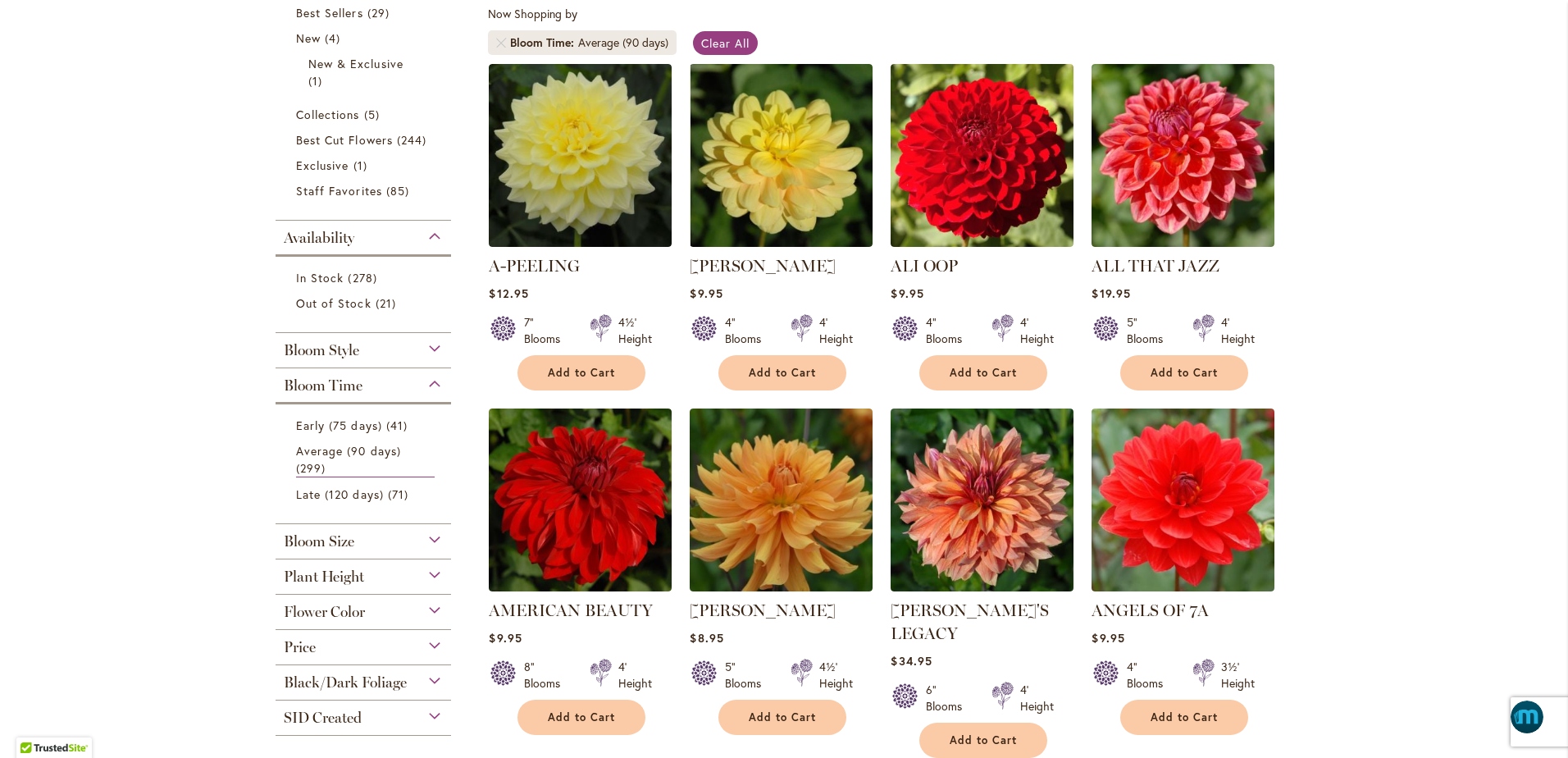
scroll to position [328, 0]
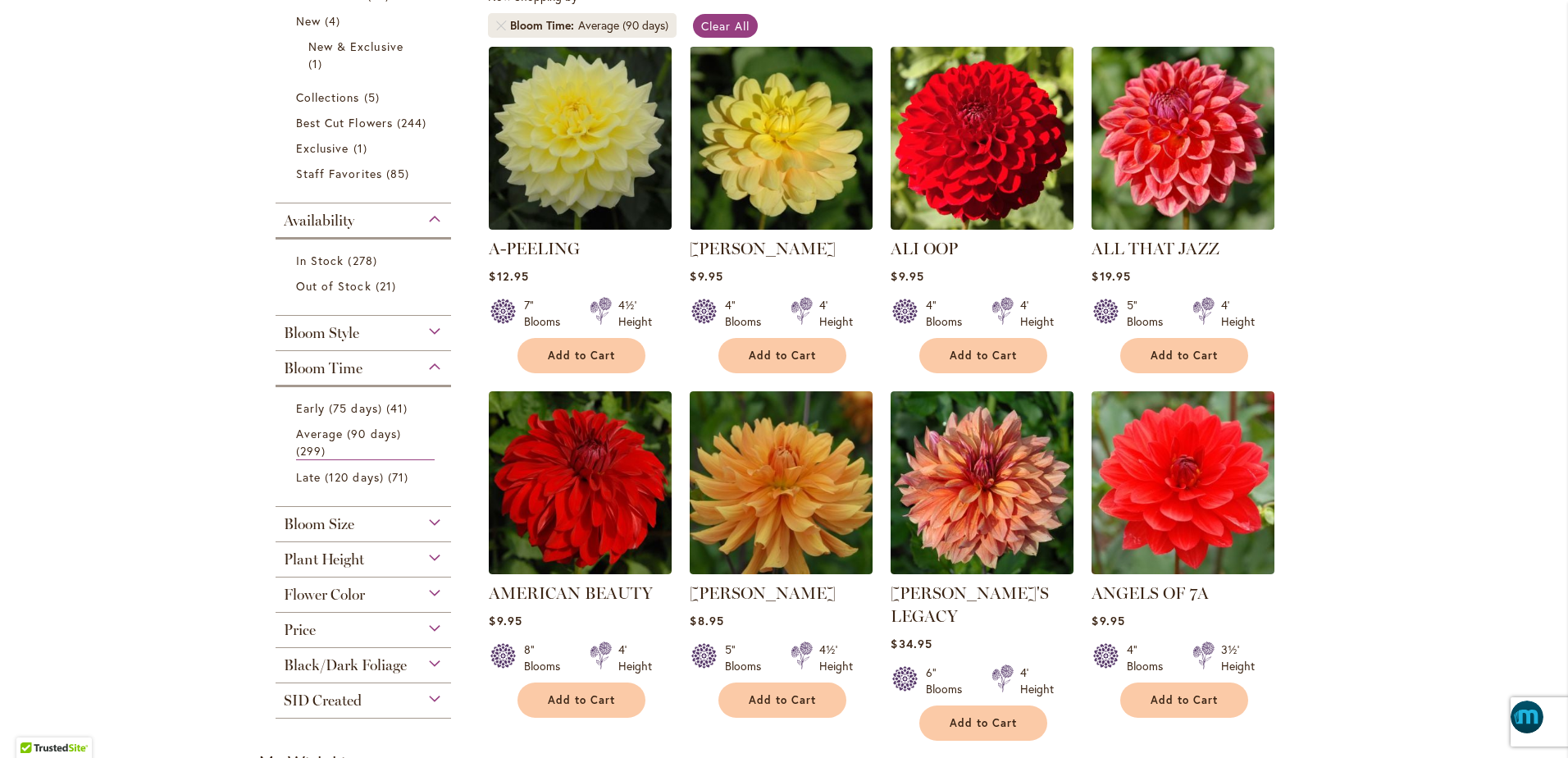
click at [327, 525] on span "Bloom Size" at bounding box center [319, 523] width 71 height 18
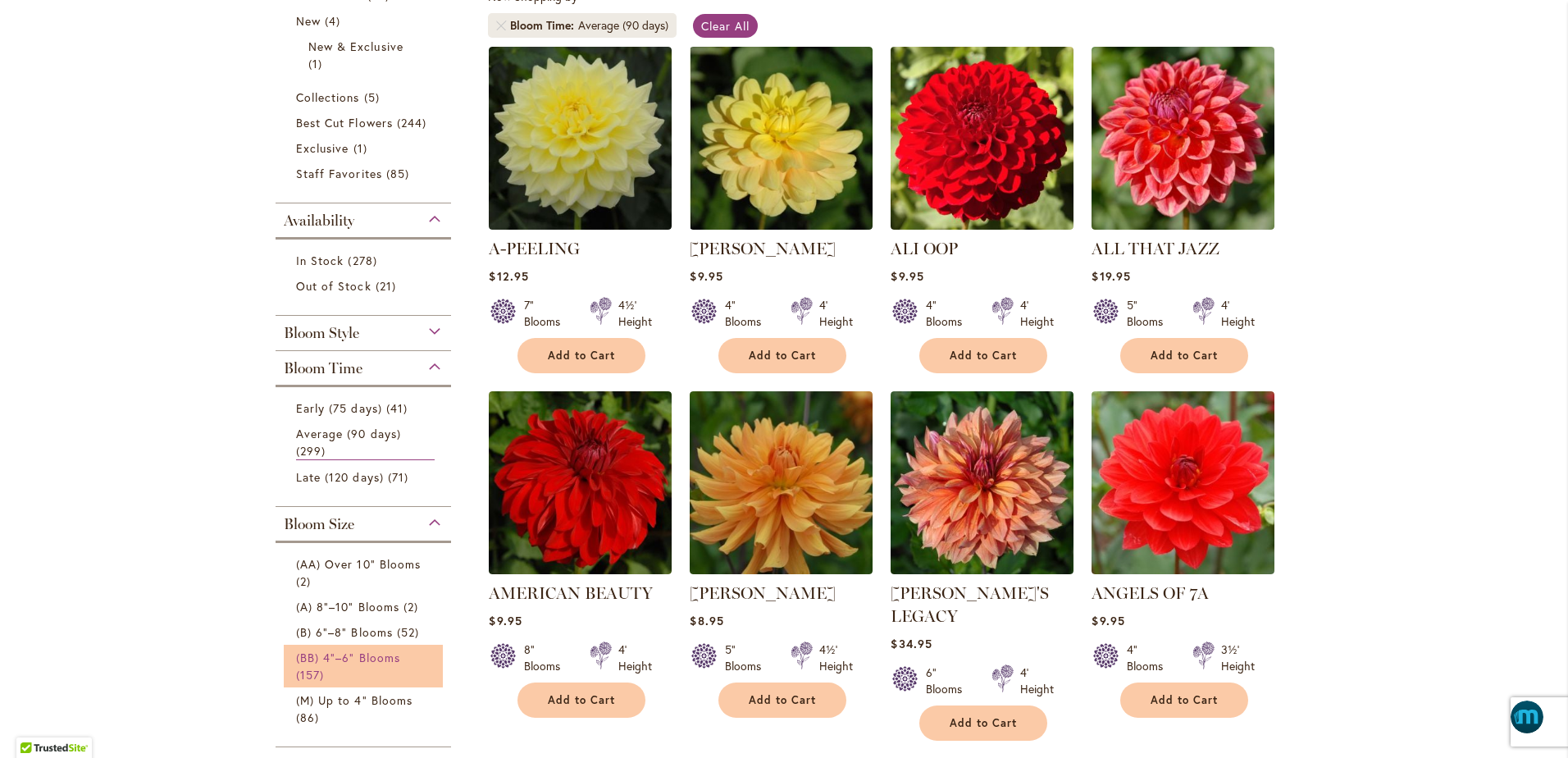
click at [354, 653] on span "(BB) 4"–6" Blooms" at bounding box center [348, 658] width 104 height 15
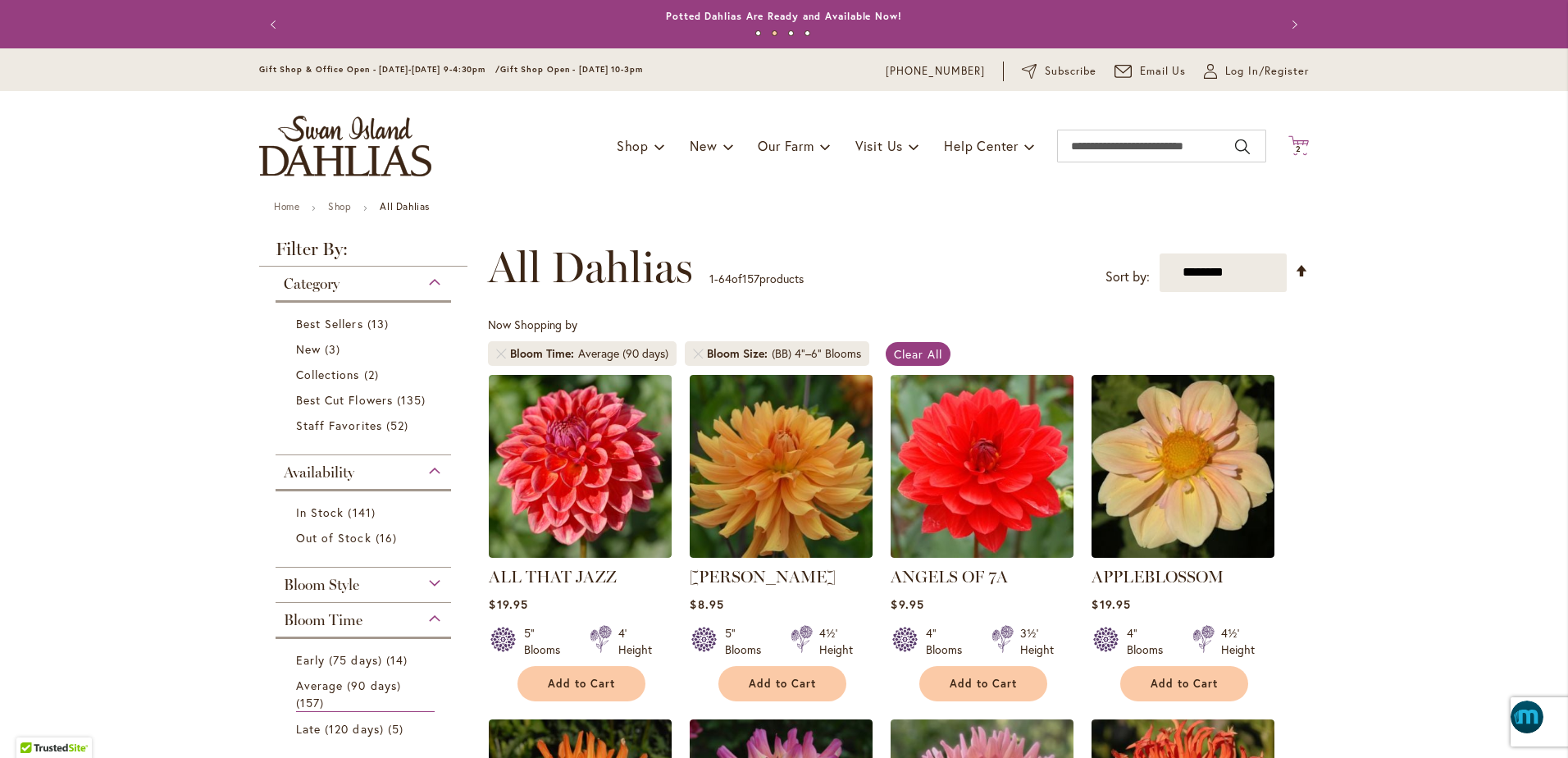
click at [1296, 147] on span "2" at bounding box center [1299, 149] width 6 height 11
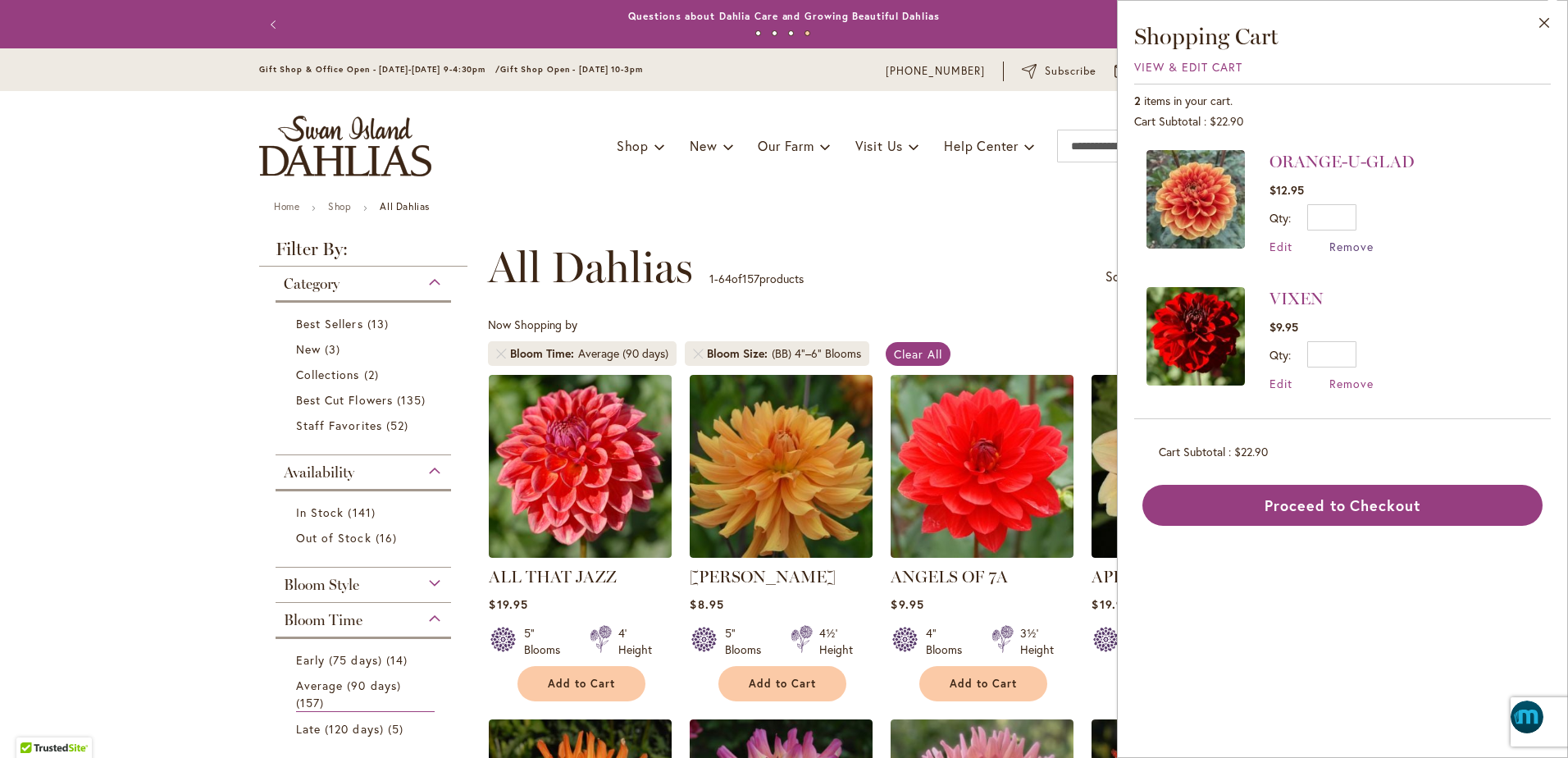
click at [1353, 247] on span "Remove" at bounding box center [1352, 246] width 44 height 15
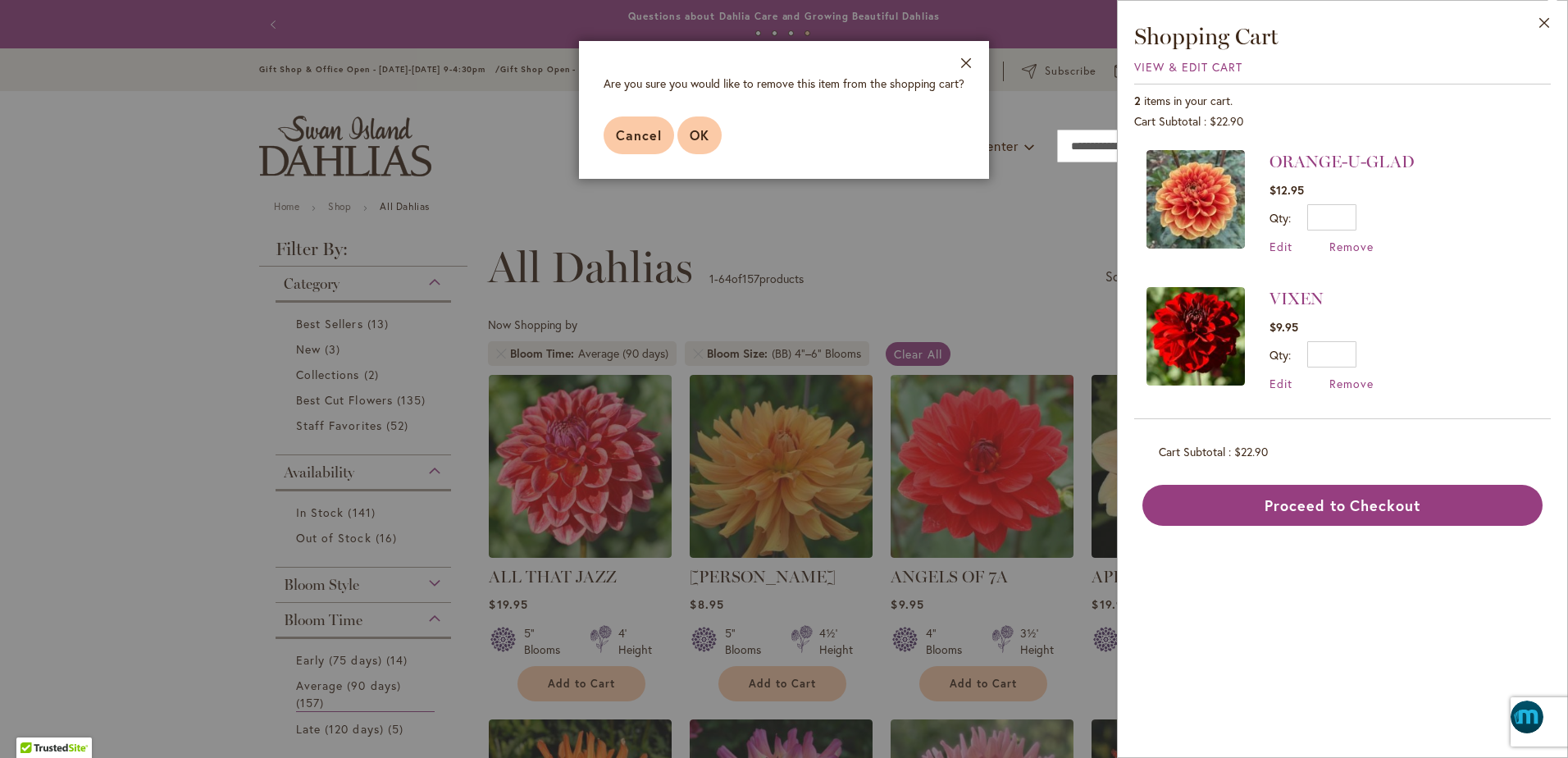
click at [704, 139] on span "OK" at bounding box center [699, 135] width 19 height 17
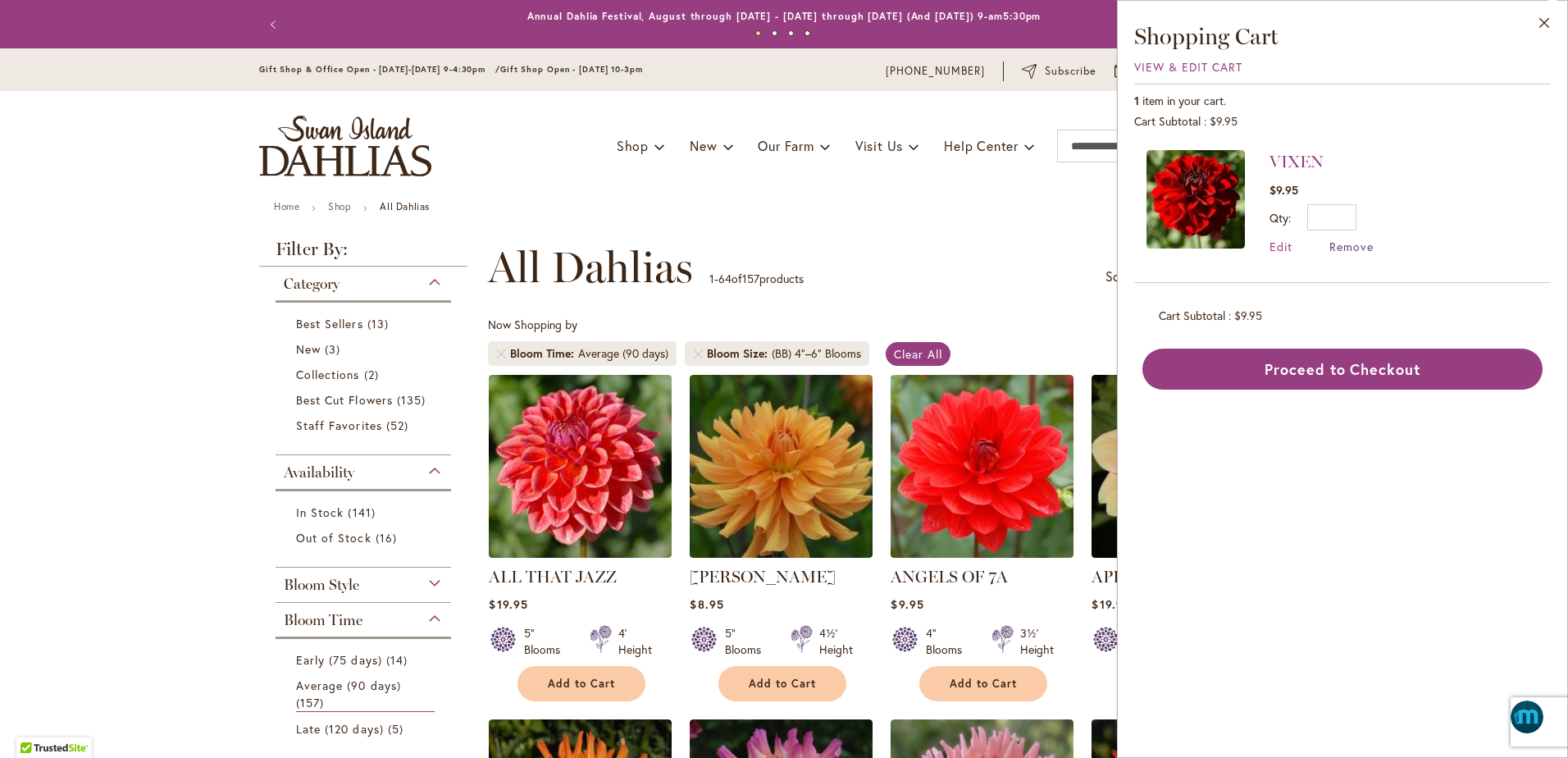
click at [1346, 244] on span "Remove" at bounding box center [1352, 246] width 44 height 15
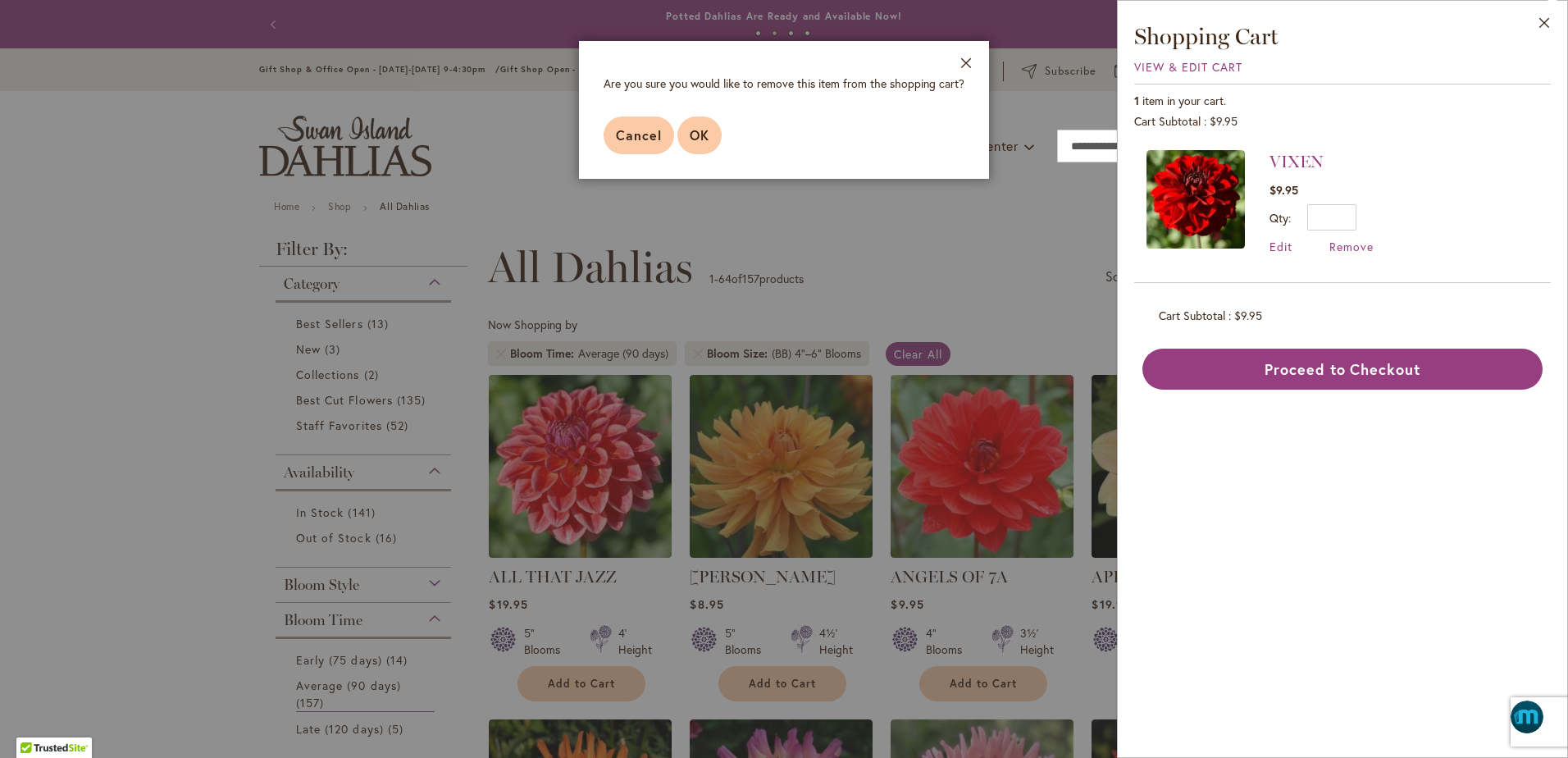
click at [707, 142] on span "OK" at bounding box center [699, 135] width 19 height 17
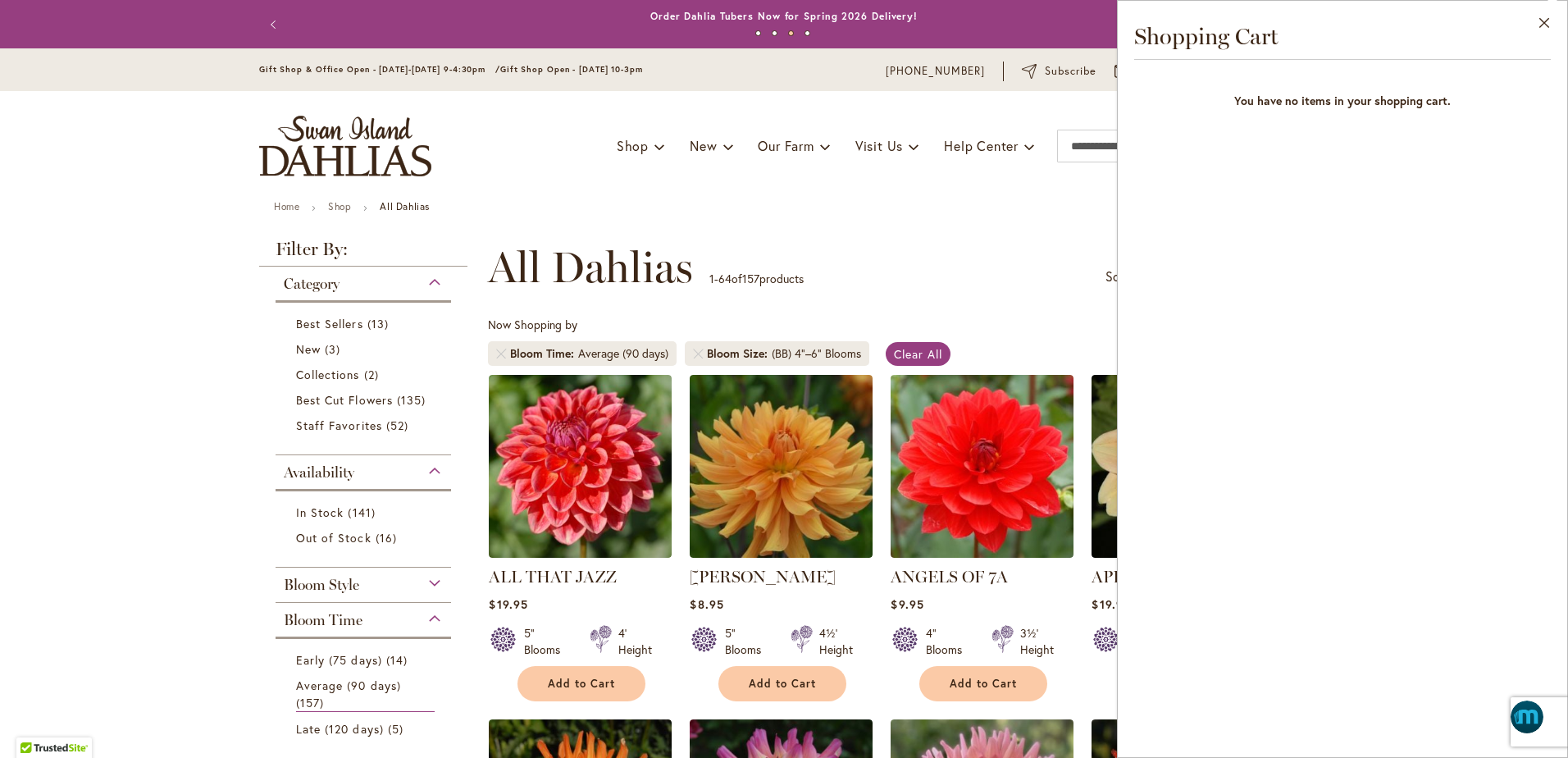
click at [96, 140] on header "Skip to Content Gift Shop & Office Open - Monday-Friday 9-4:30pm / Gift Shop Op…" at bounding box center [784, 124] width 1568 height 153
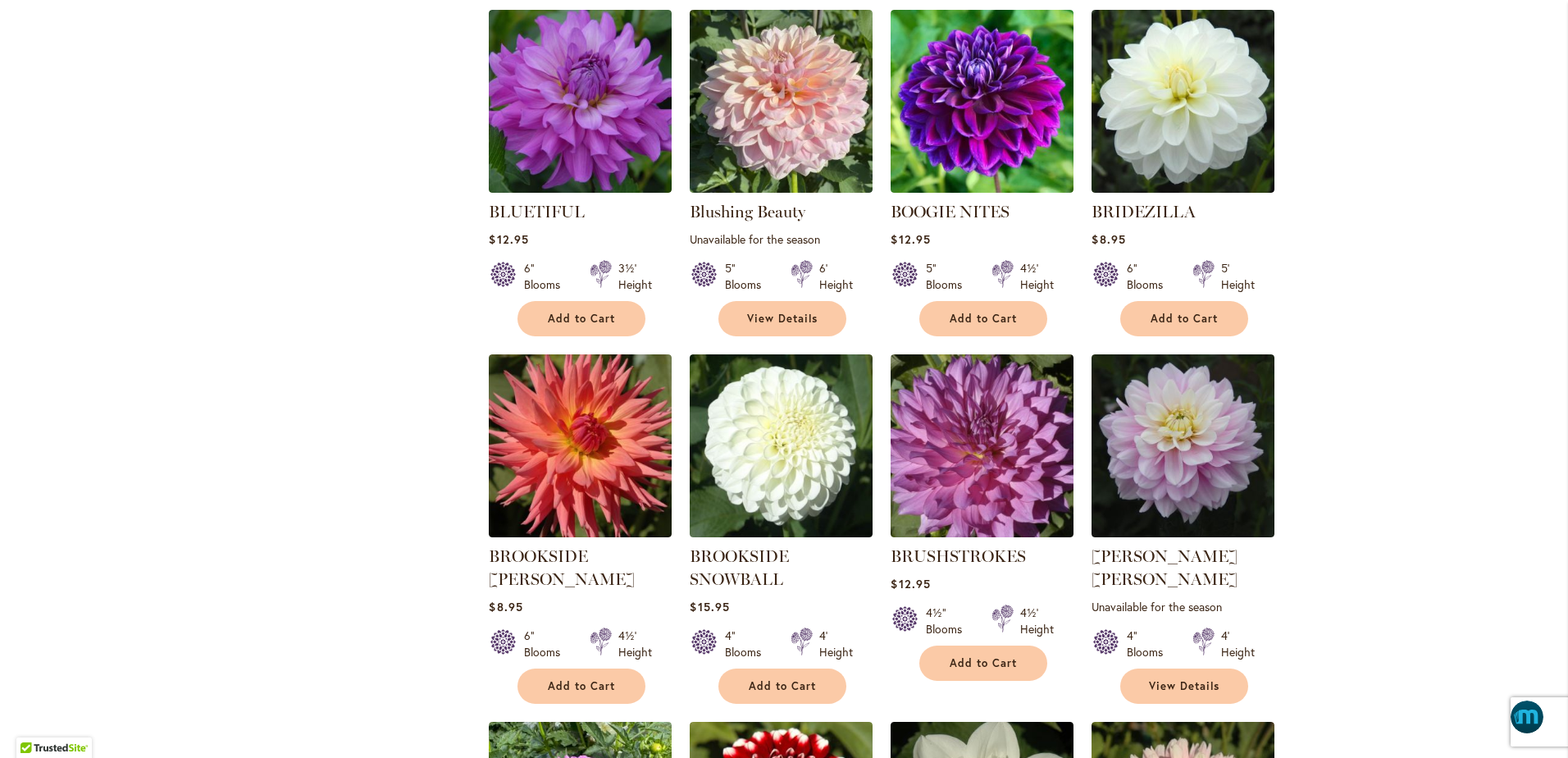
scroll to position [1764, 0]
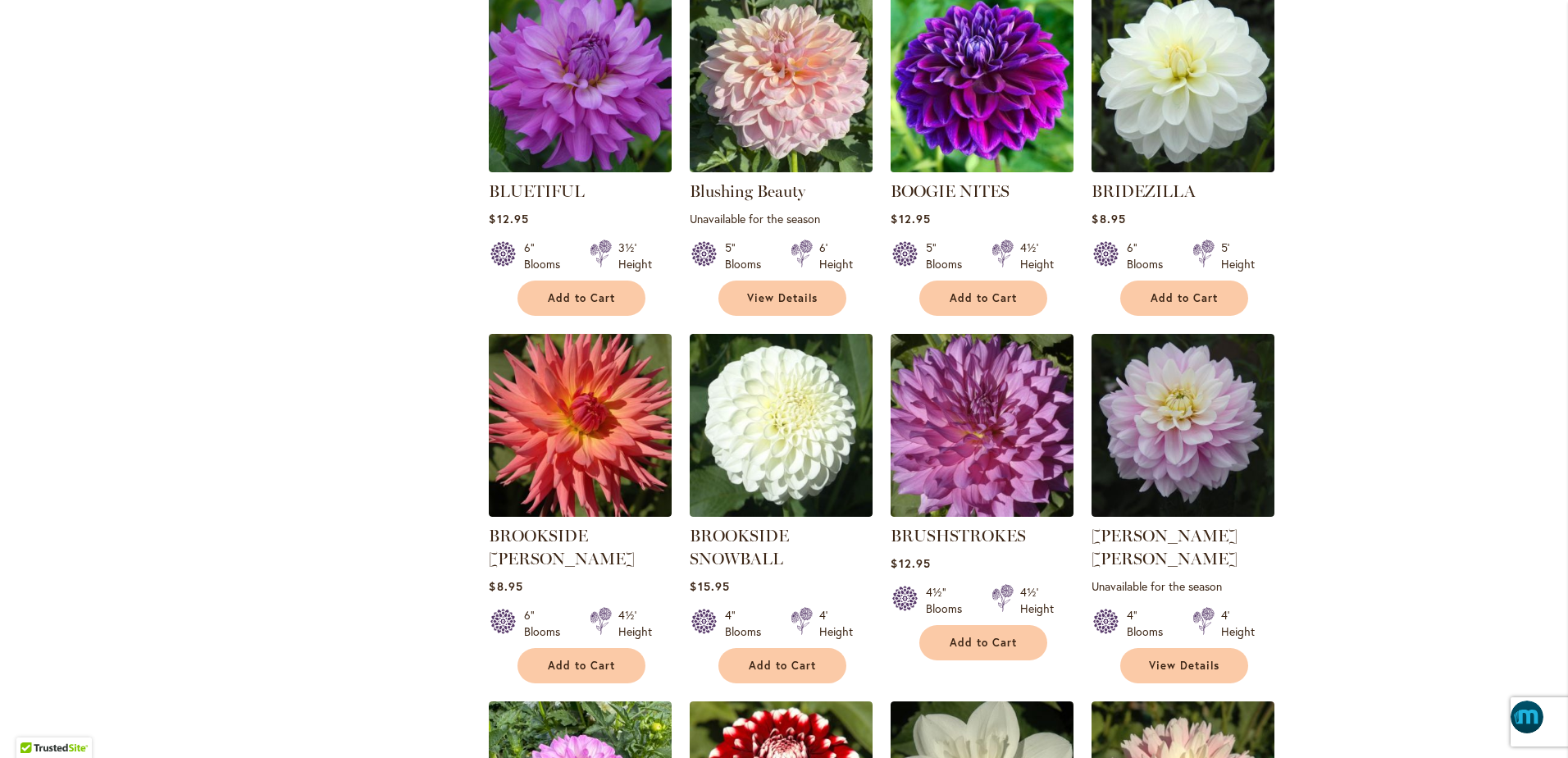
click at [956, 100] on img at bounding box center [982, 80] width 192 height 192
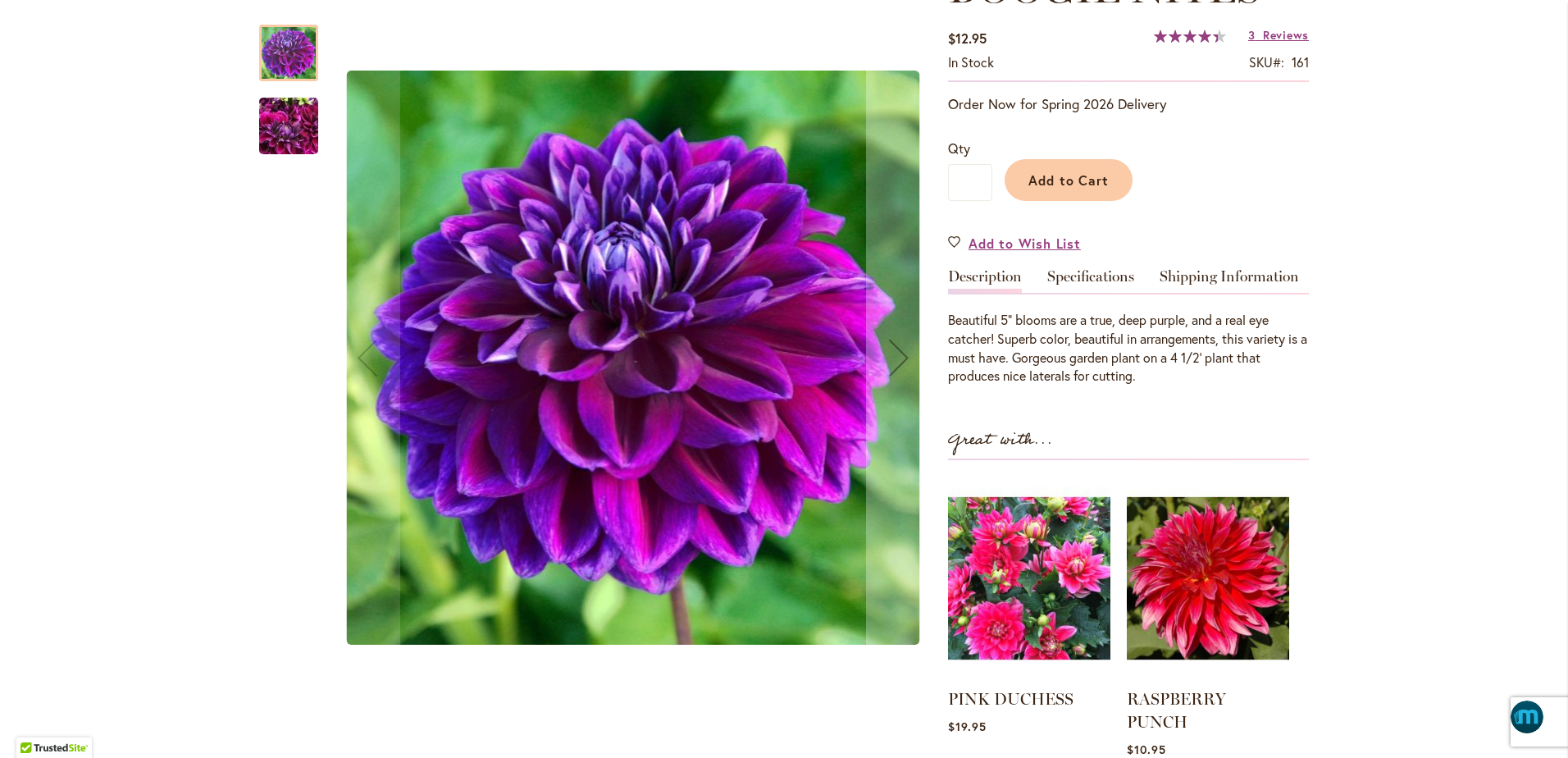
scroll to position [143, 0]
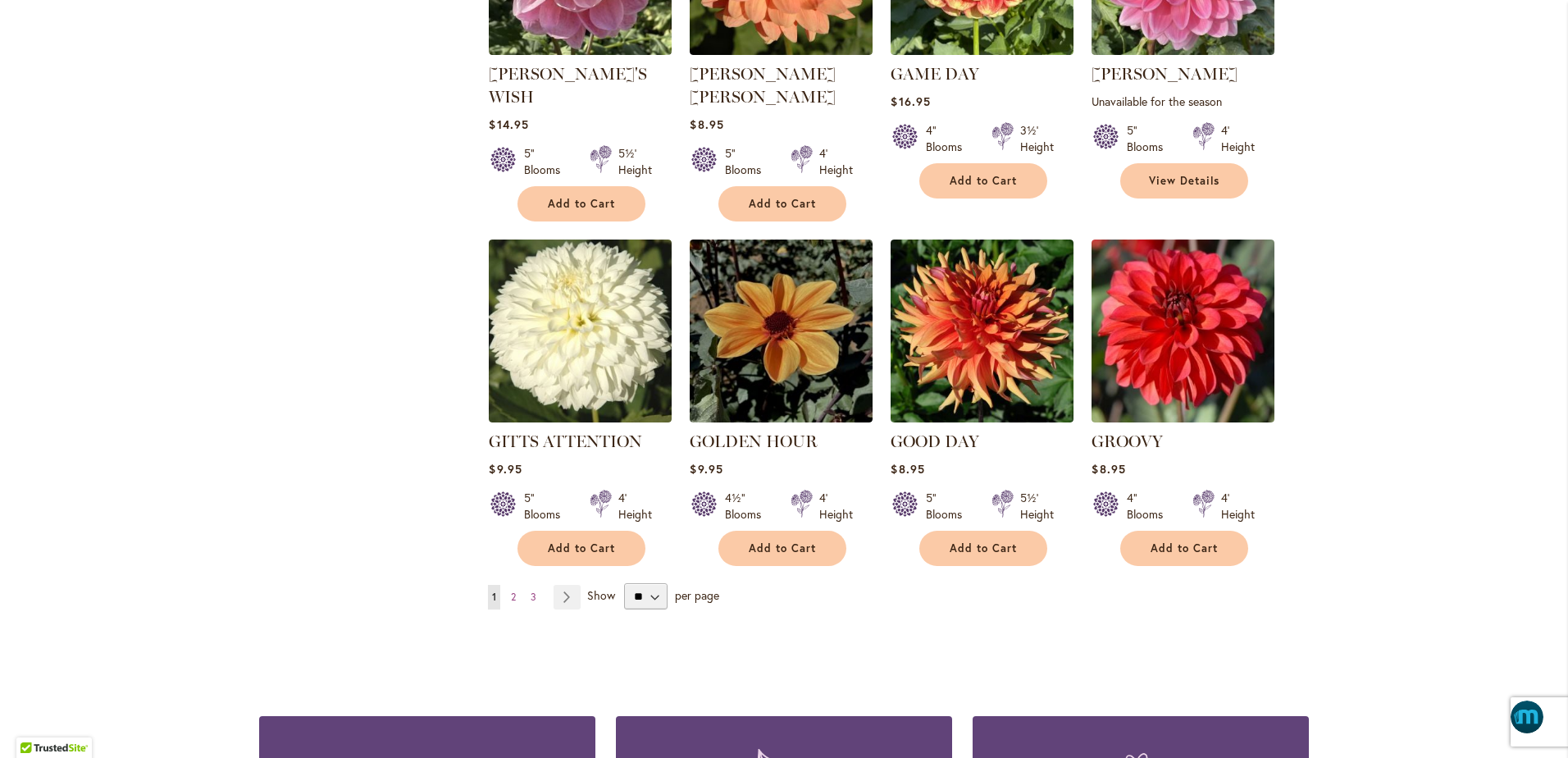
scroll to position [5455, 0]
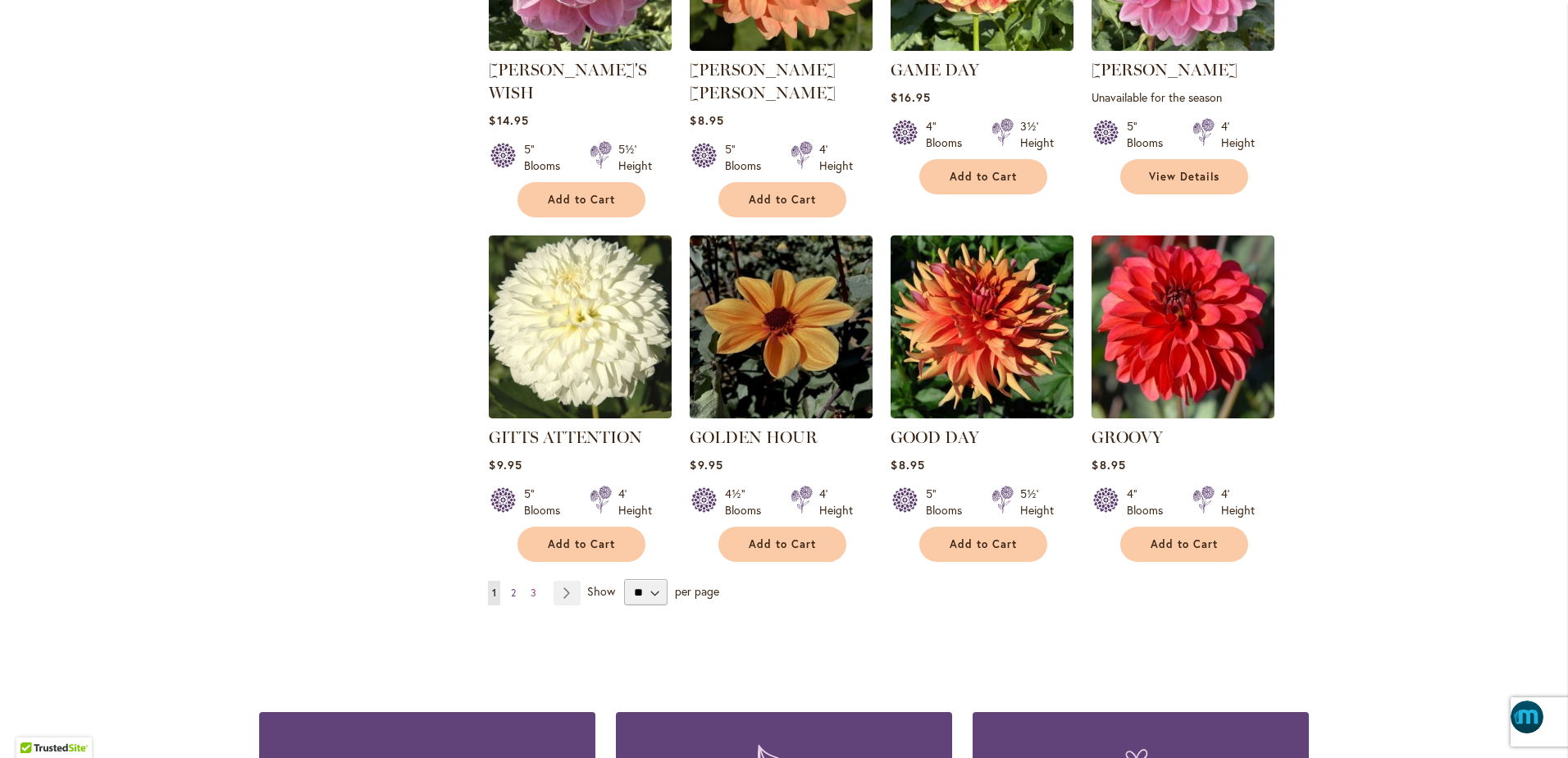
click at [511, 587] on span "2" at bounding box center [514, 593] width 5 height 13
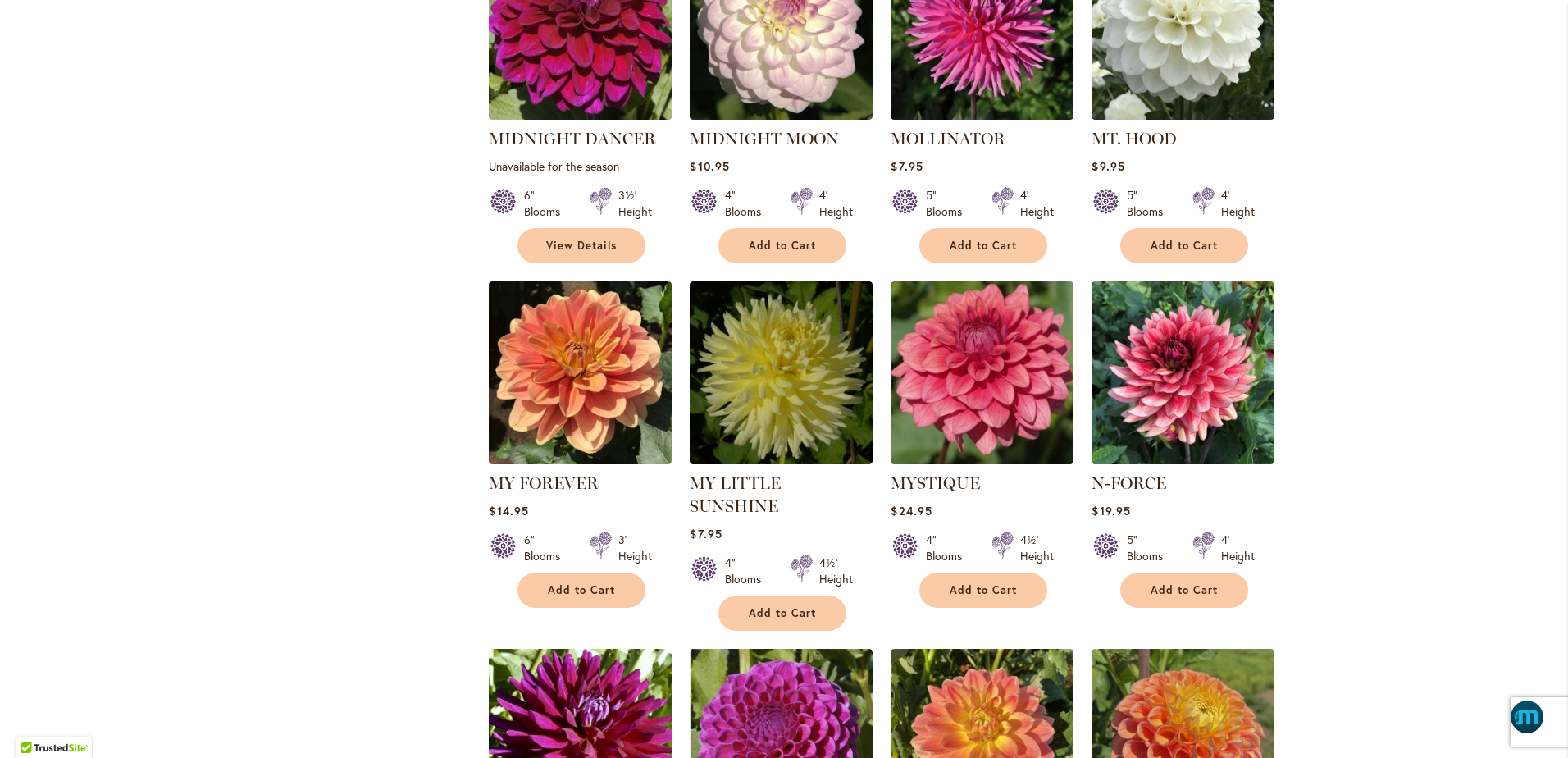
scroll to position [3692, 0]
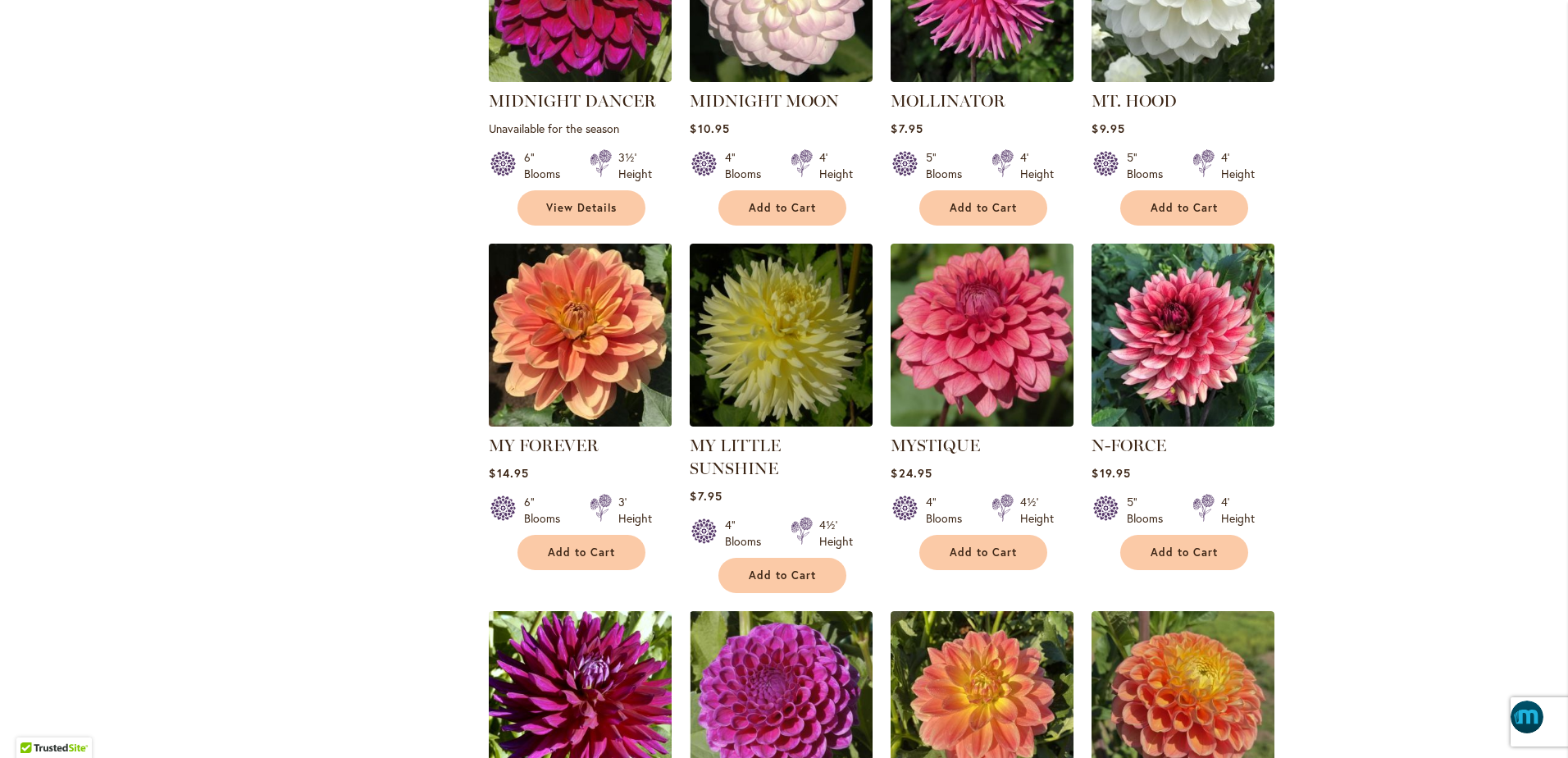
click at [582, 281] on img at bounding box center [580, 334] width 192 height 192
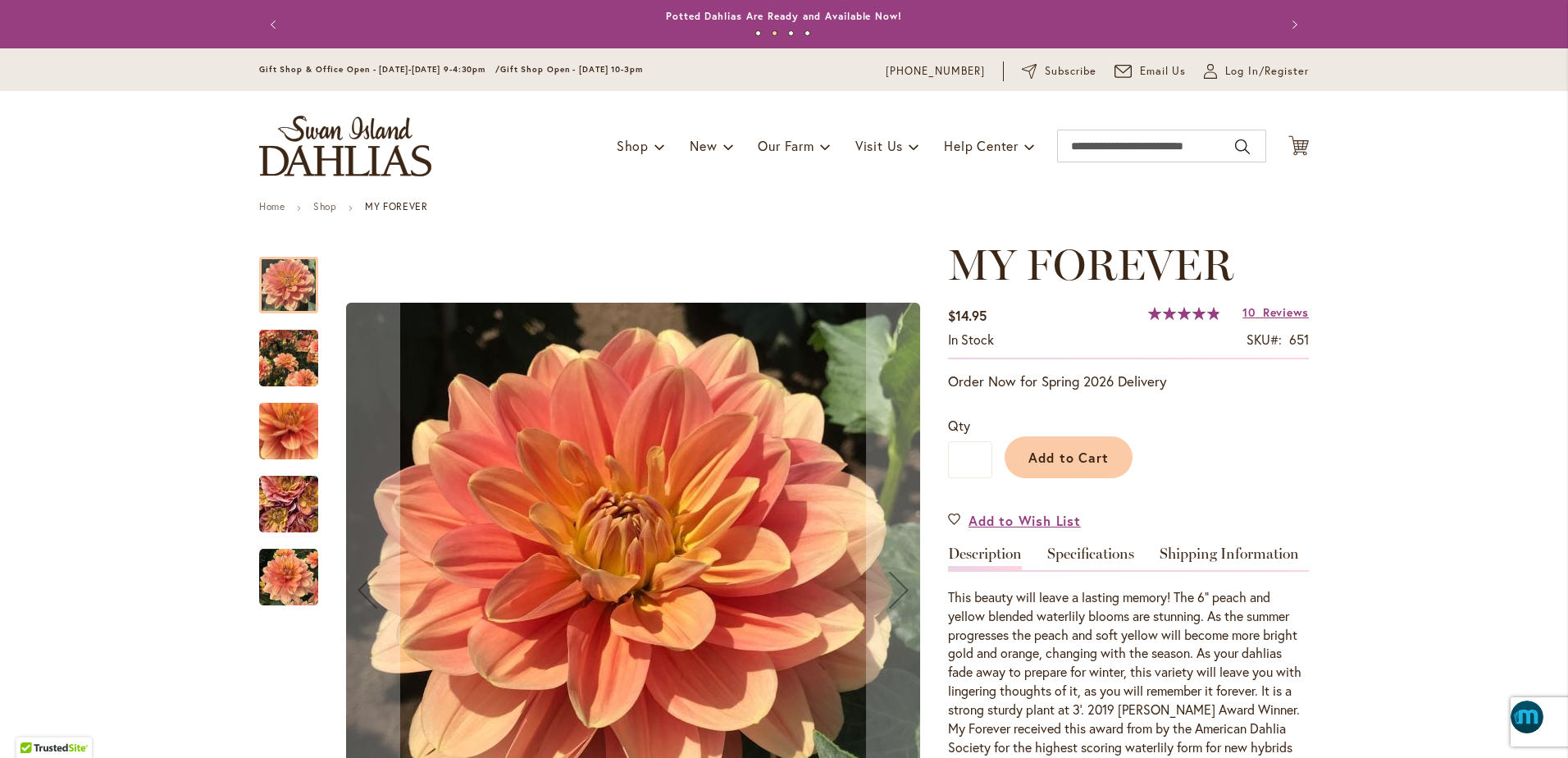
click at [276, 363] on img "MY FOREVER" at bounding box center [289, 358] width 59 height 73
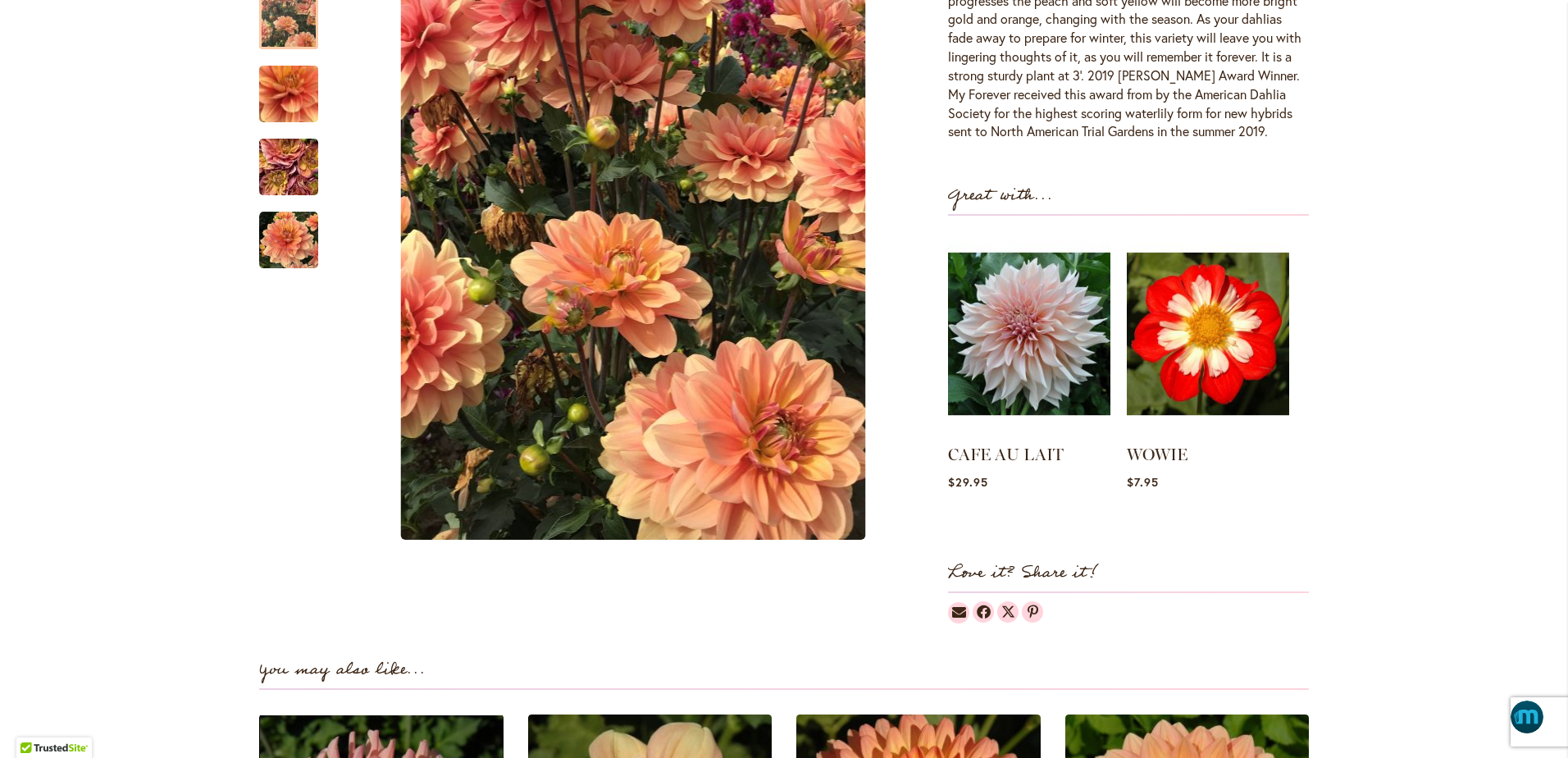
scroll to position [554, 0]
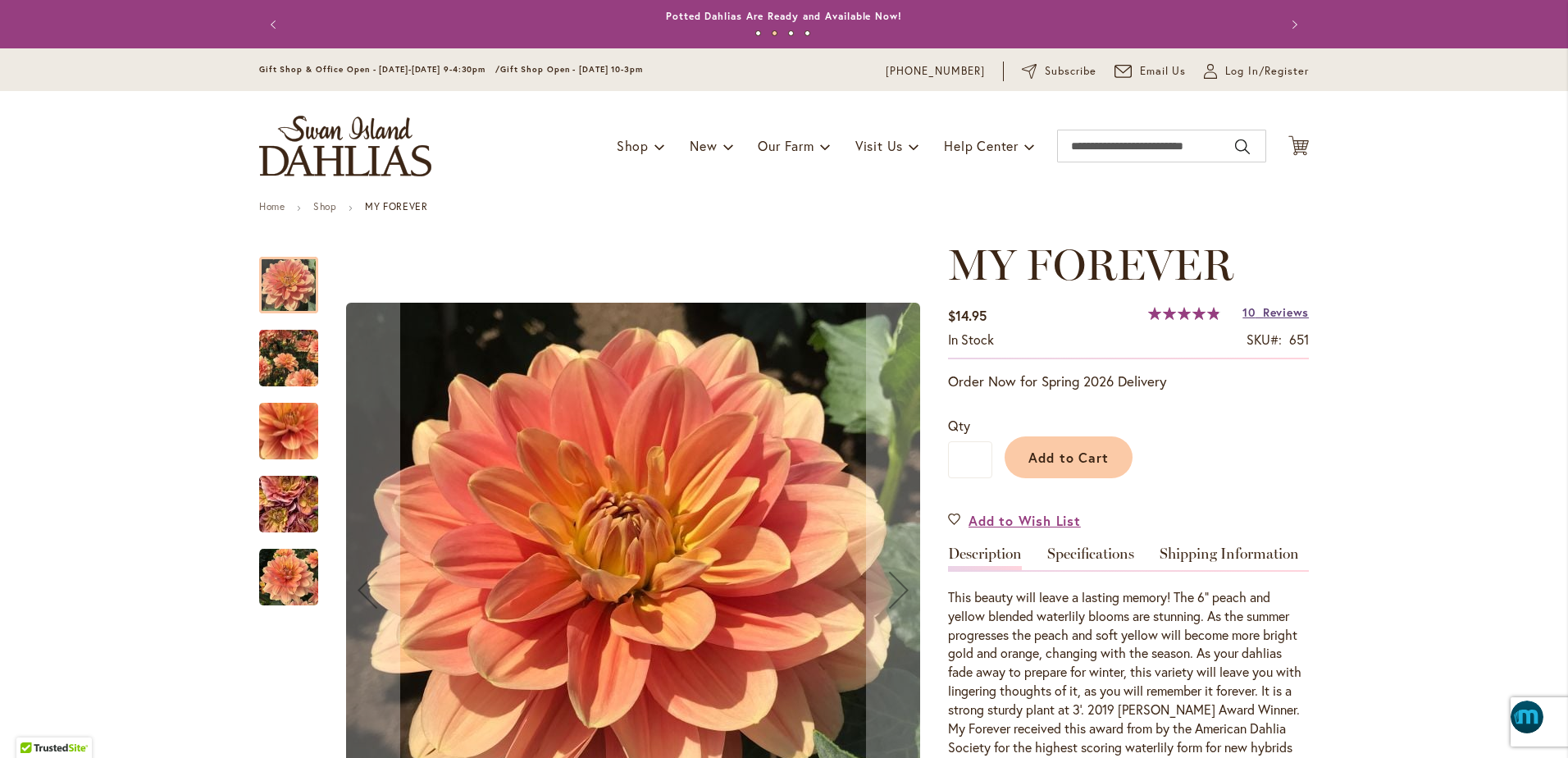
click at [1267, 310] on span "Reviews" at bounding box center [1286, 312] width 46 height 15
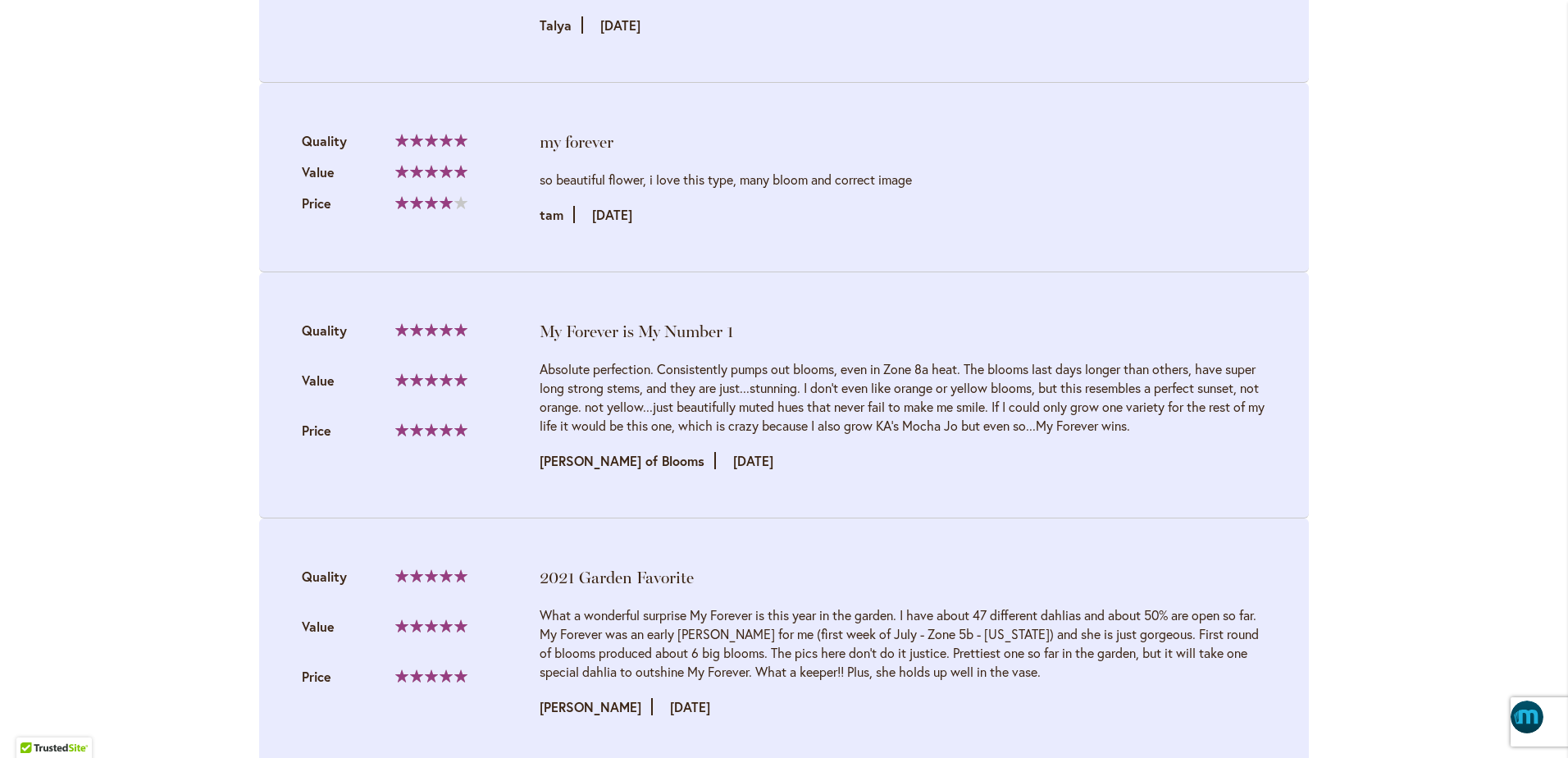
scroll to position [3740, 0]
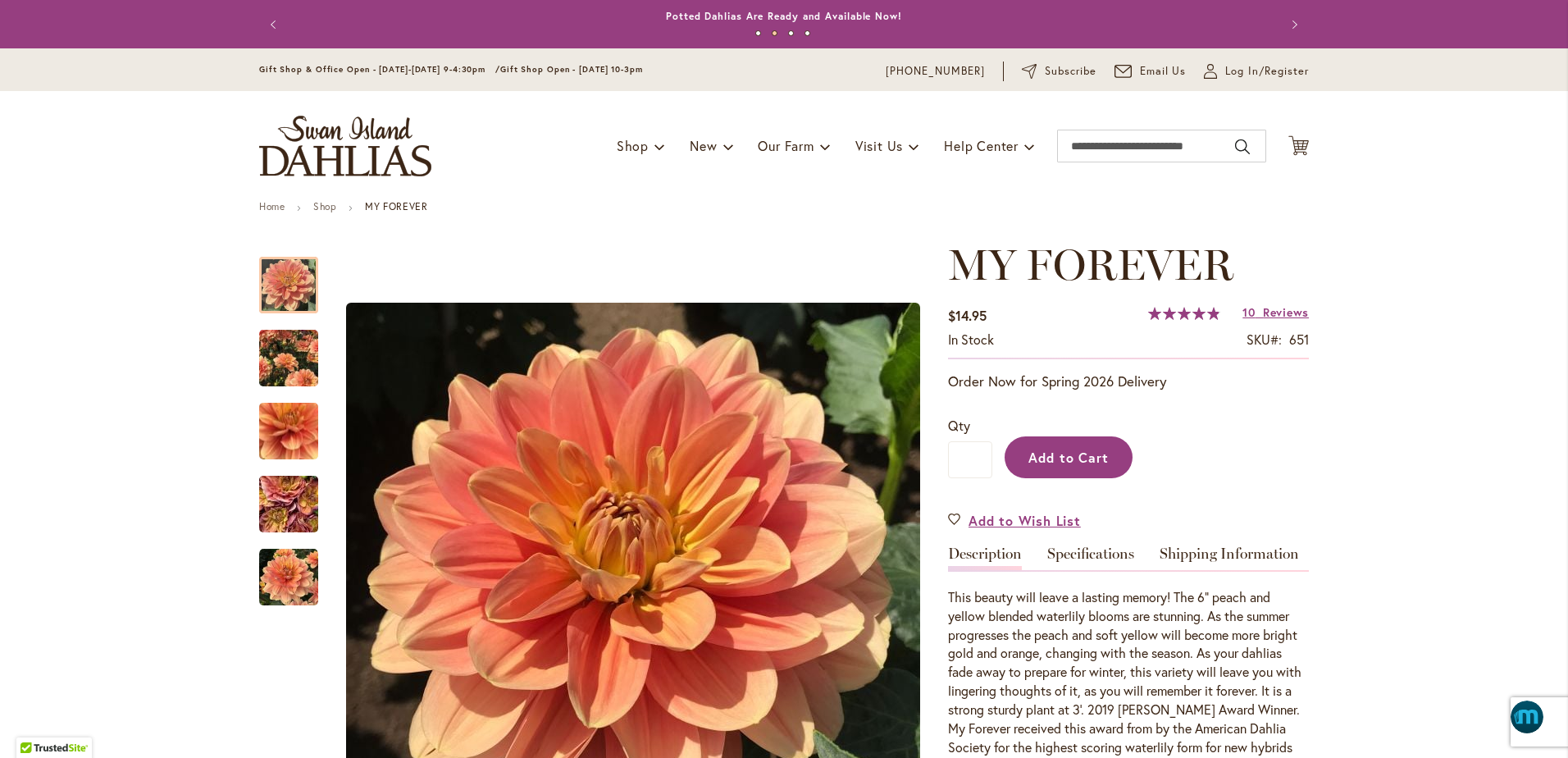
click at [1038, 453] on span "Add to Cart" at bounding box center [1069, 458] width 81 height 17
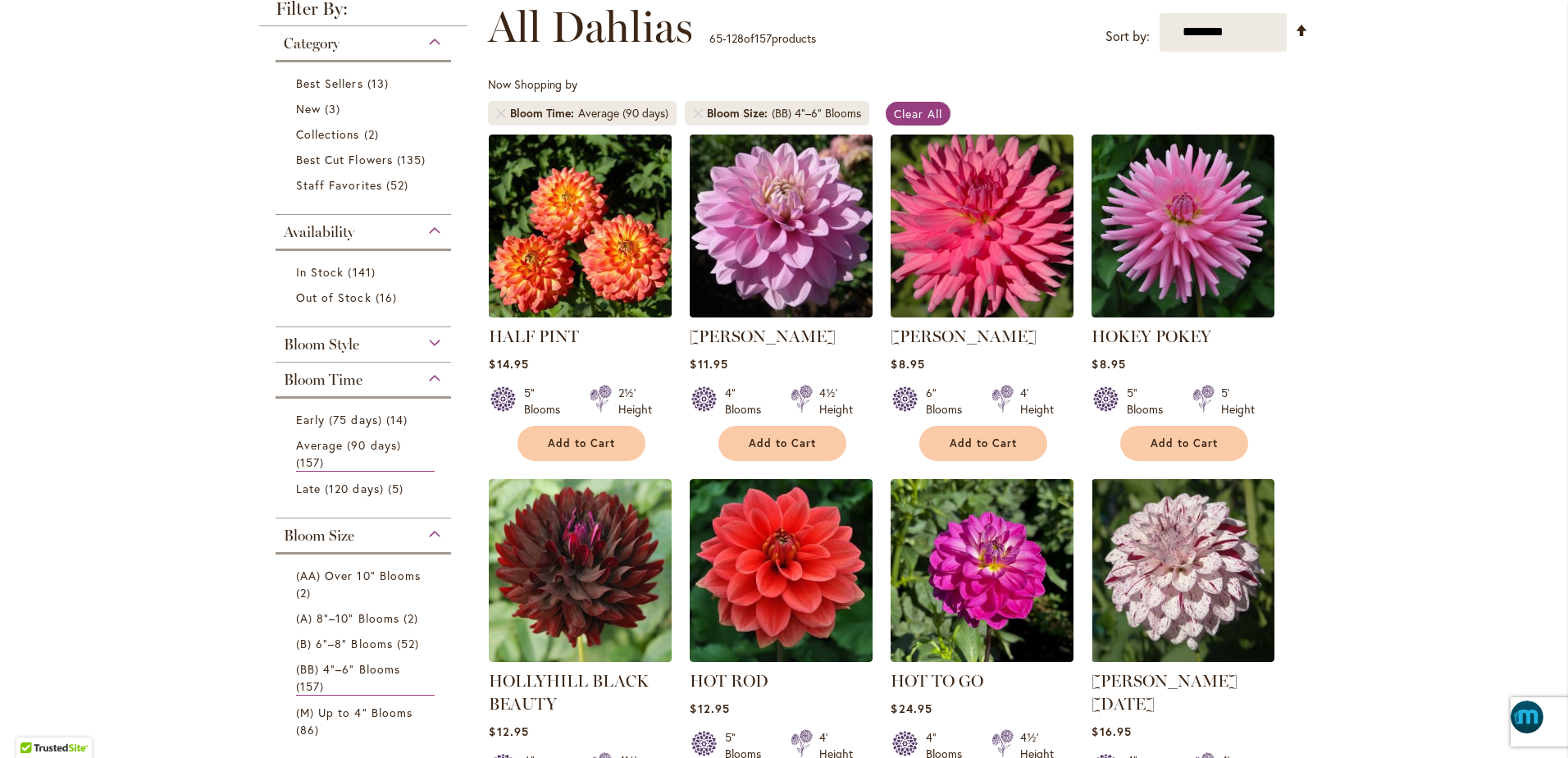
scroll to position [205, 0]
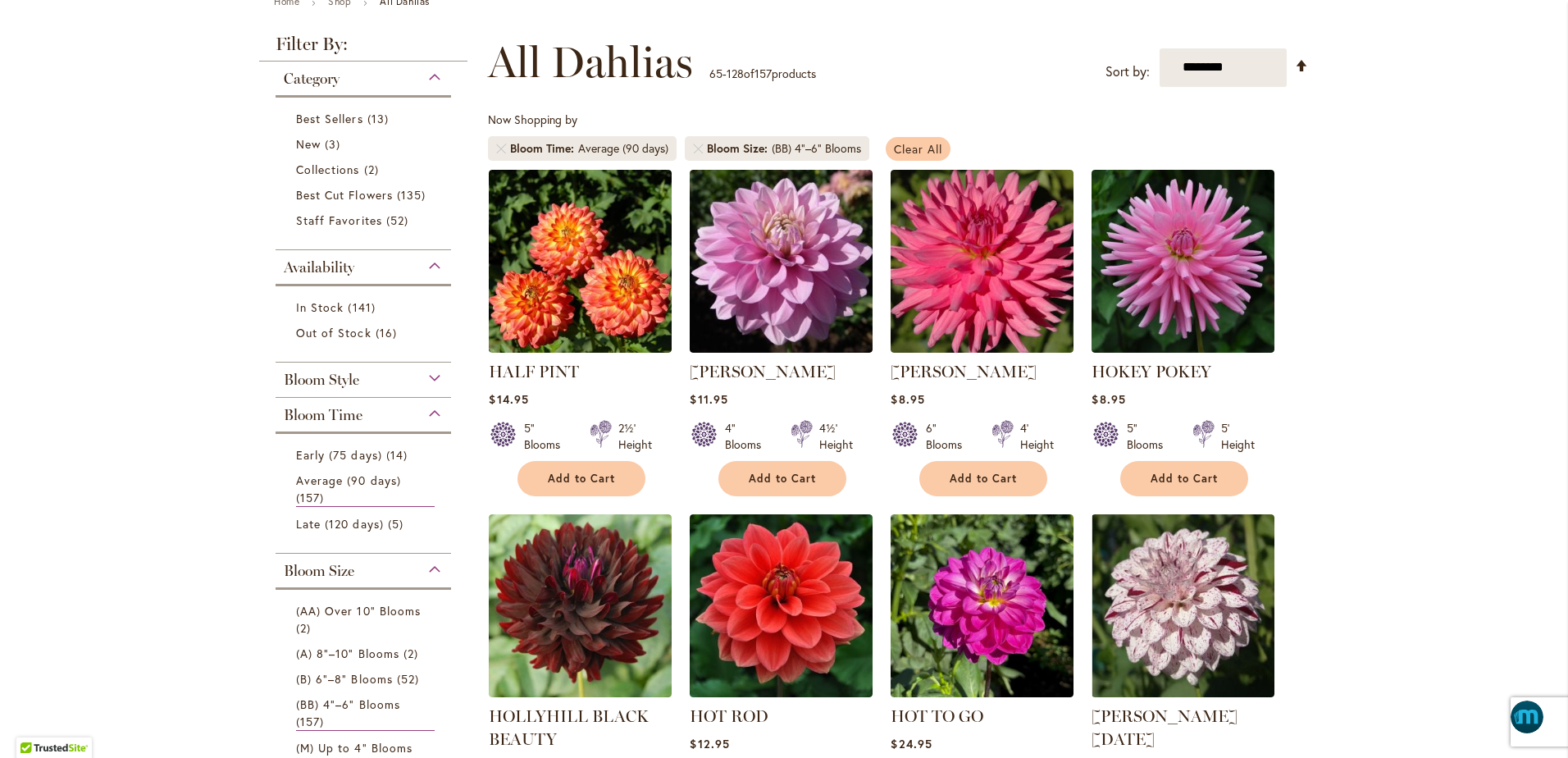
click at [902, 144] on span "Clear All" at bounding box center [917, 149] width 48 height 15
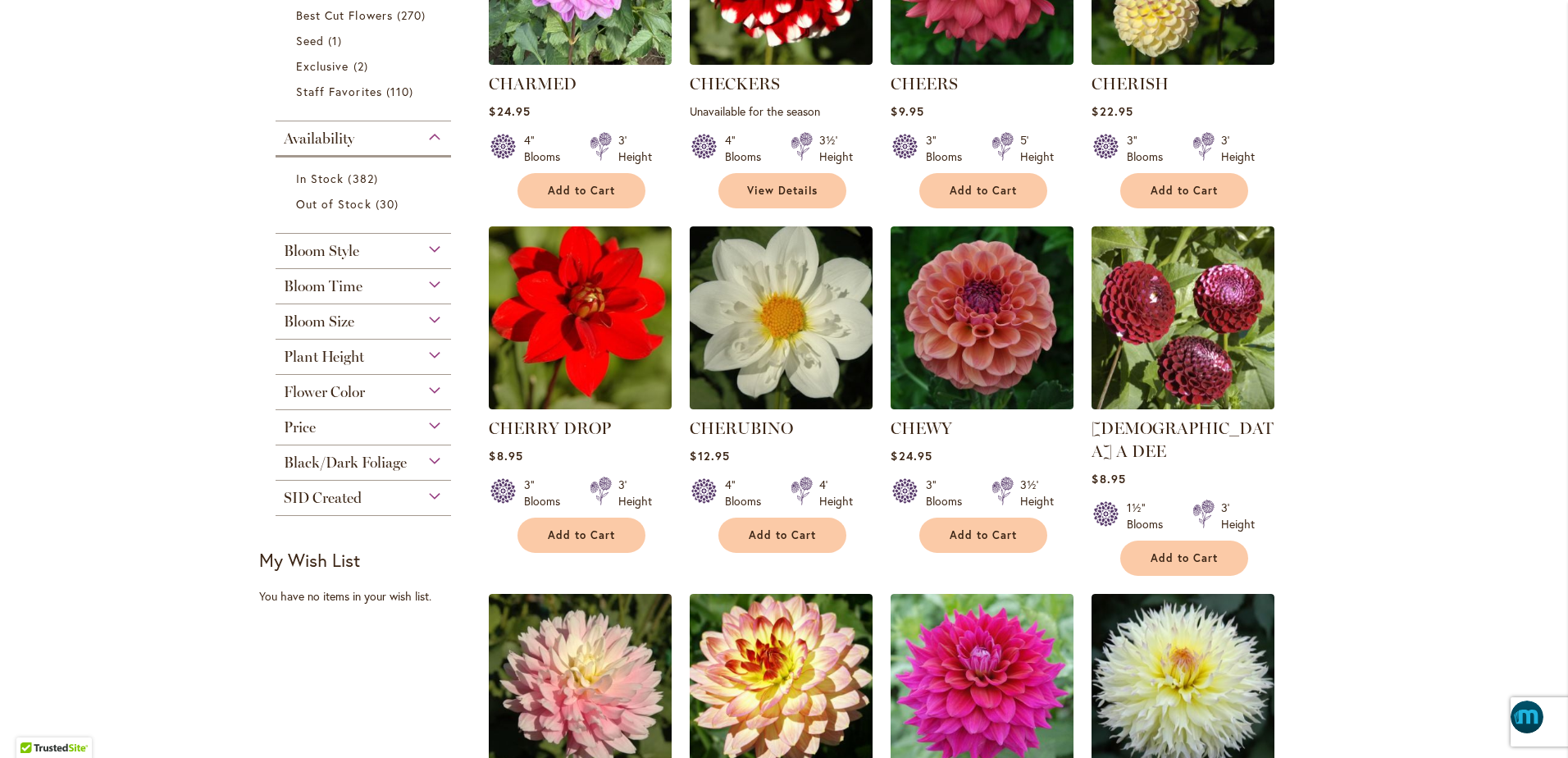
scroll to position [533, 0]
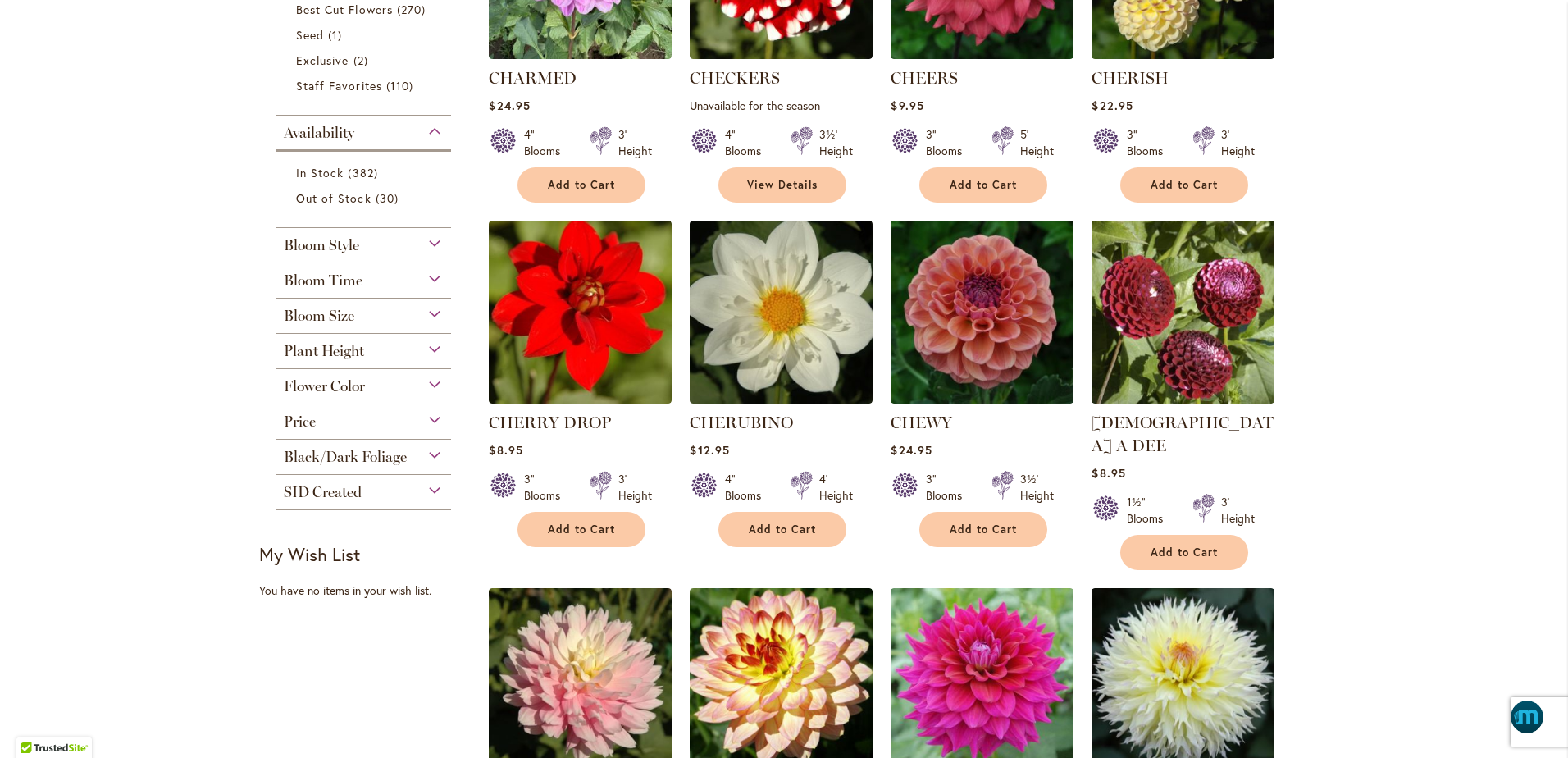
click at [313, 378] on span "Flower Color" at bounding box center [324, 386] width 81 height 18
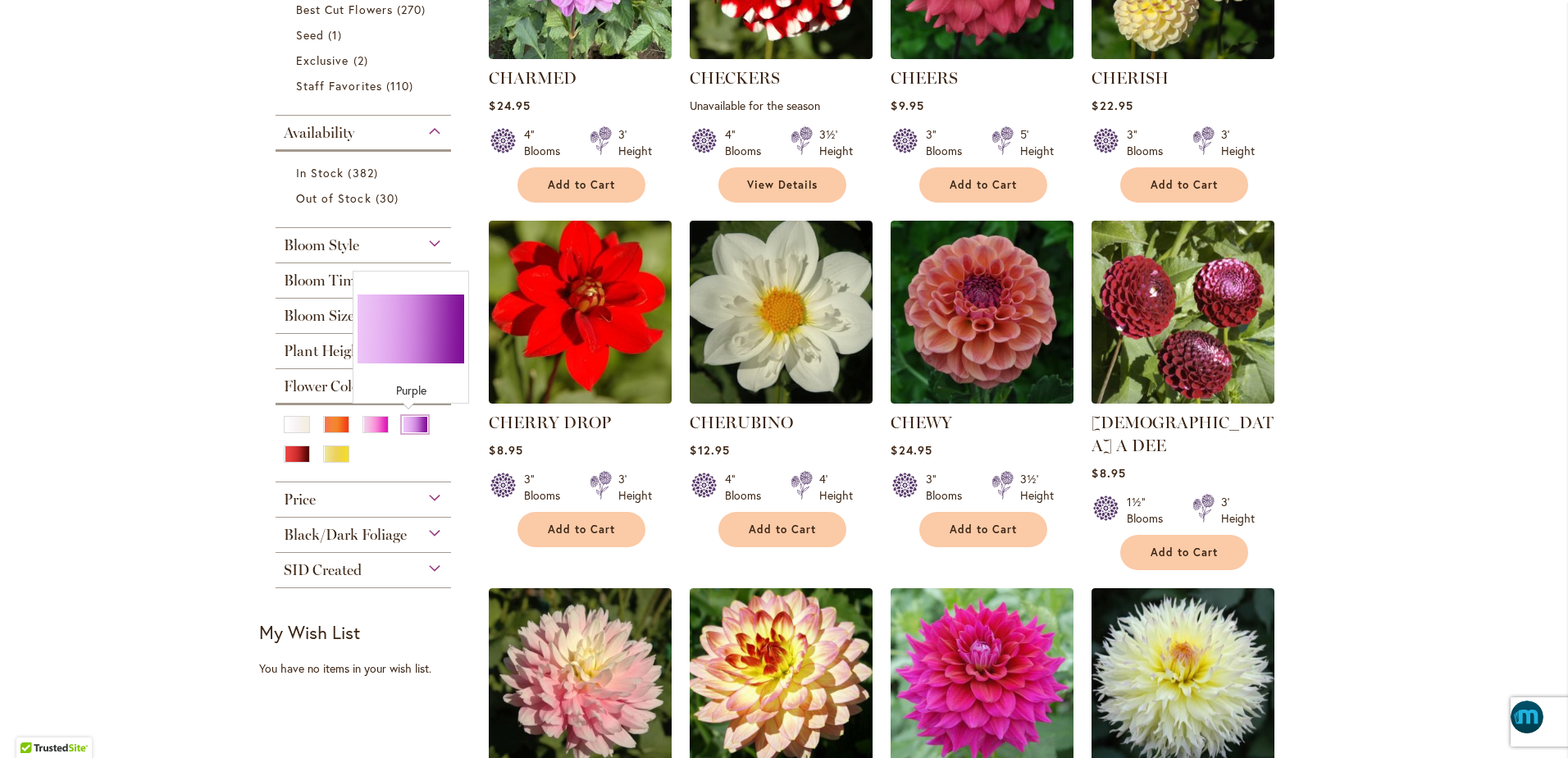
click at [416, 424] on div "Purple" at bounding box center [414, 425] width 26 height 17
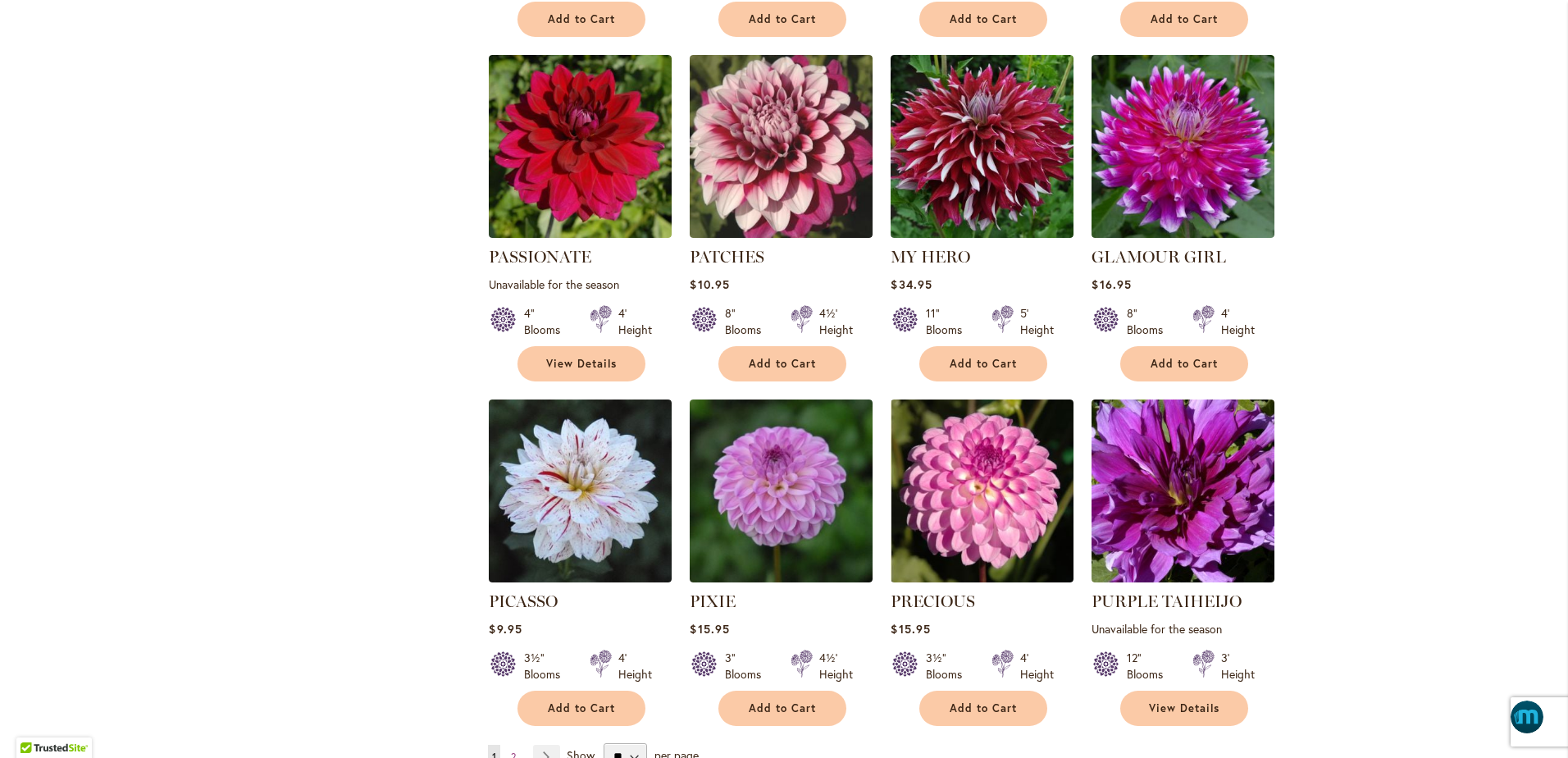
scroll to position [5333, 0]
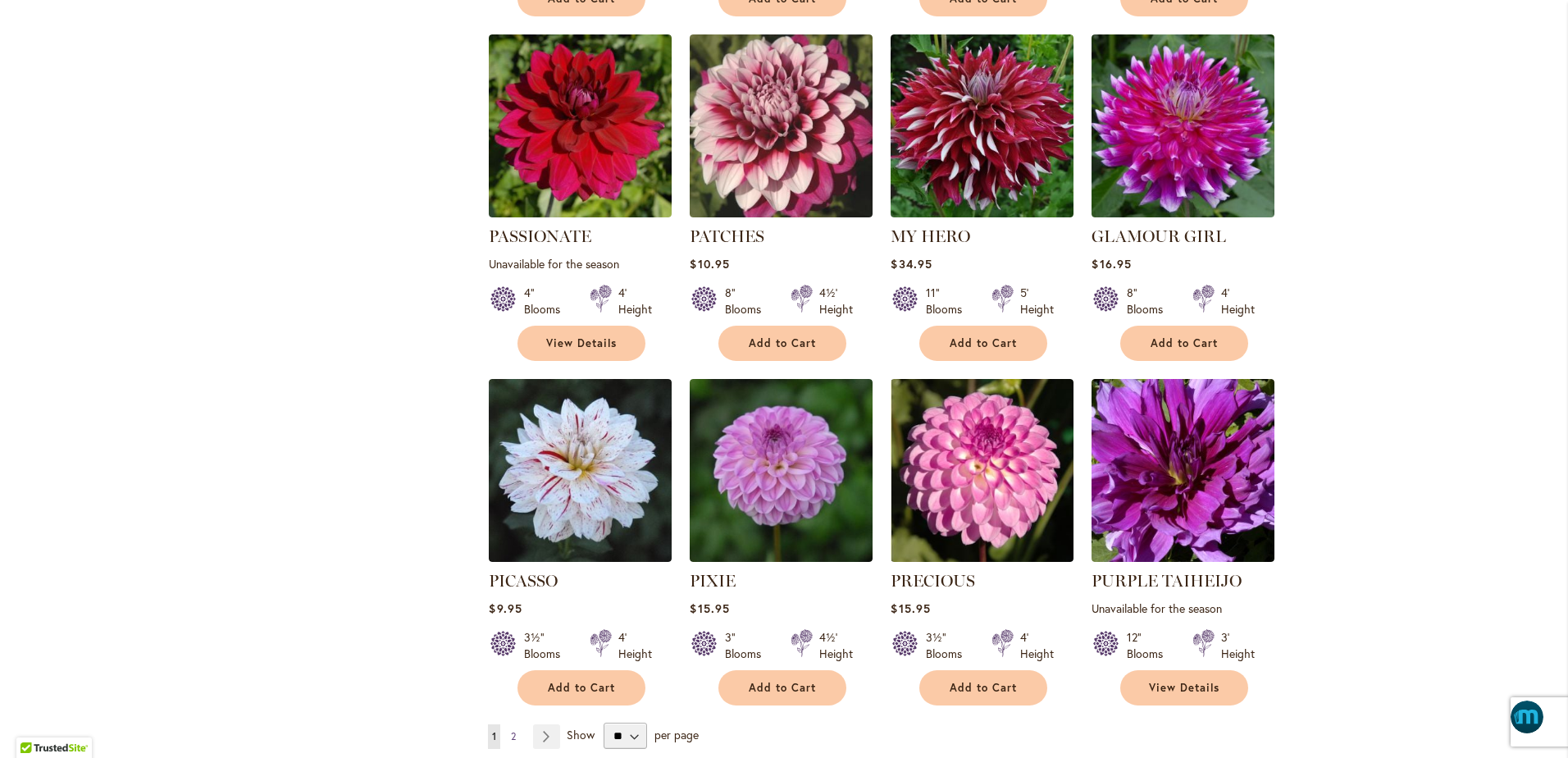
click at [511, 730] on span "2" at bounding box center [514, 736] width 5 height 13
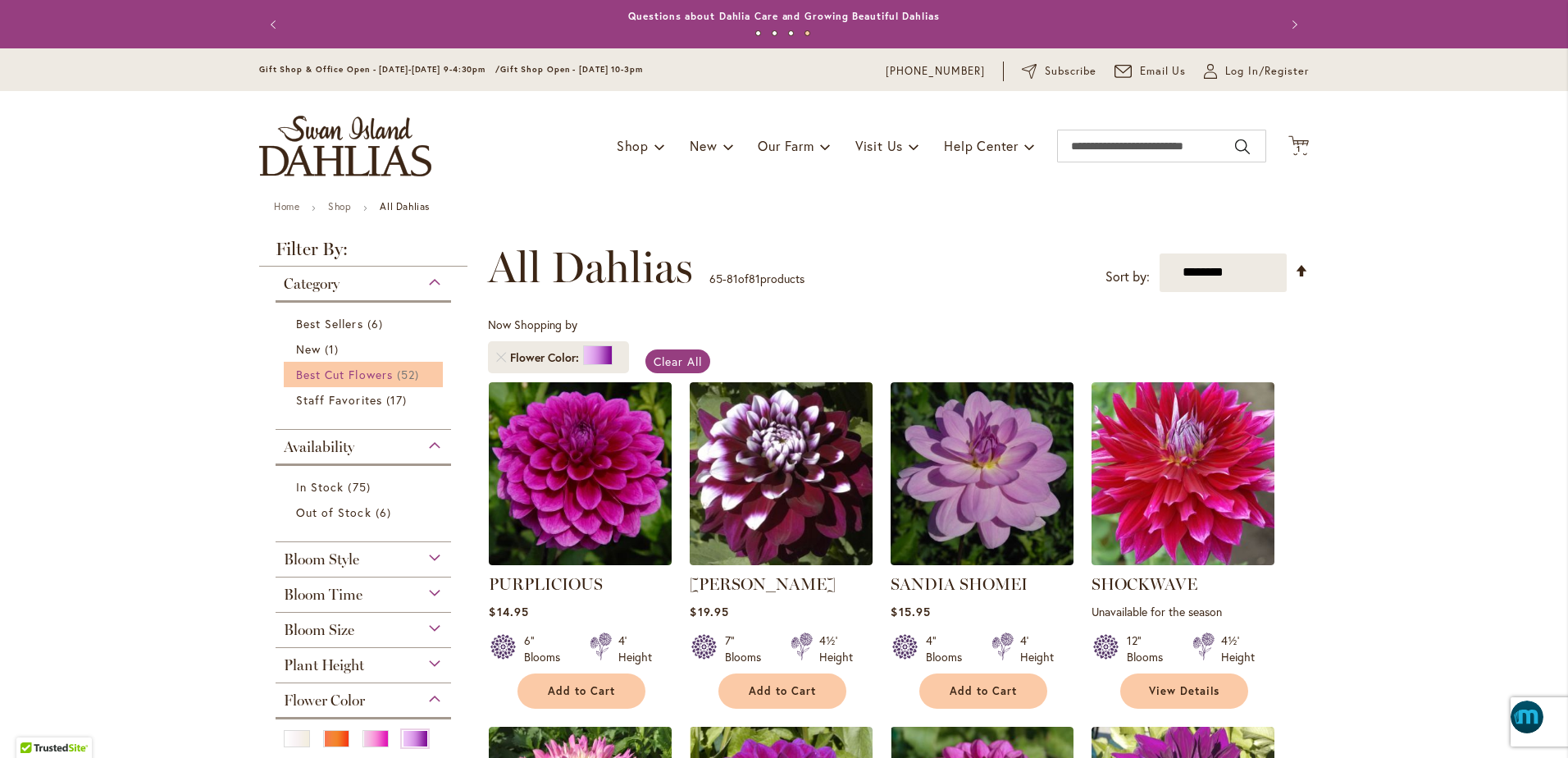
click at [300, 366] on span "Best Cut Flowers" at bounding box center [344, 374] width 97 height 15
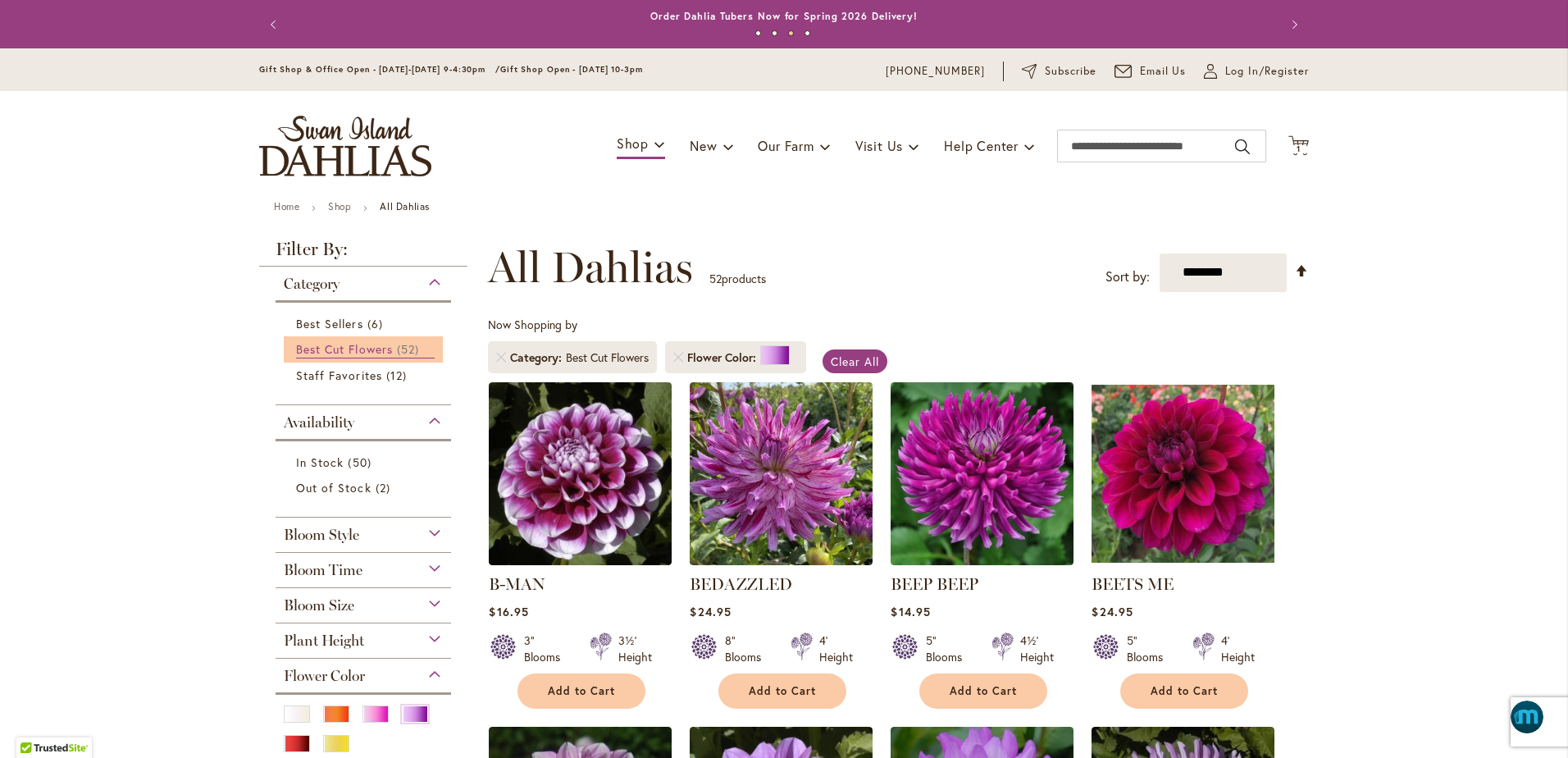
click at [357, 344] on span "Best Cut Flowers" at bounding box center [344, 349] width 97 height 15
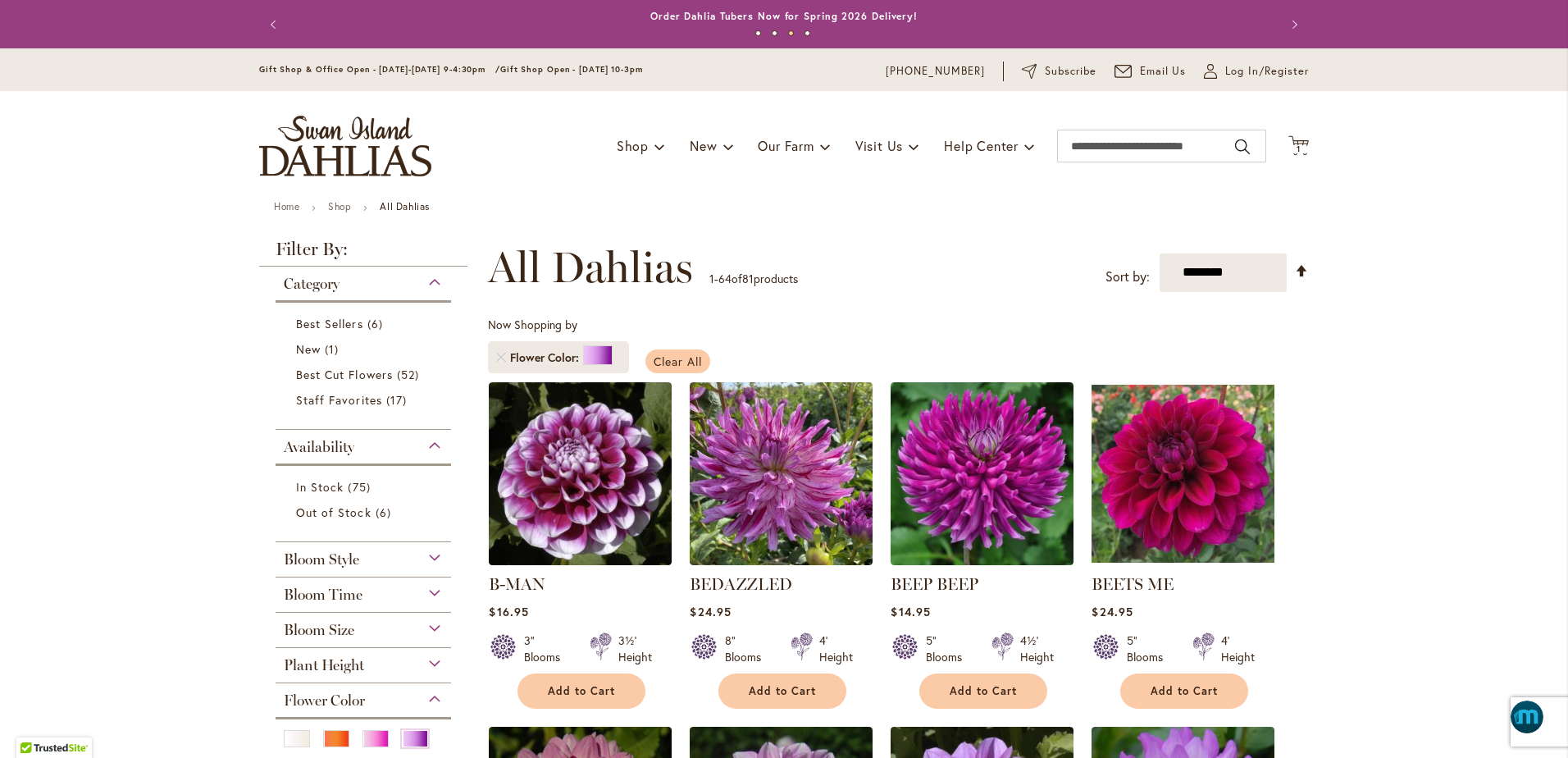
click at [664, 362] on span "Clear All" at bounding box center [678, 361] width 48 height 15
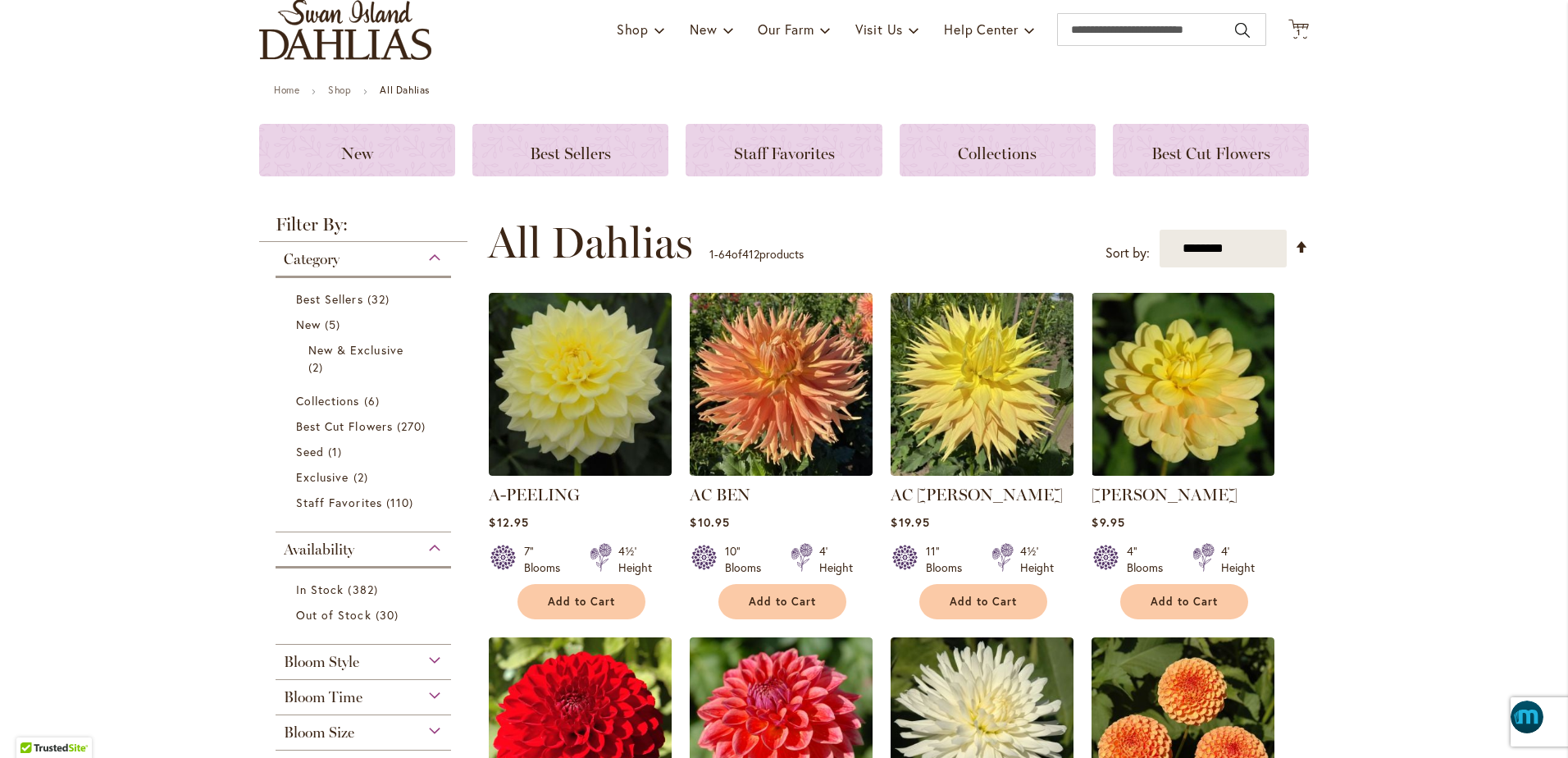
scroll to position [143, 0]
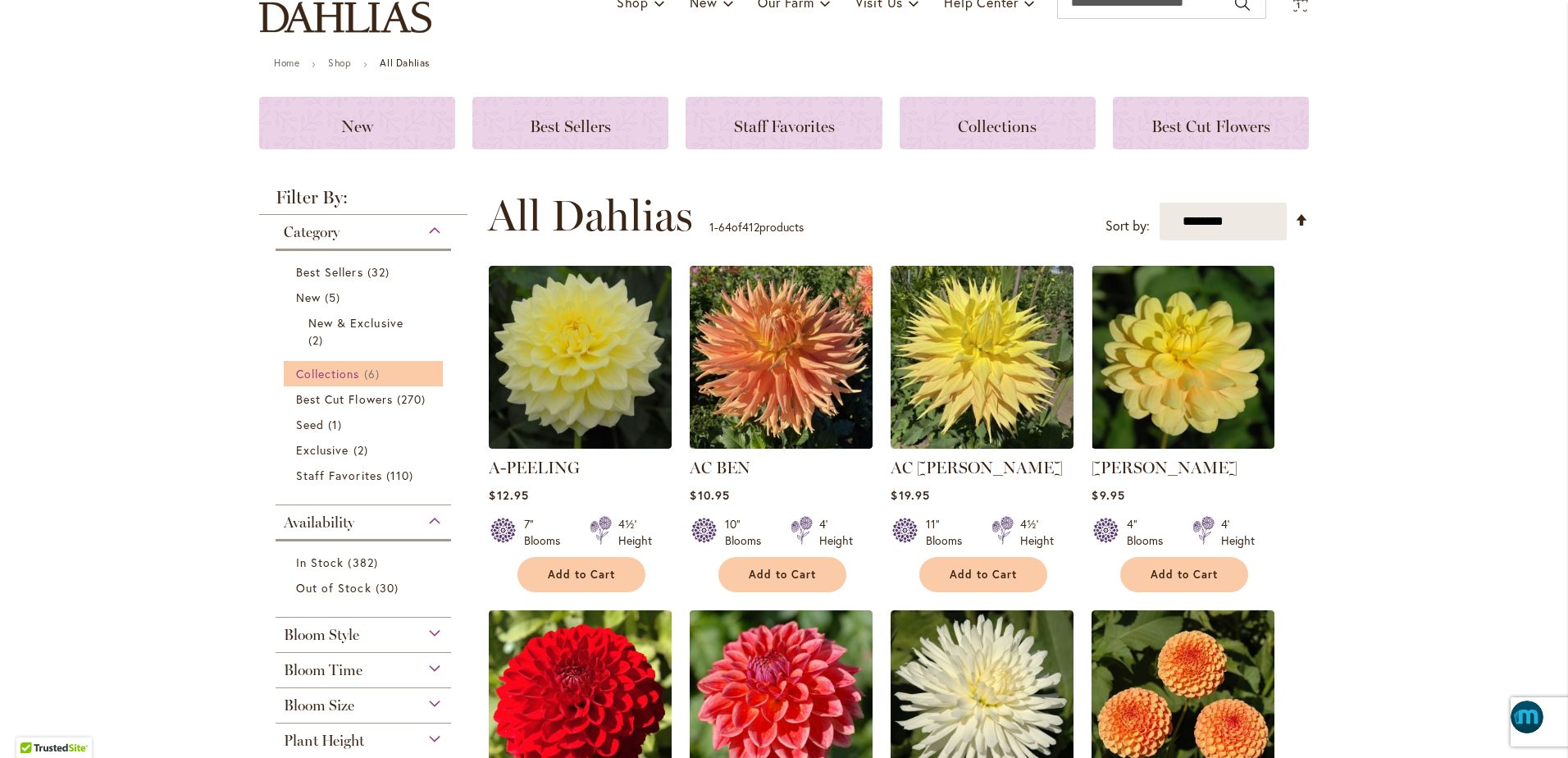
click at [313, 371] on span "Collections" at bounding box center [328, 373] width 64 height 15
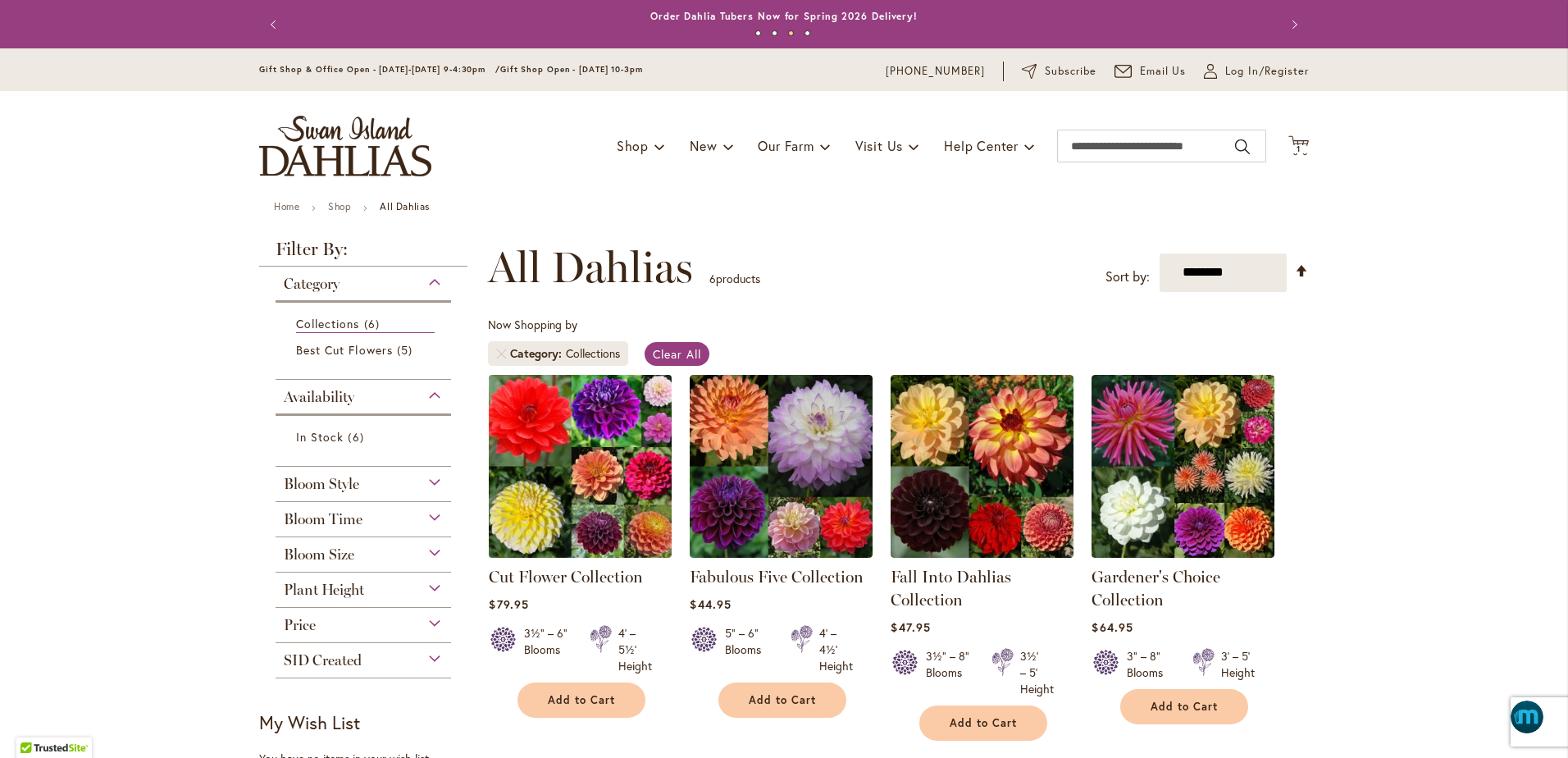
click at [544, 482] on img at bounding box center [580, 465] width 192 height 192
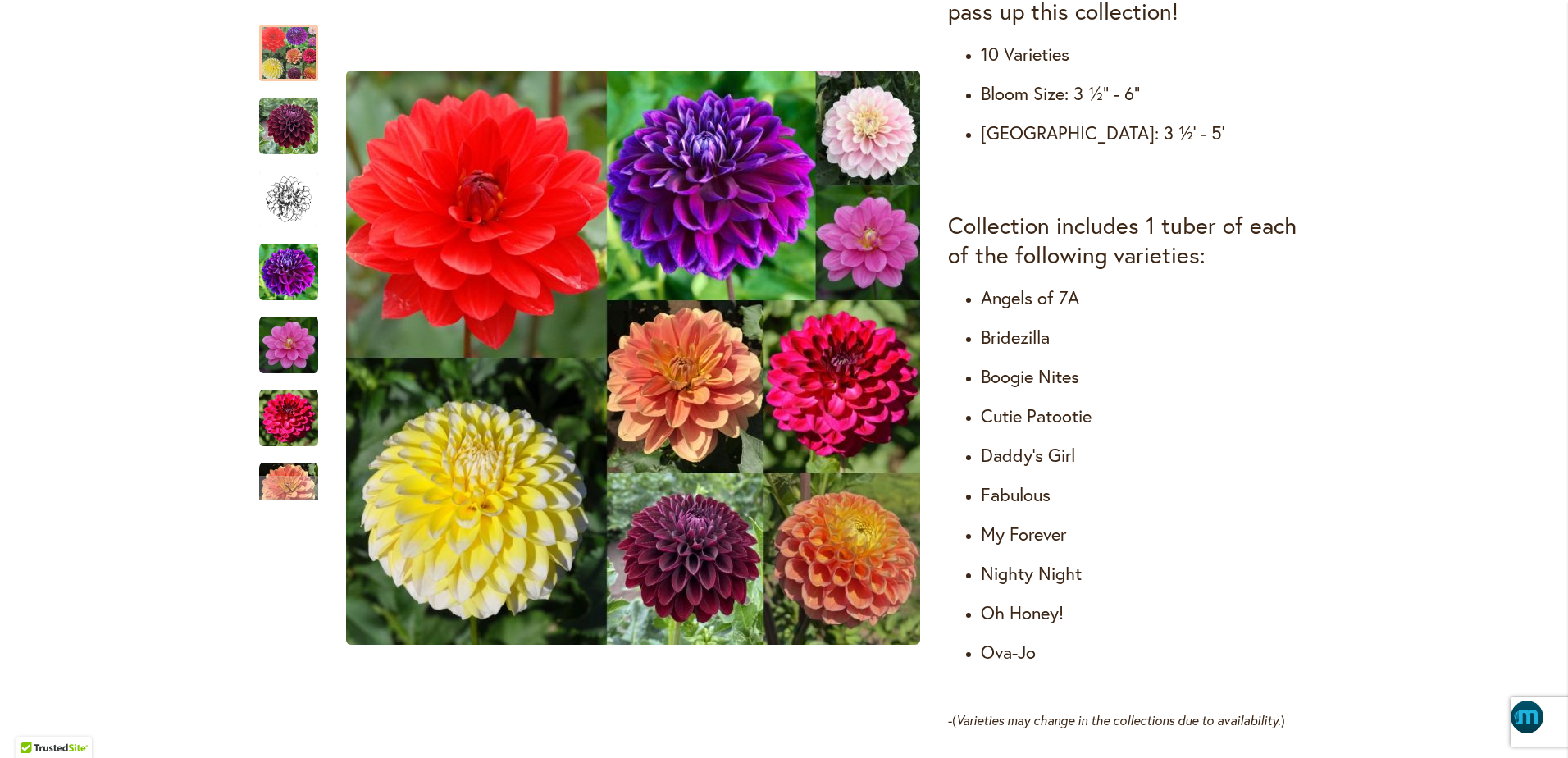
scroll to position [841, 0]
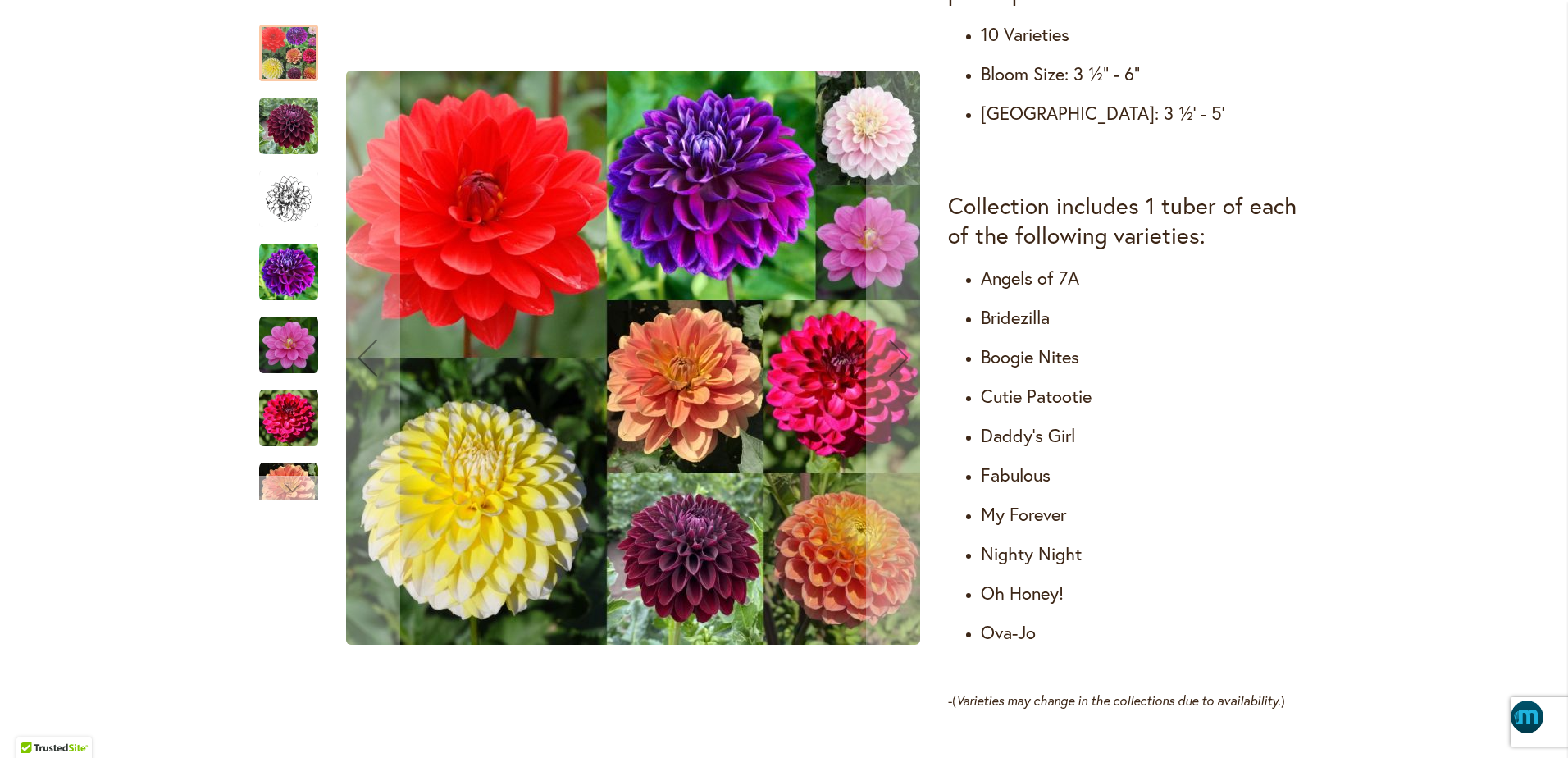
click at [277, 485] on div "Next" at bounding box center [289, 488] width 24 height 24
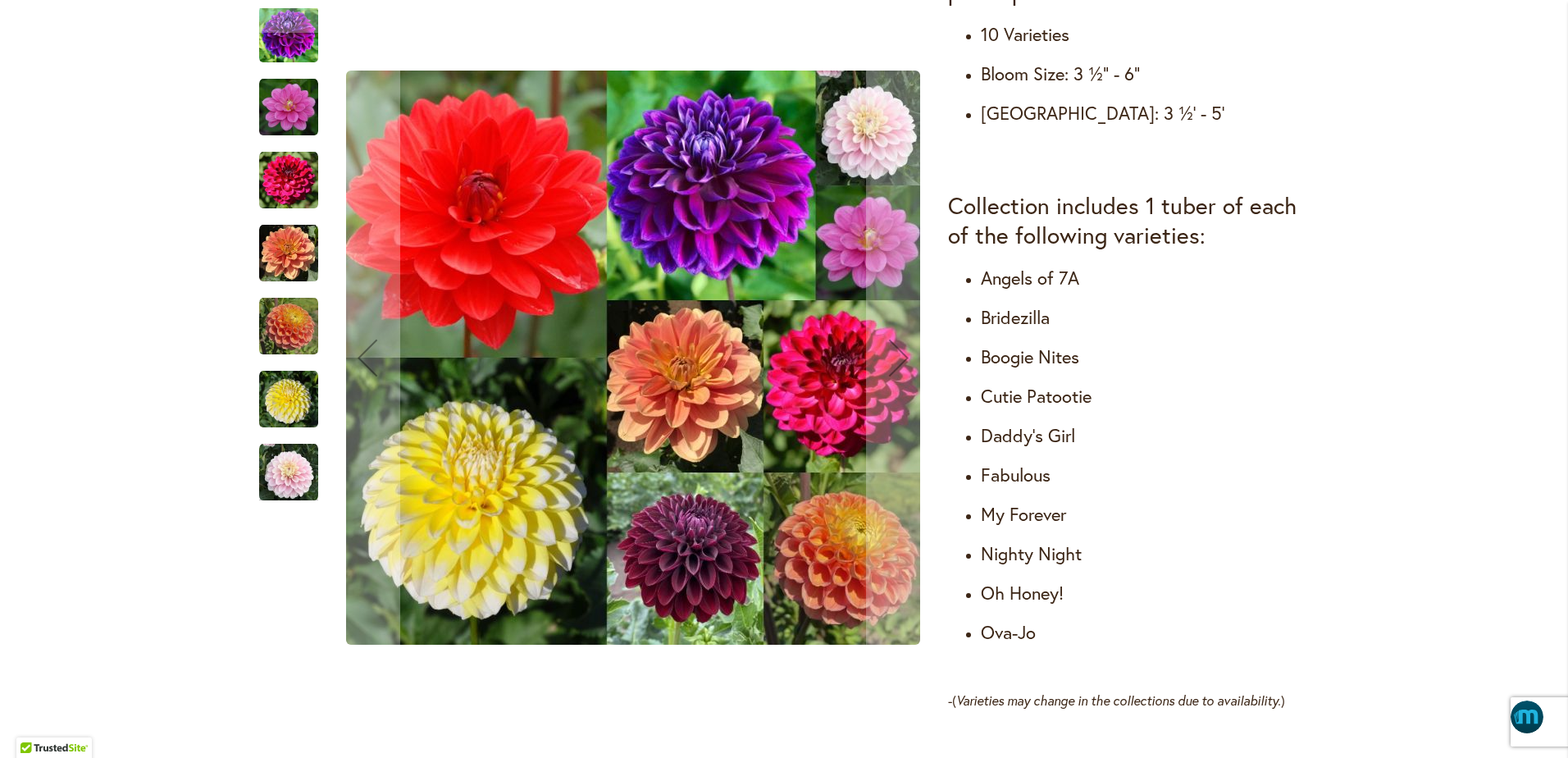
click at [278, 182] on img "Cut Flower Collection" at bounding box center [289, 181] width 59 height 59
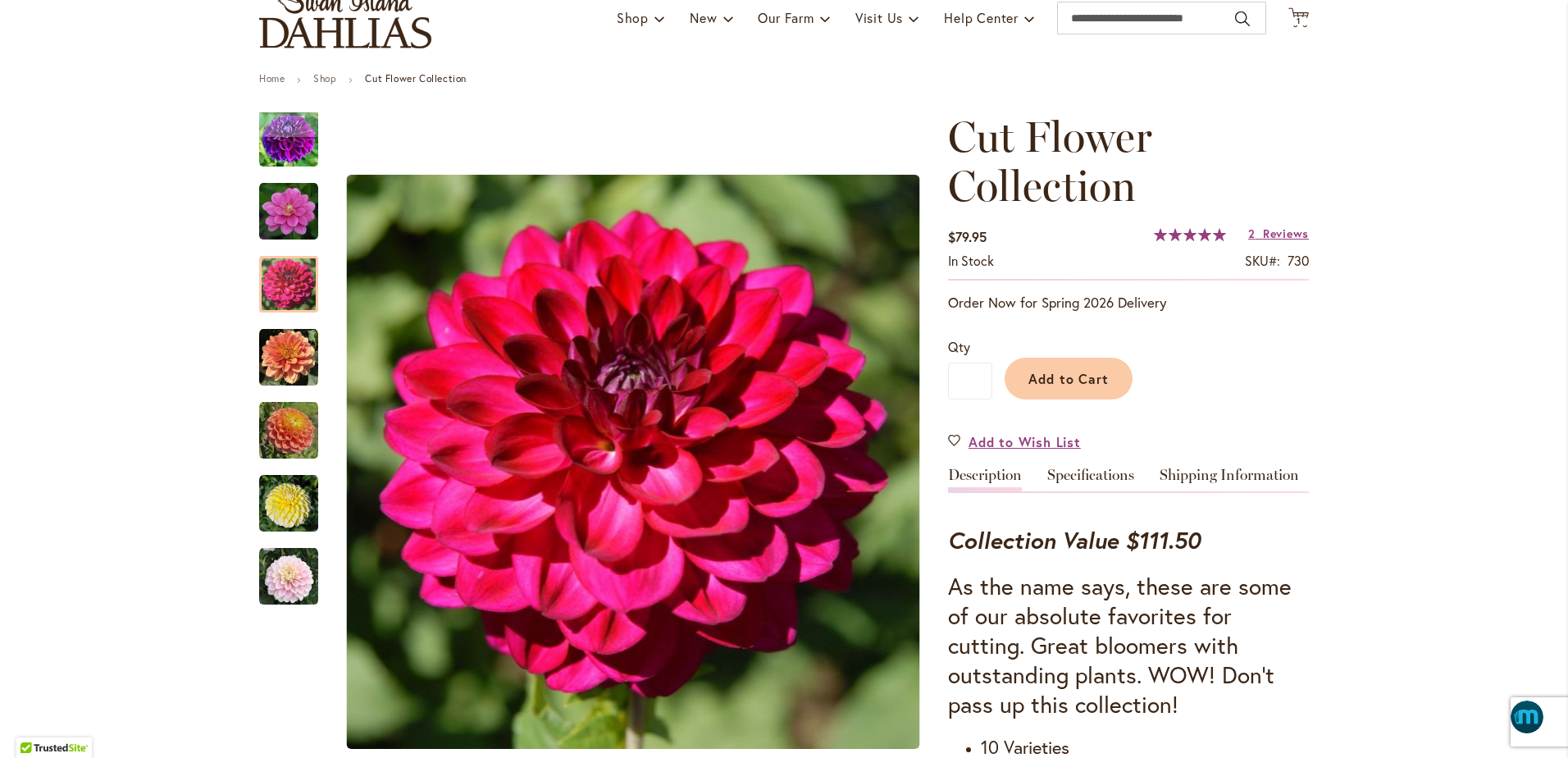
scroll to position [20, 0]
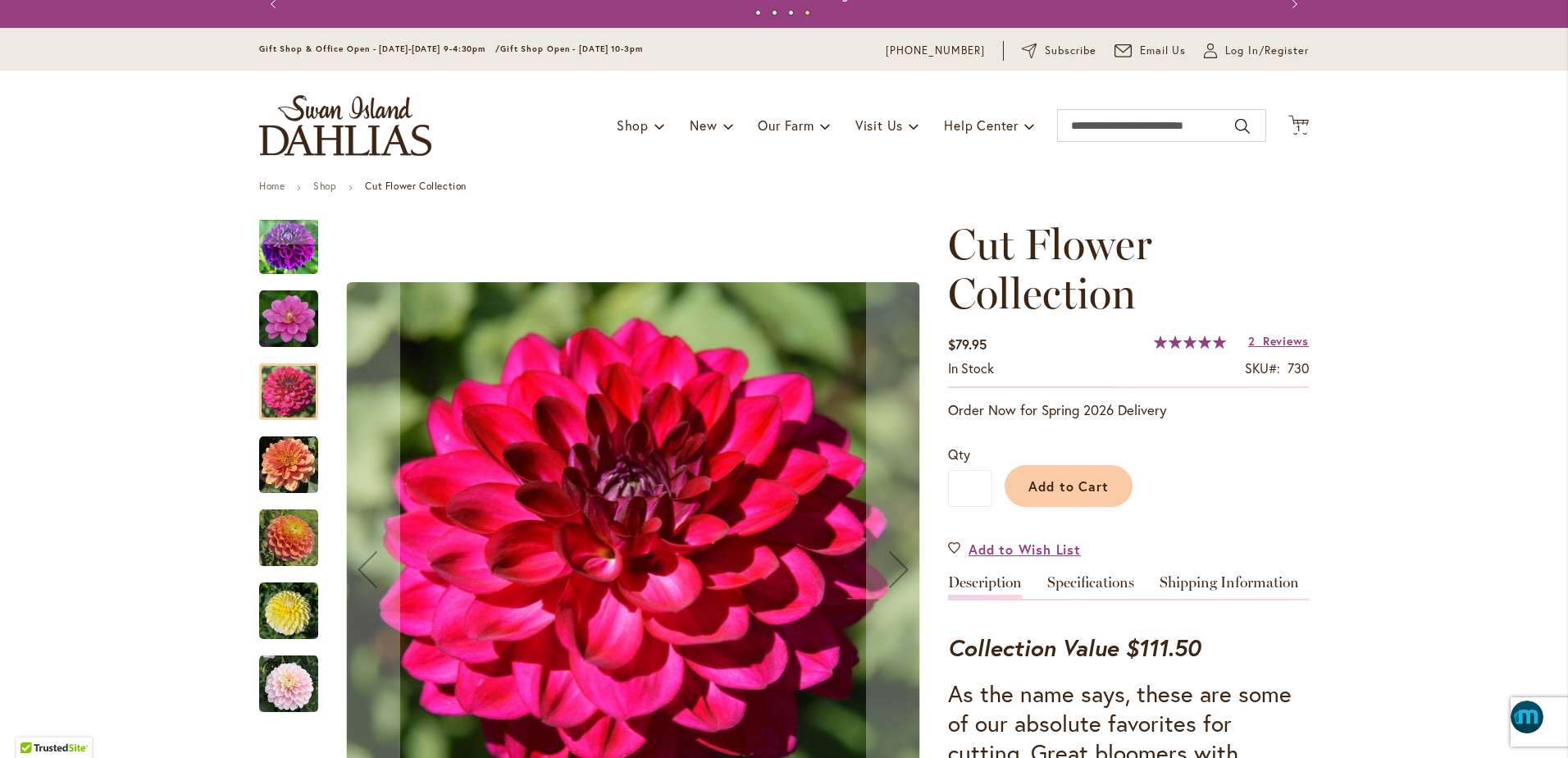
click at [270, 257] on img "Cut Flower Collection" at bounding box center [289, 246] width 59 height 59
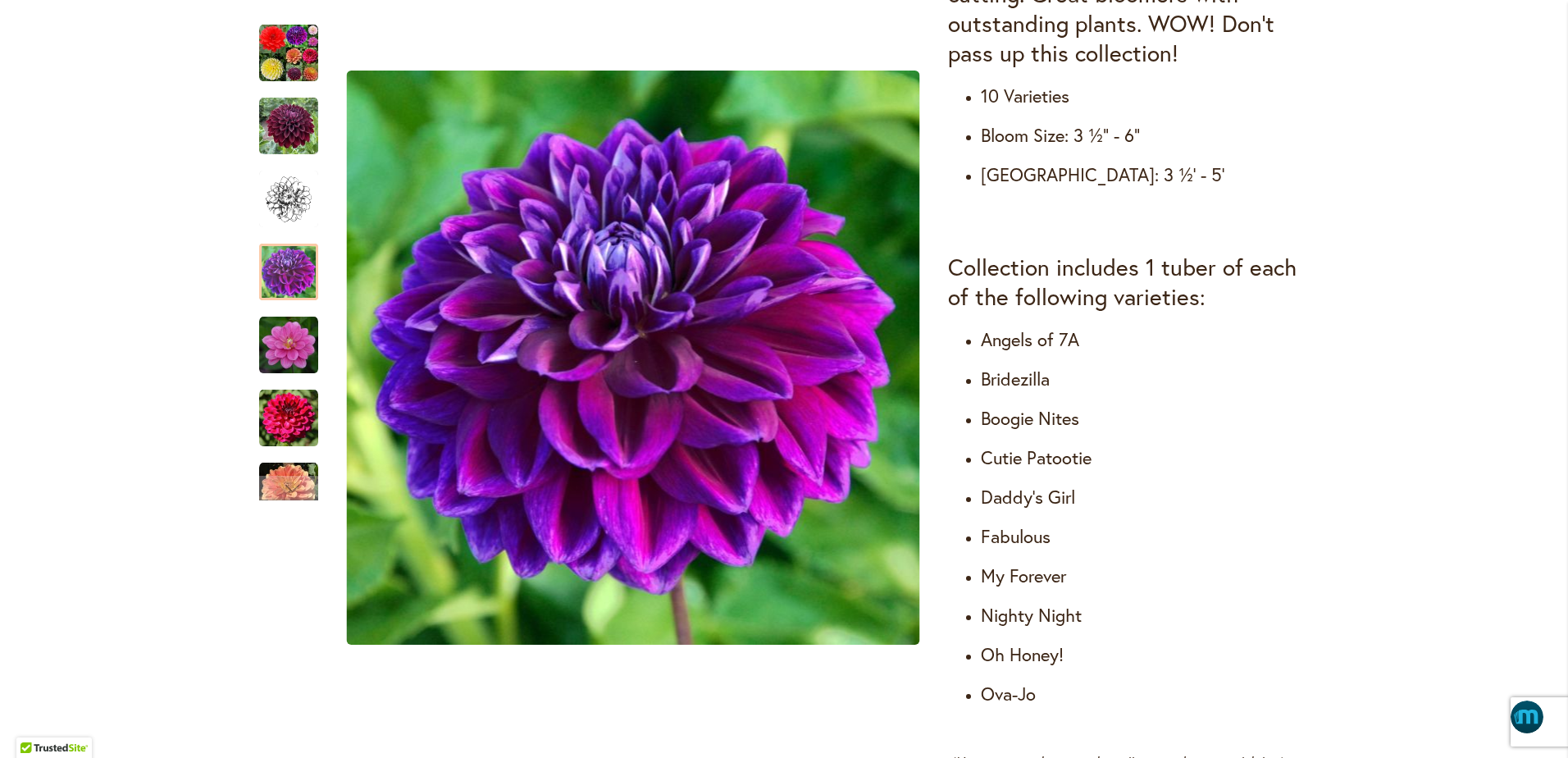
scroll to position [800, 0]
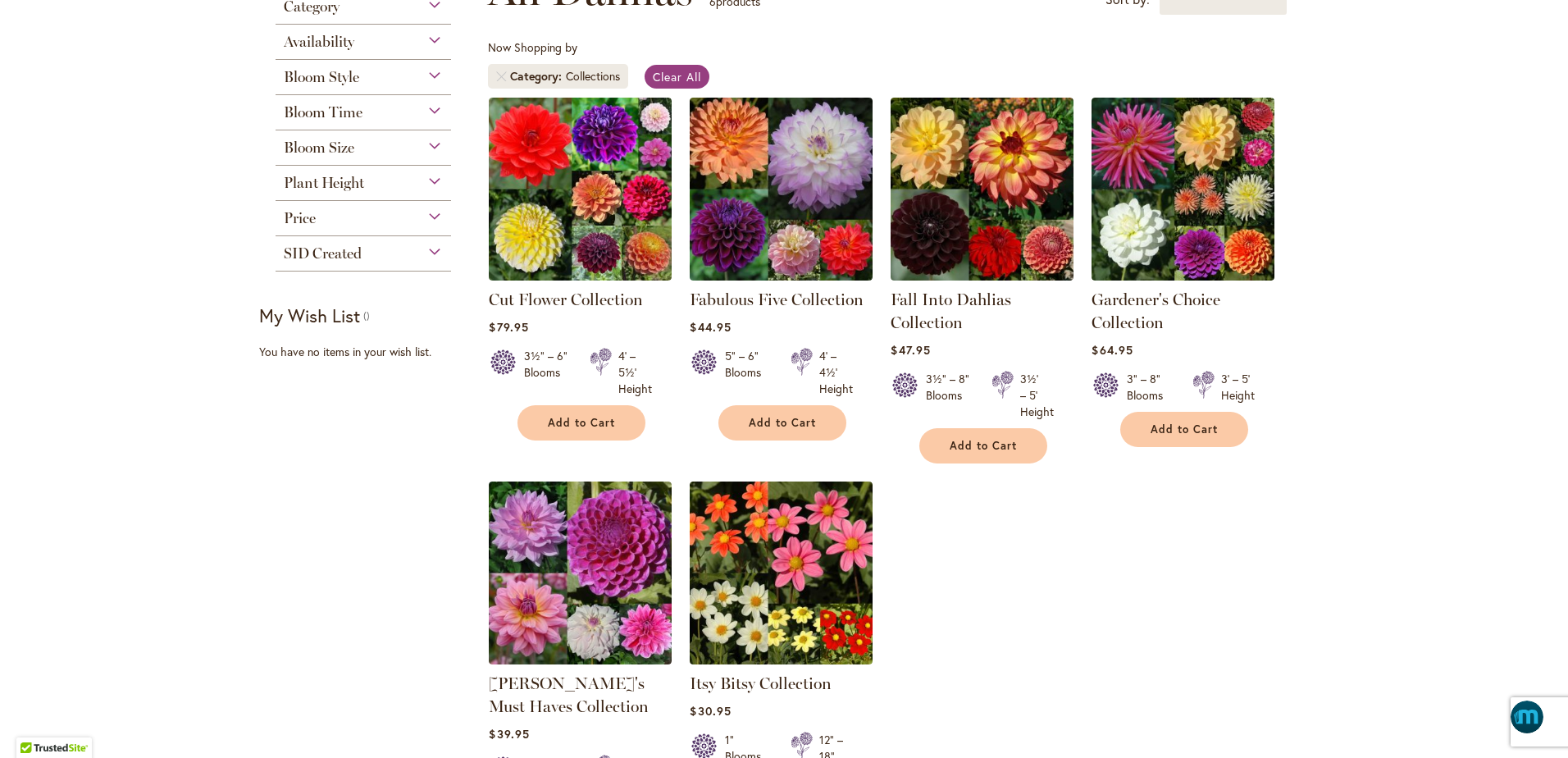
scroll to position [246, 0]
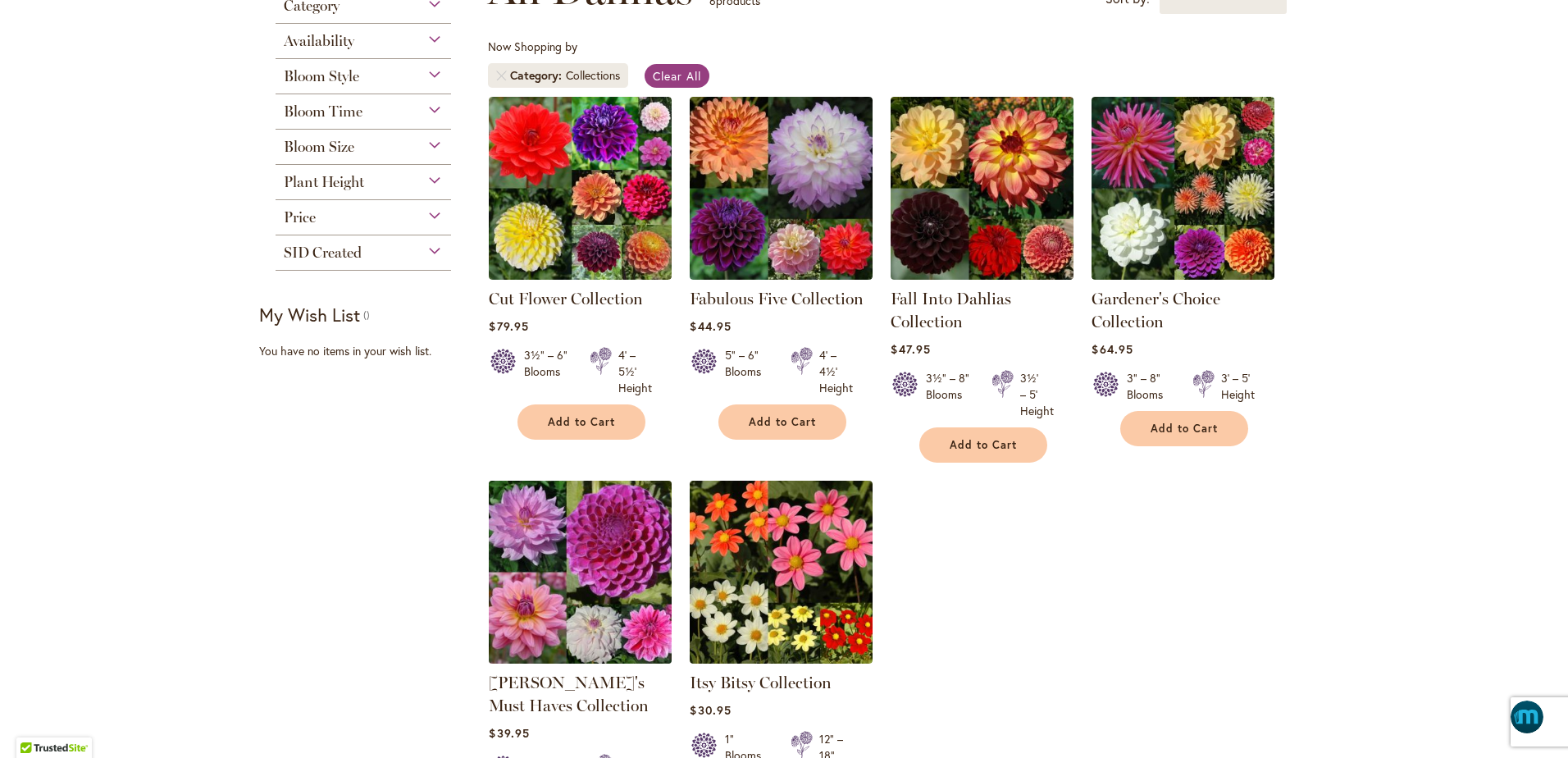
click at [593, 555] on img at bounding box center [580, 571] width 192 height 192
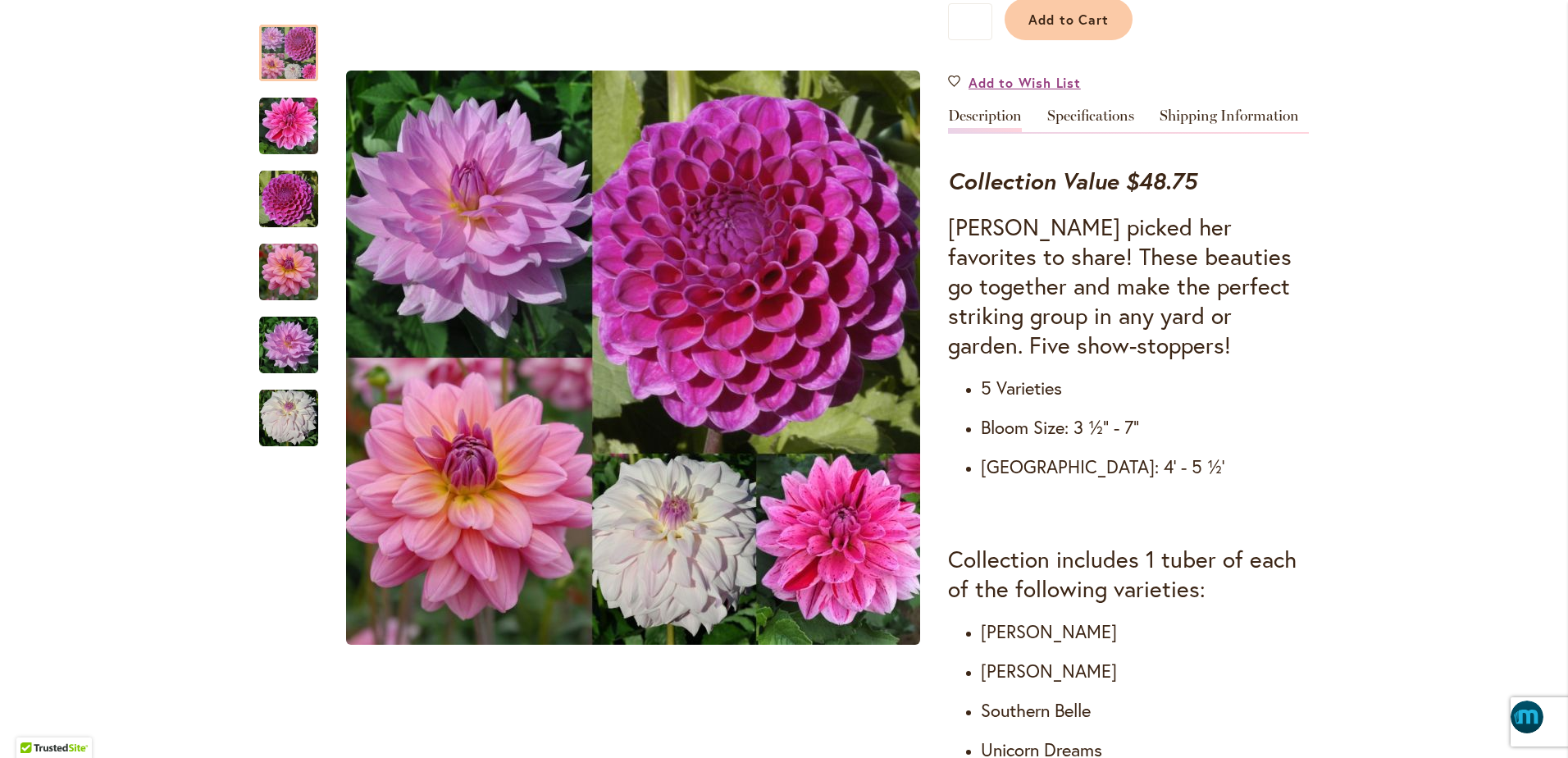
scroll to position [554, 0]
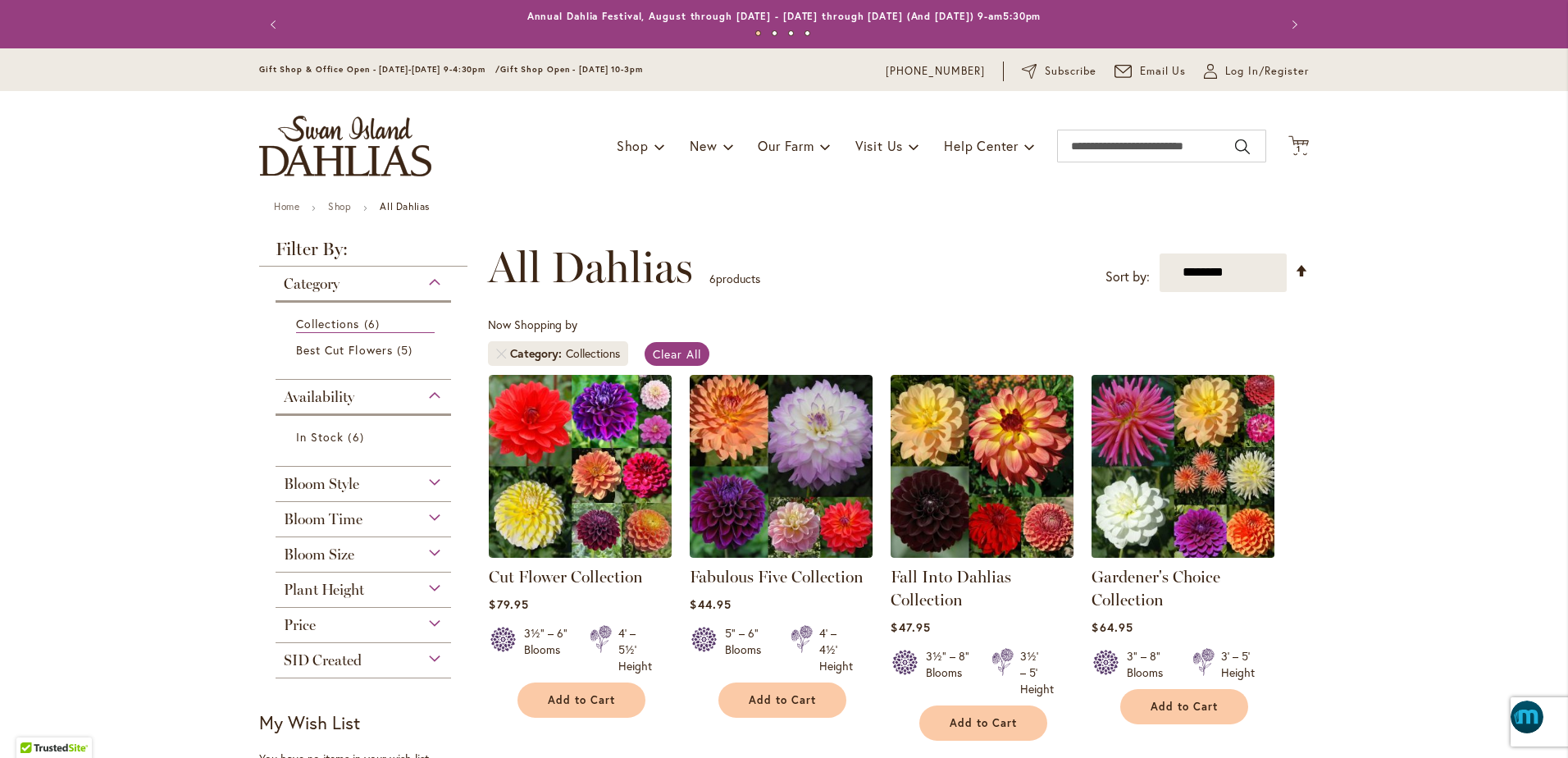
click at [1192, 453] on img at bounding box center [1183, 465] width 192 height 192
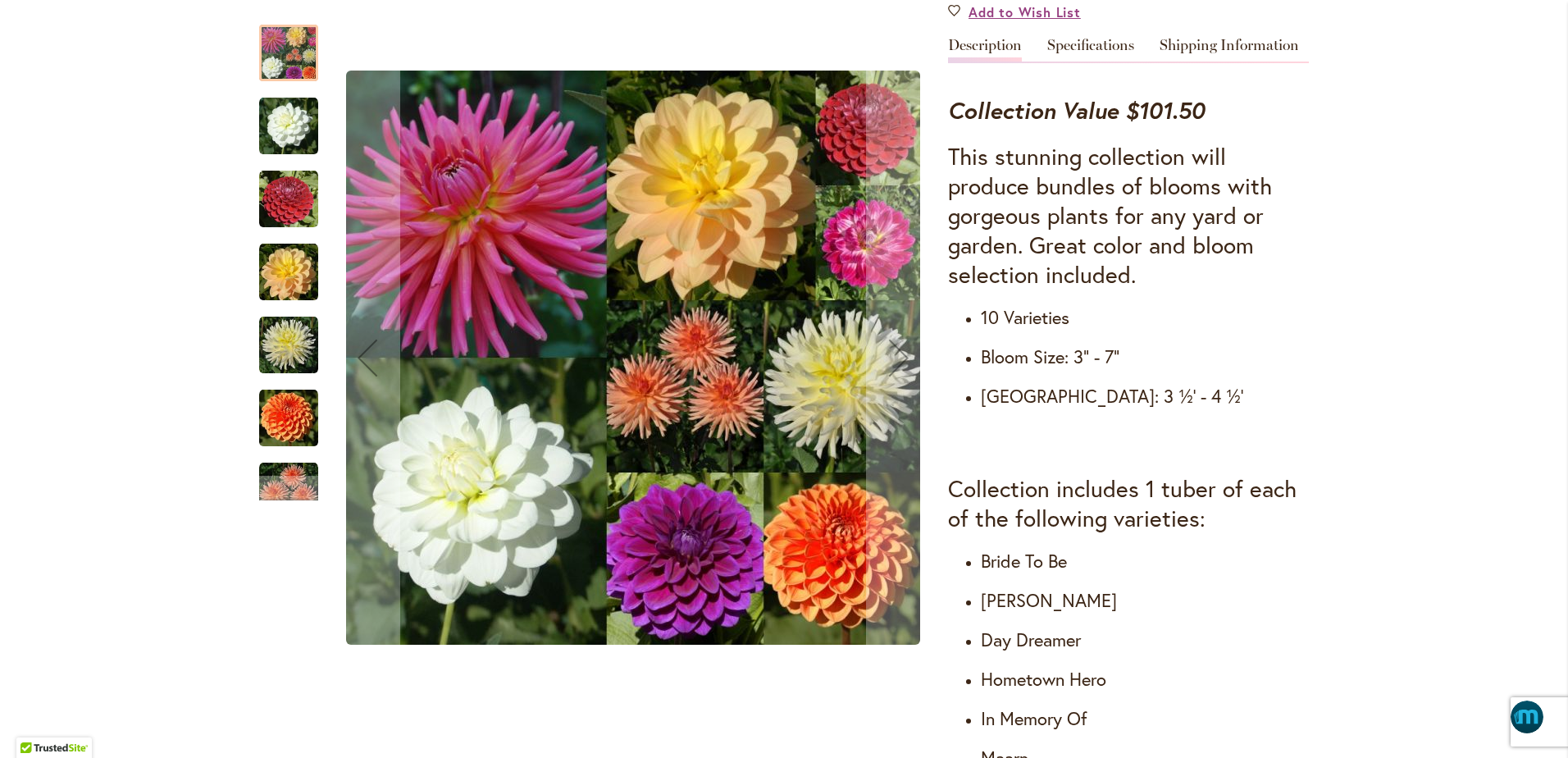
scroll to position [554, 0]
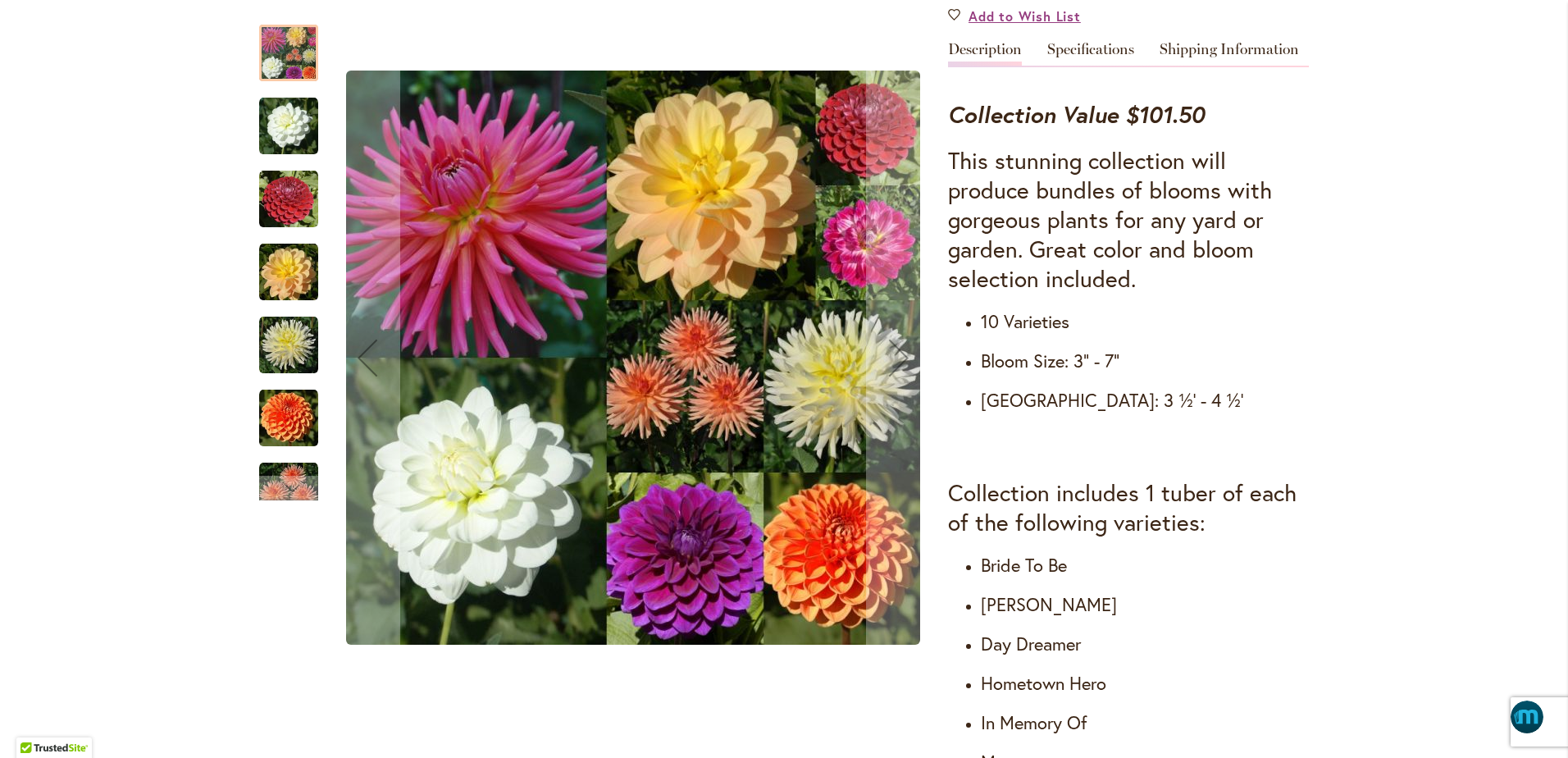
click at [279, 219] on img "CORNEL" at bounding box center [289, 199] width 59 height 59
